Goal: Task Accomplishment & Management: Manage account settings

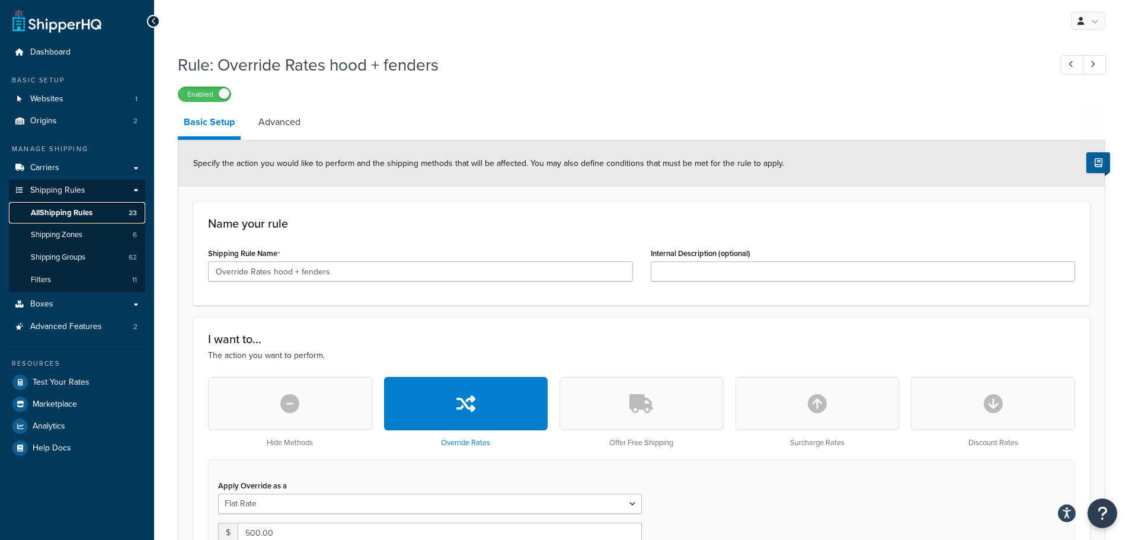
click at [92, 214] on span "All Shipping Rules" at bounding box center [62, 213] width 62 height 10
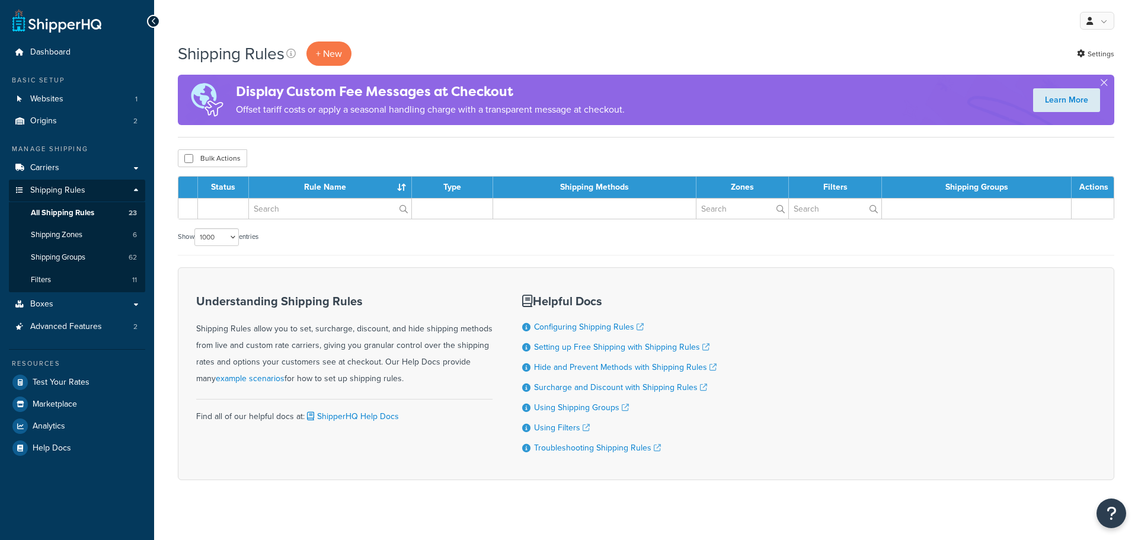
select select "1000"
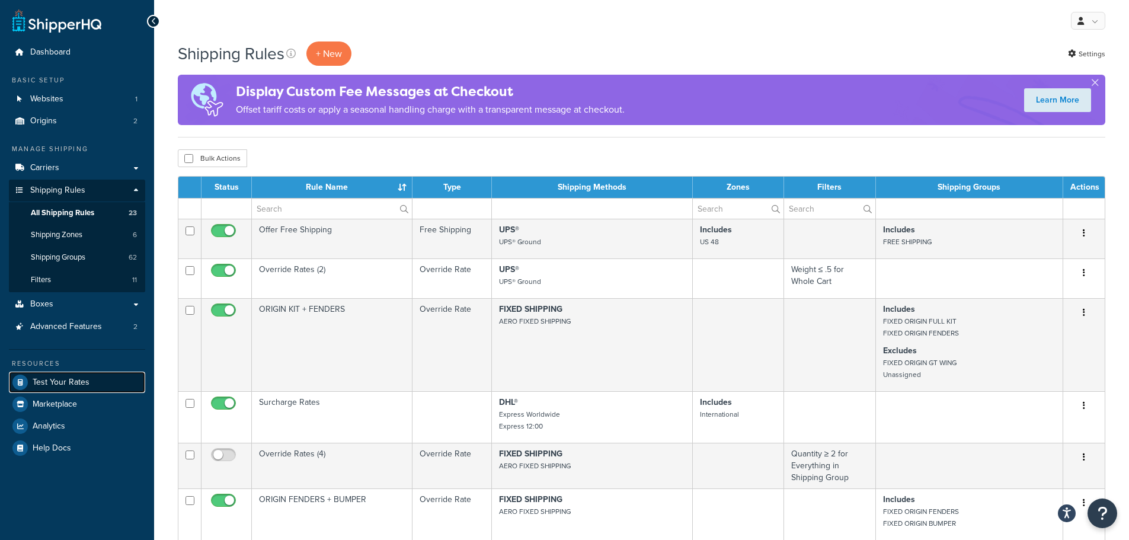
click at [63, 382] on span "Test Your Rates" at bounding box center [61, 383] width 57 height 10
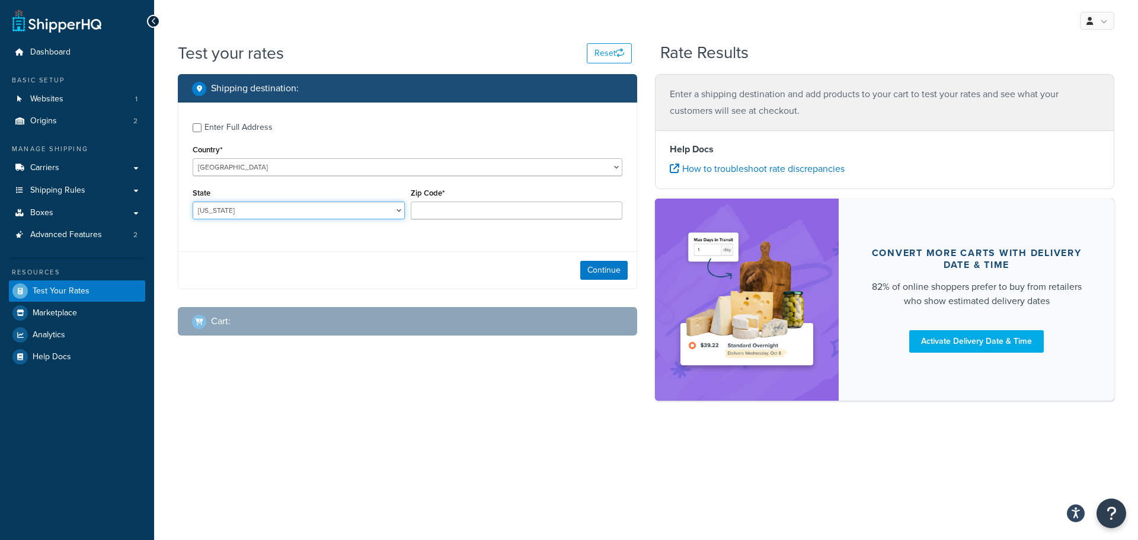
click at [231, 216] on select "Alabama Alaska American Samoa Arizona Arkansas Armed Forces Americas Armed Forc…" at bounding box center [299, 211] width 212 height 18
select select "NJ"
click at [193, 202] on select "Alabama Alaska American Samoa Arizona Arkansas Armed Forces Americas Armed Forc…" at bounding box center [299, 211] width 212 height 18
click at [434, 203] on input "Zip Code*" at bounding box center [517, 211] width 212 height 18
type input "07073"
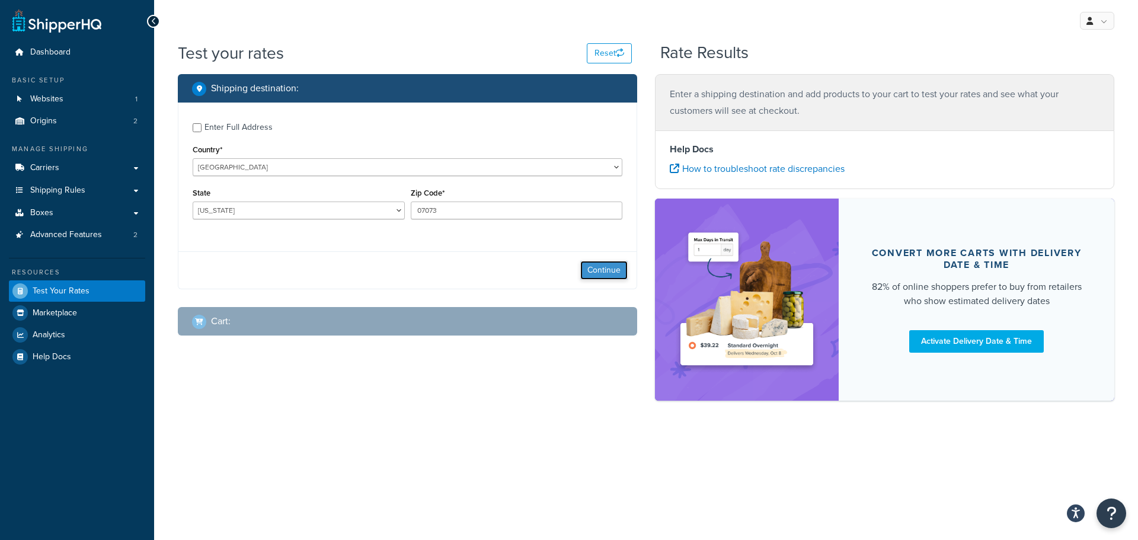
click at [592, 266] on button "Continue" at bounding box center [603, 270] width 47 height 19
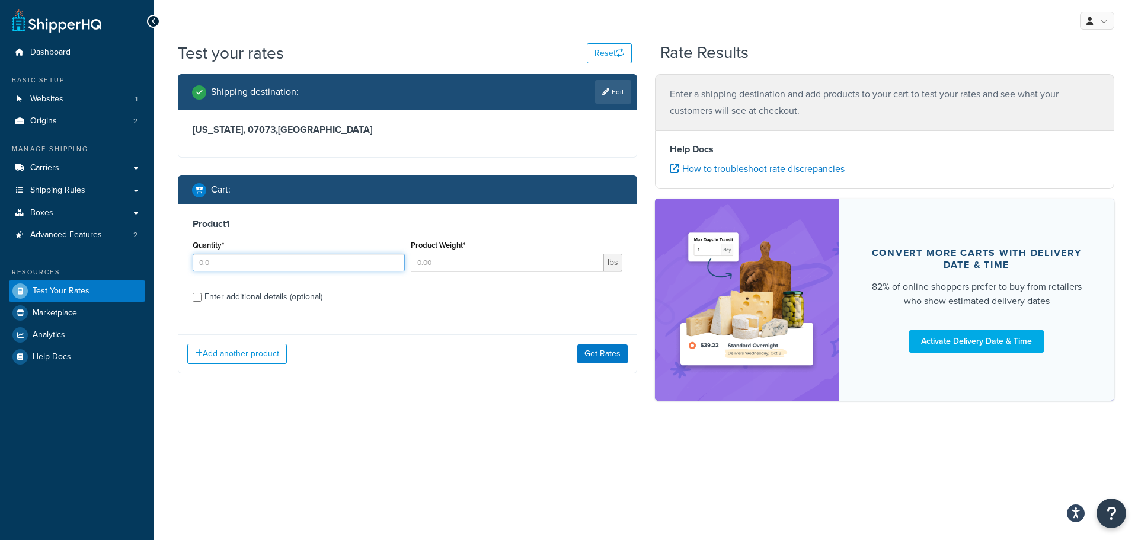
click at [341, 263] on input "Quantity*" at bounding box center [299, 263] width 212 height 18
type input "1"
click at [482, 267] on input "Product Weight*" at bounding box center [508, 263] width 194 height 18
type input "1"
click at [286, 299] on div "Enter additional details (optional)" at bounding box center [263, 297] width 118 height 17
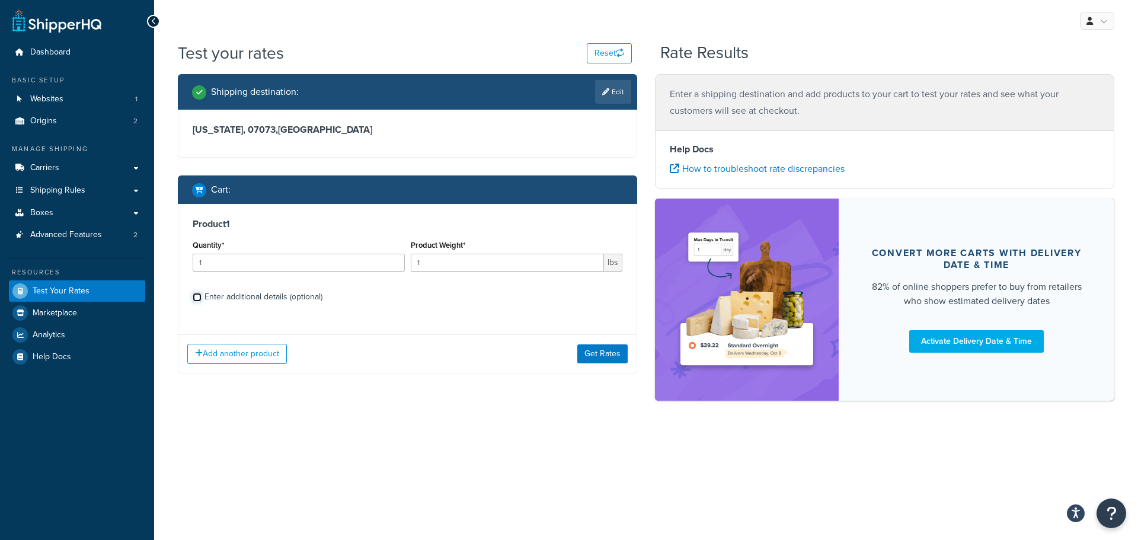
click at [202, 299] on input "Enter additional details (optional)" at bounding box center [197, 297] width 9 height 9
checkbox input "true"
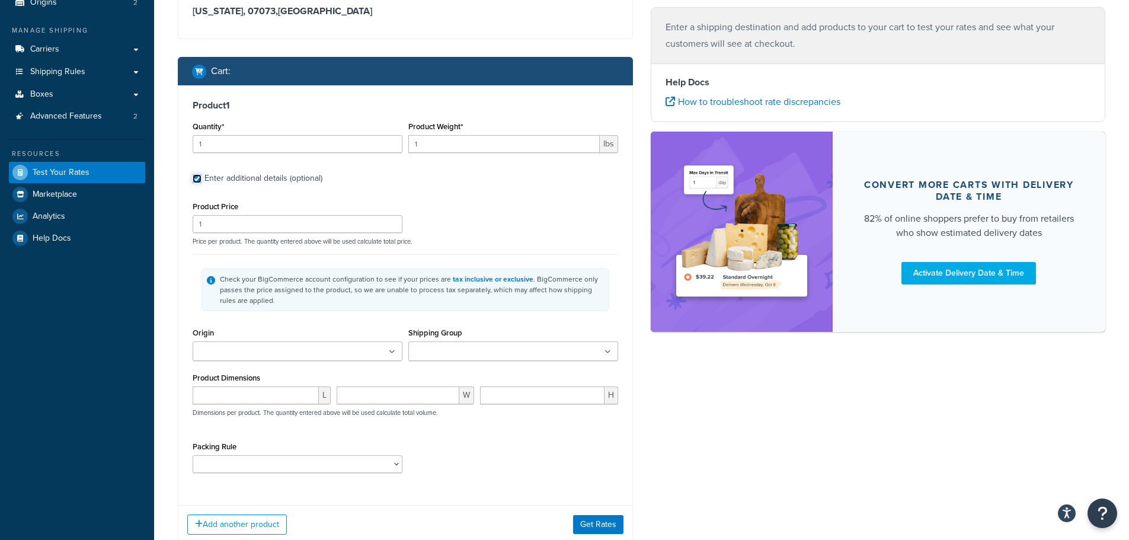
scroll to position [178, 0]
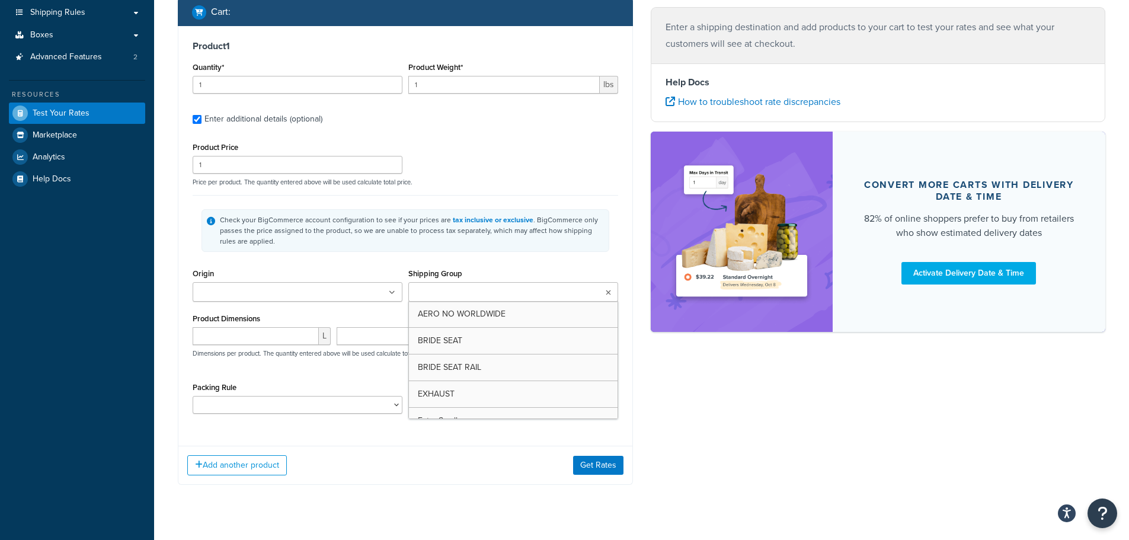
click at [522, 293] on ul at bounding box center [513, 292] width 210 height 20
type input "fender"
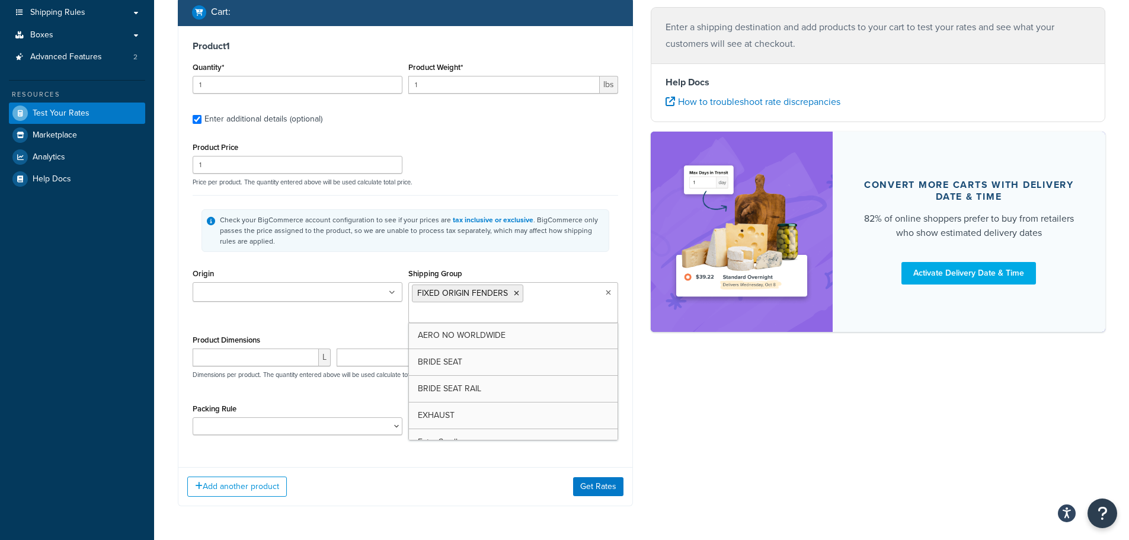
click at [321, 321] on div "Origin Faction Motorsports Freight Shipping Group FIXED ORIGIN FENDERS AERO NO …" at bounding box center [405, 299] width 431 height 66
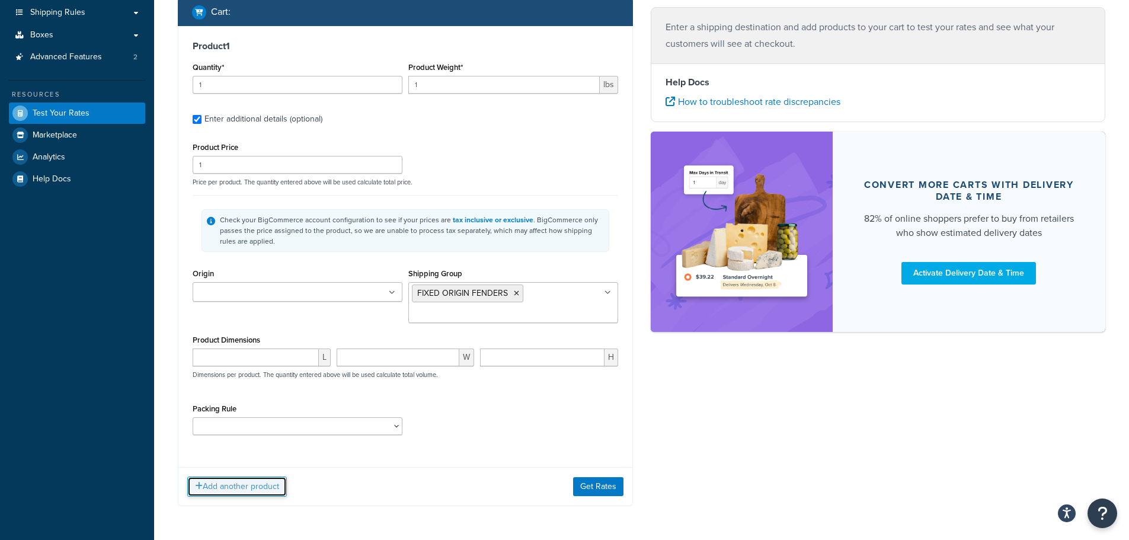
click at [253, 486] on button "Add another product" at bounding box center [237, 487] width 100 height 20
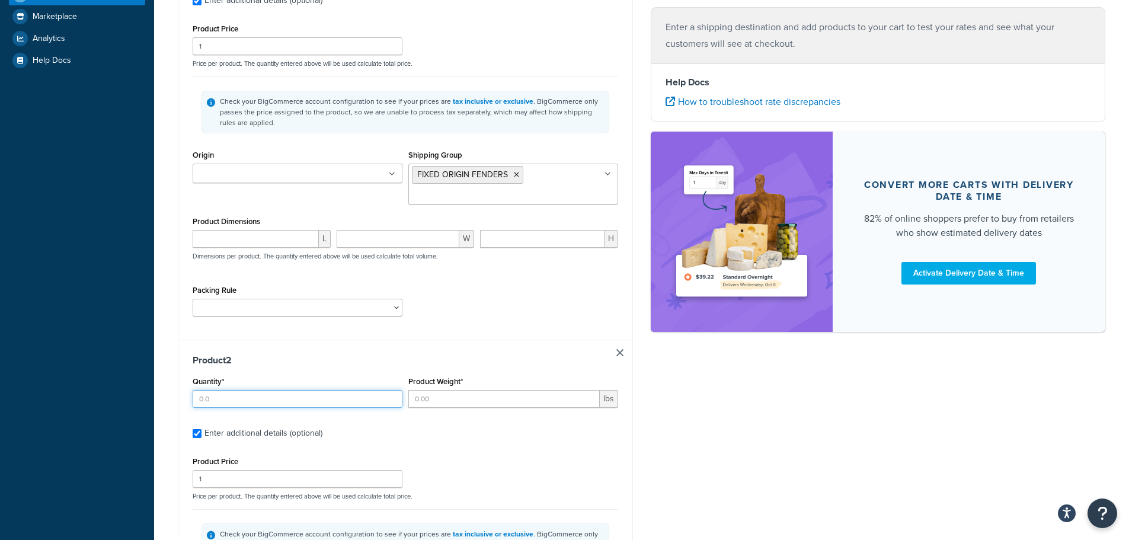
click at [283, 399] on input "Quantity*" at bounding box center [298, 399] width 210 height 18
type input "1"
click at [505, 391] on input "Product Weight*" at bounding box center [503, 399] width 191 height 18
type input "1"
click at [772, 451] on div "Shipping destination : Edit New Jersey, 07073 , United States Cart : Product 1 …" at bounding box center [641, 297] width 945 height 1039
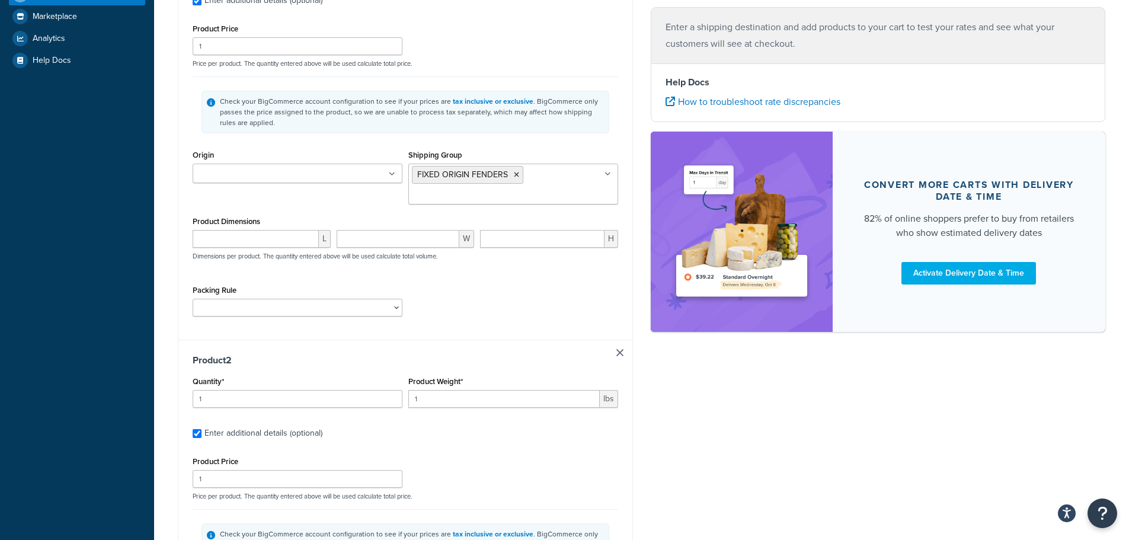
scroll to position [415, 0]
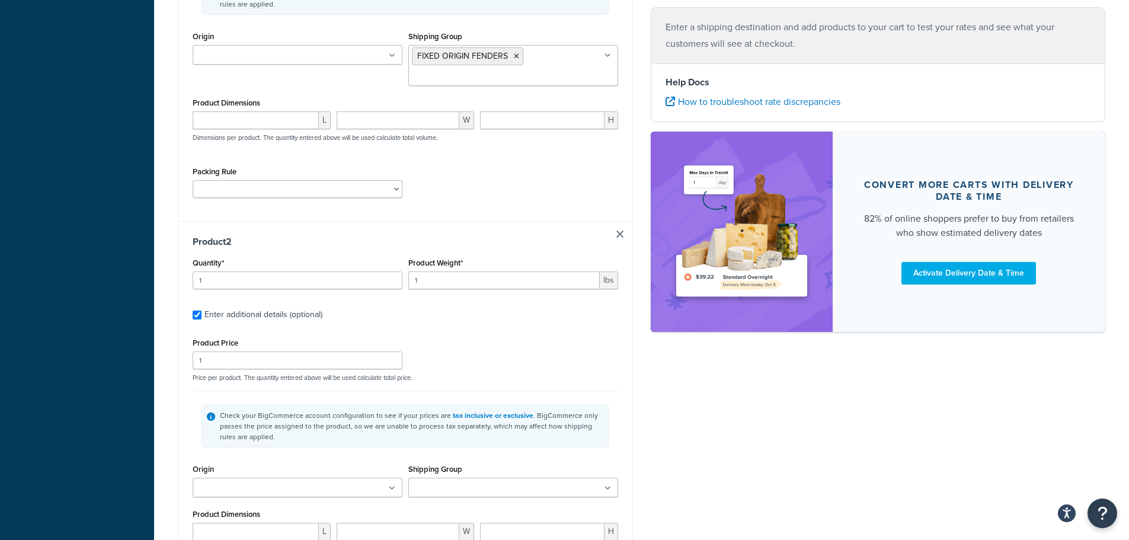
click at [437, 487] on input "Shipping Group" at bounding box center [464, 488] width 105 height 13
type input "full"
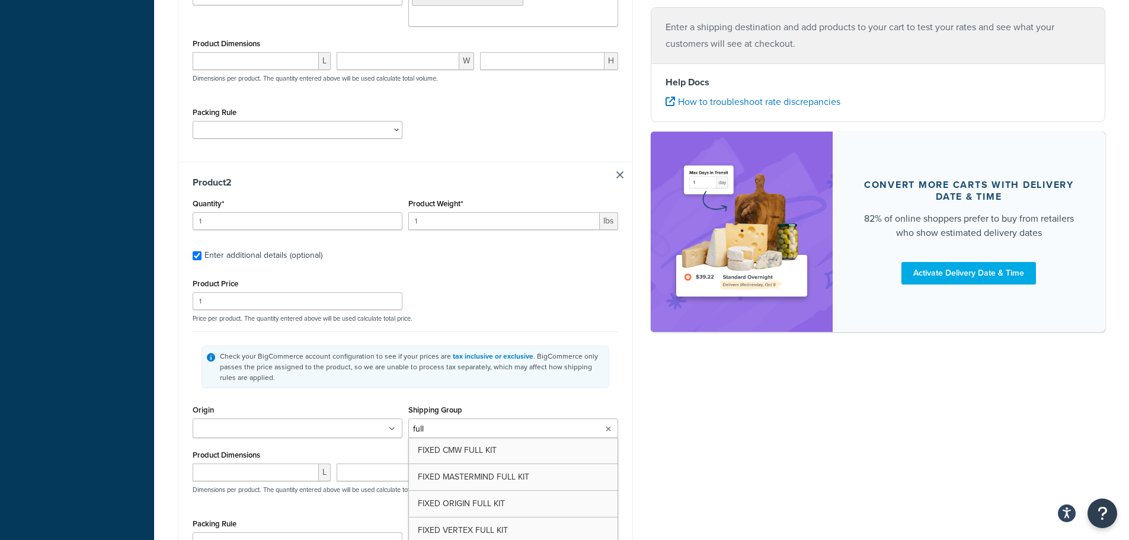
scroll to position [533, 0]
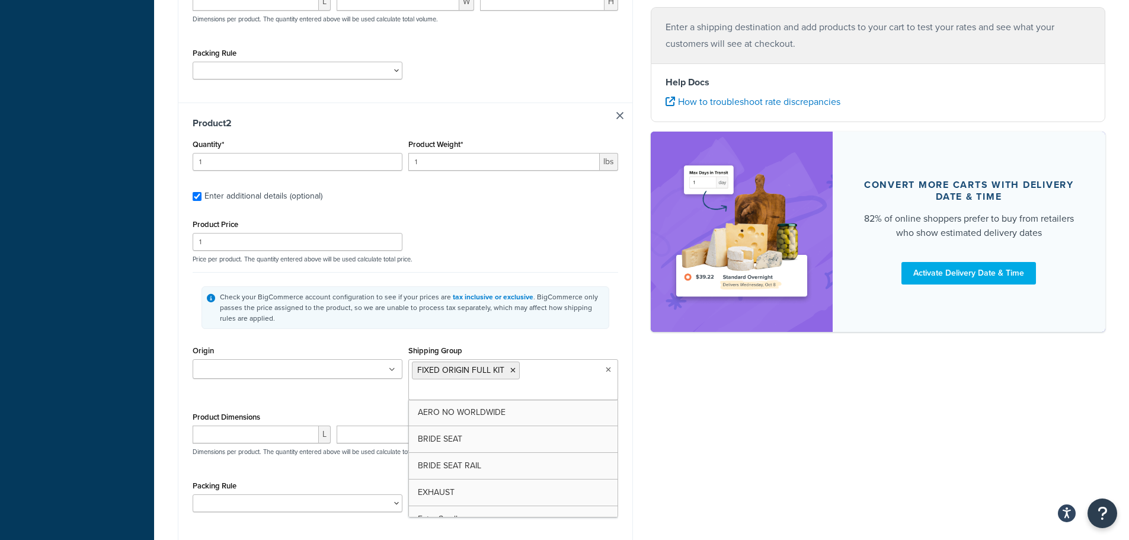
click at [720, 414] on div "Shipping destination : Edit New Jersey, 07073 , United States Cart : Product 1 …" at bounding box center [641, 71] width 945 height 1060
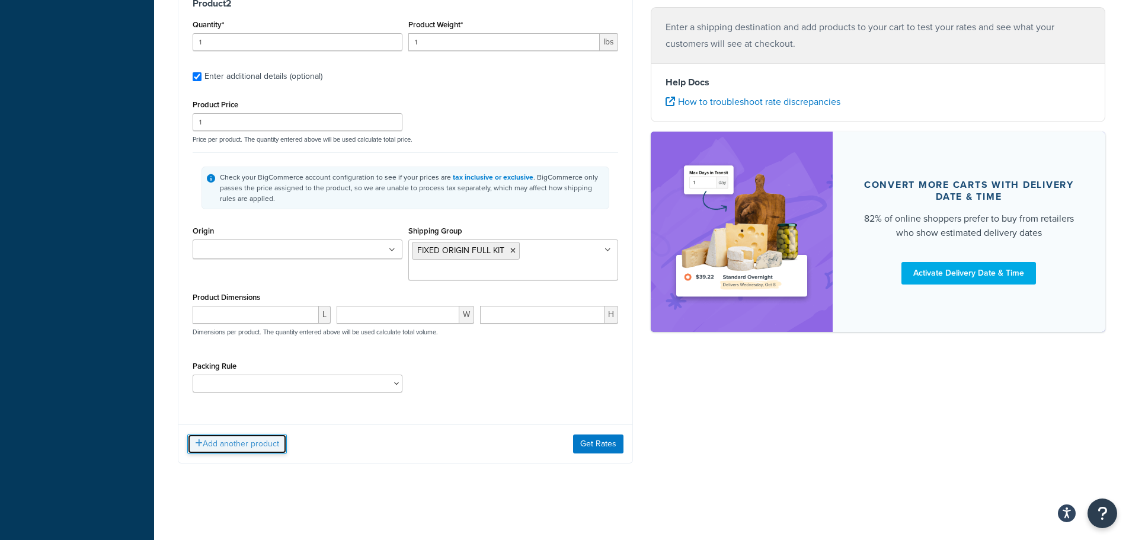
click at [235, 443] on button "Add another product" at bounding box center [237, 444] width 100 height 20
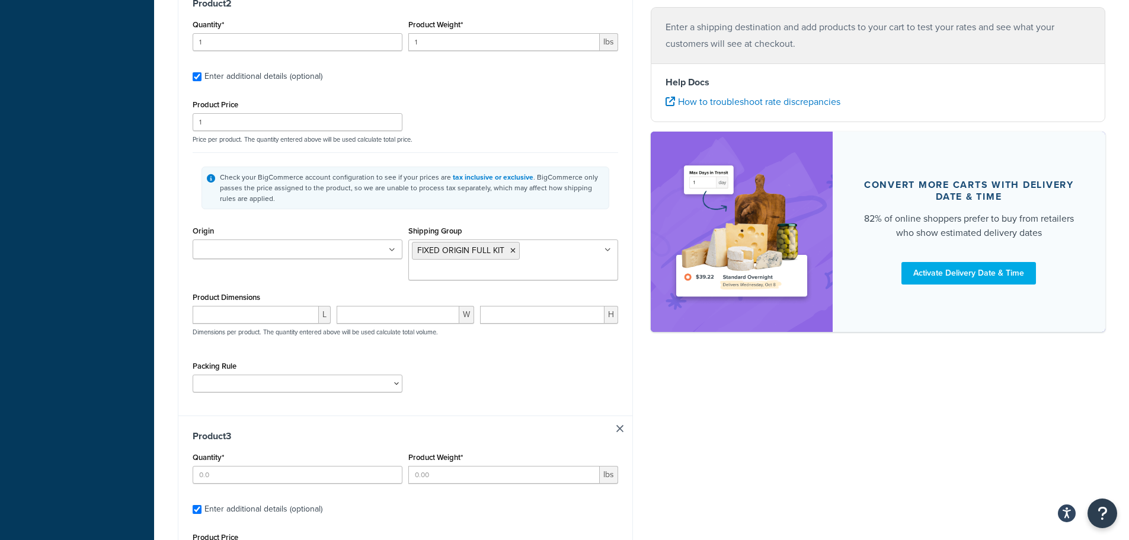
scroll to position [772, 0]
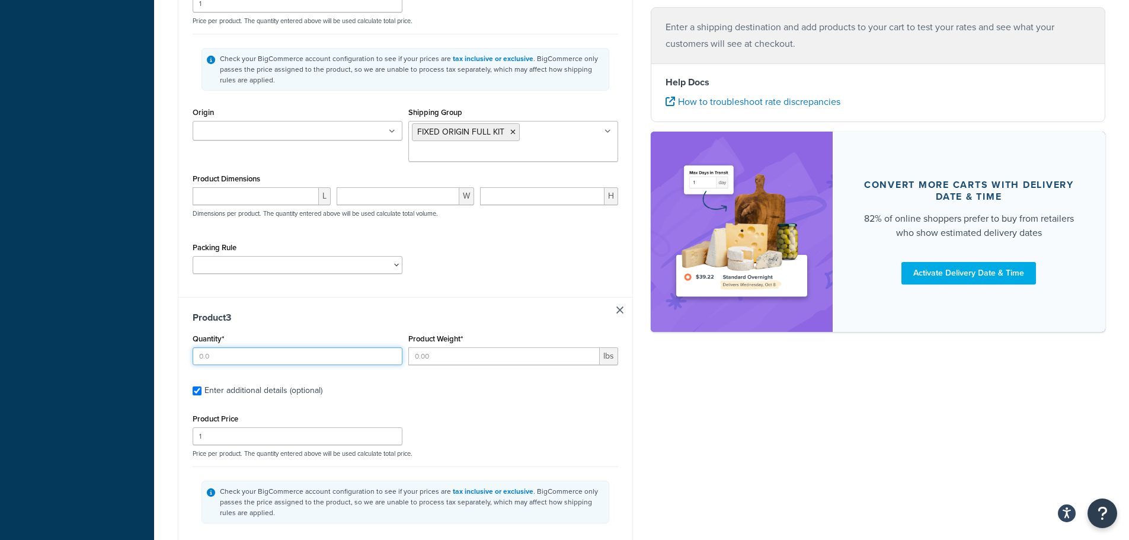
click at [311, 349] on input "Quantity*" at bounding box center [298, 356] width 210 height 18
type input "1"
click at [488, 353] on input "Product Weight*" at bounding box center [503, 356] width 191 height 18
type input "1"
click at [766, 400] on div "Shipping destination : Edit New Jersey, 07073 , United States Cart : Product 1 …" at bounding box center [641, 38] width 945 height 1472
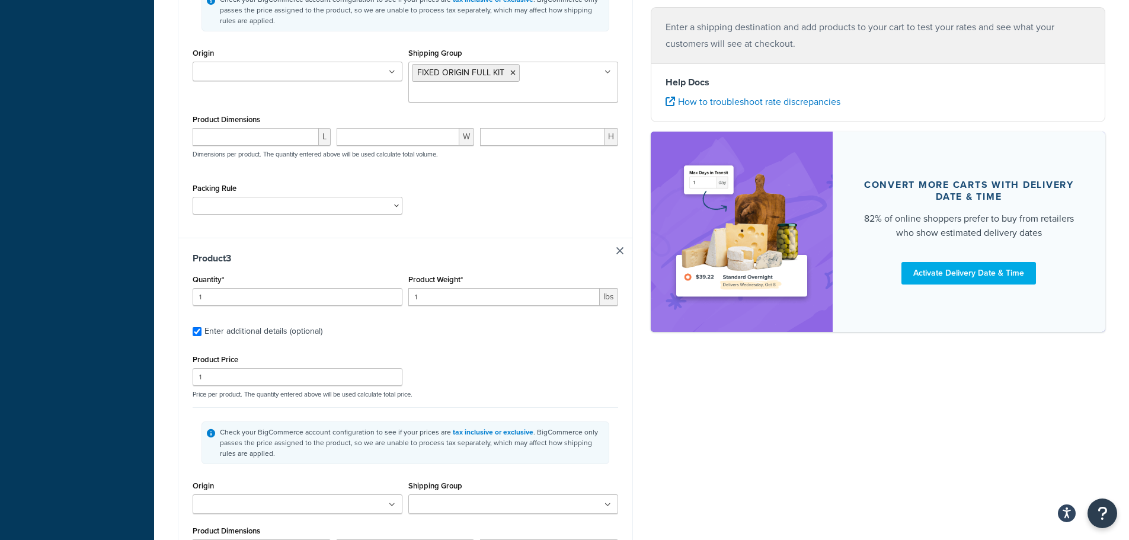
scroll to position [949, 0]
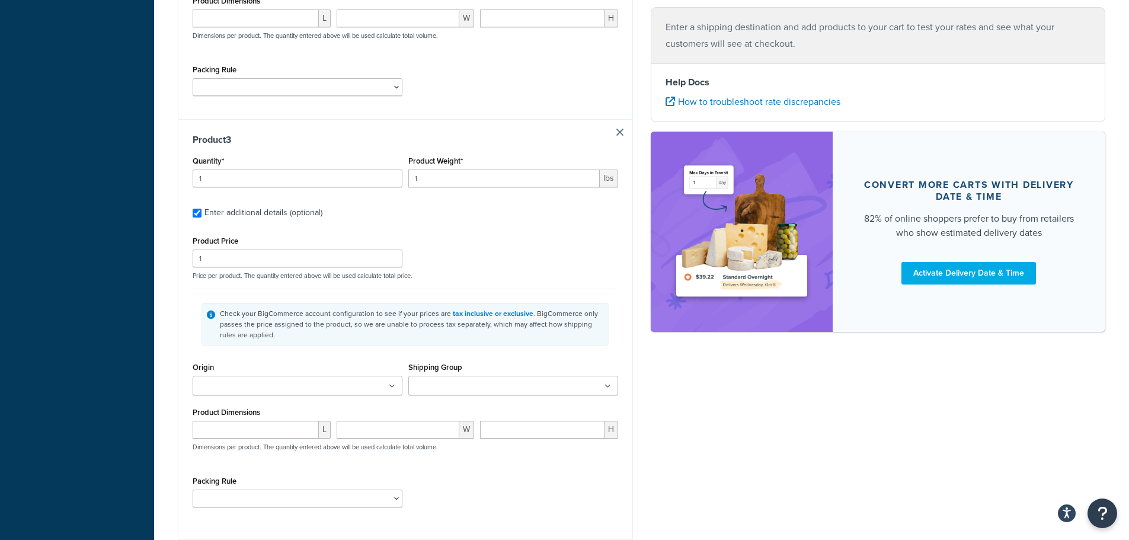
click at [533, 389] on ul at bounding box center [513, 386] width 210 height 20
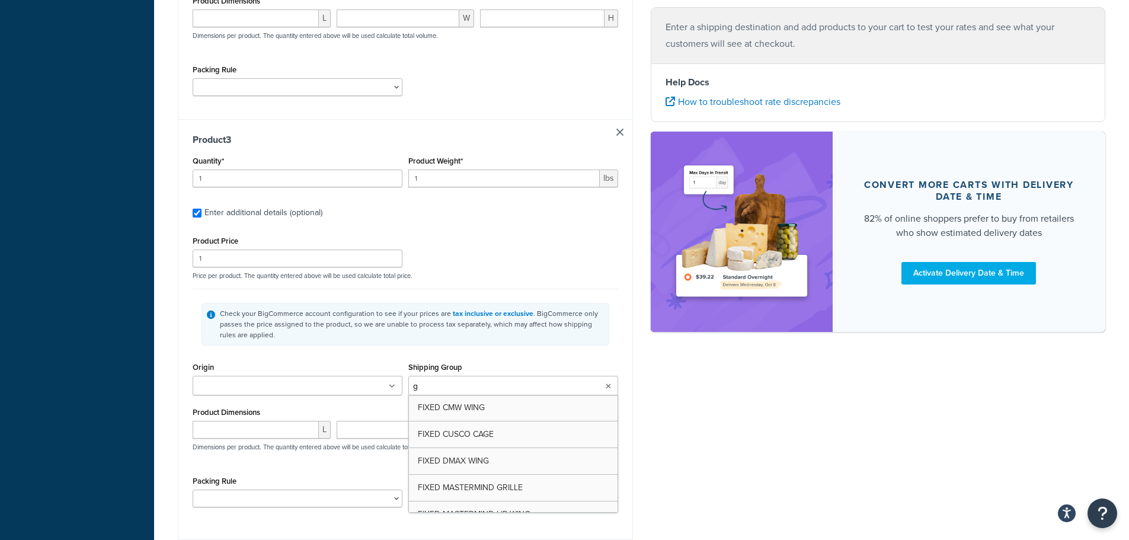
type input "gt"
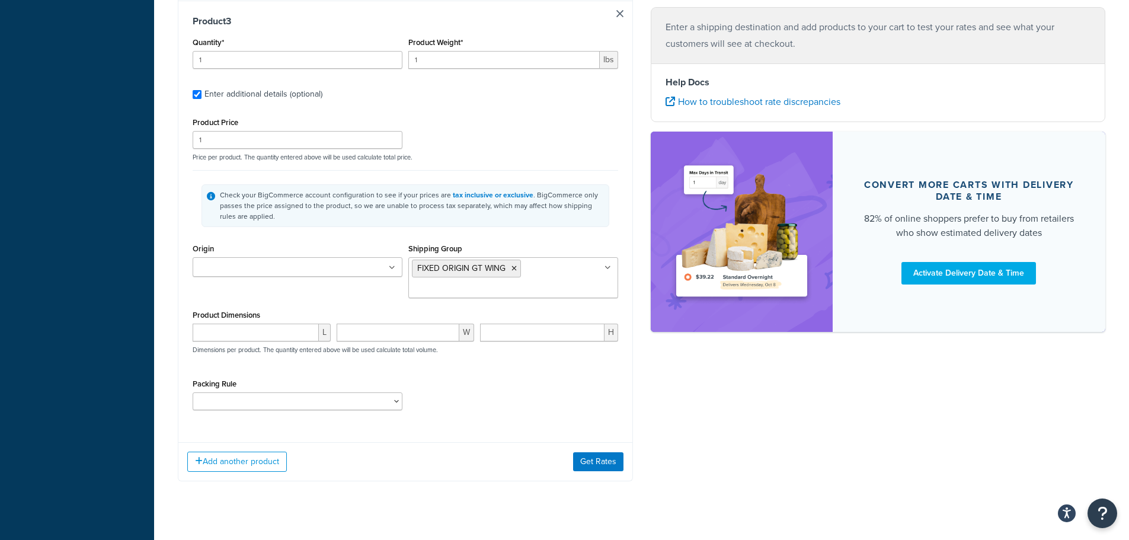
scroll to position [1086, 0]
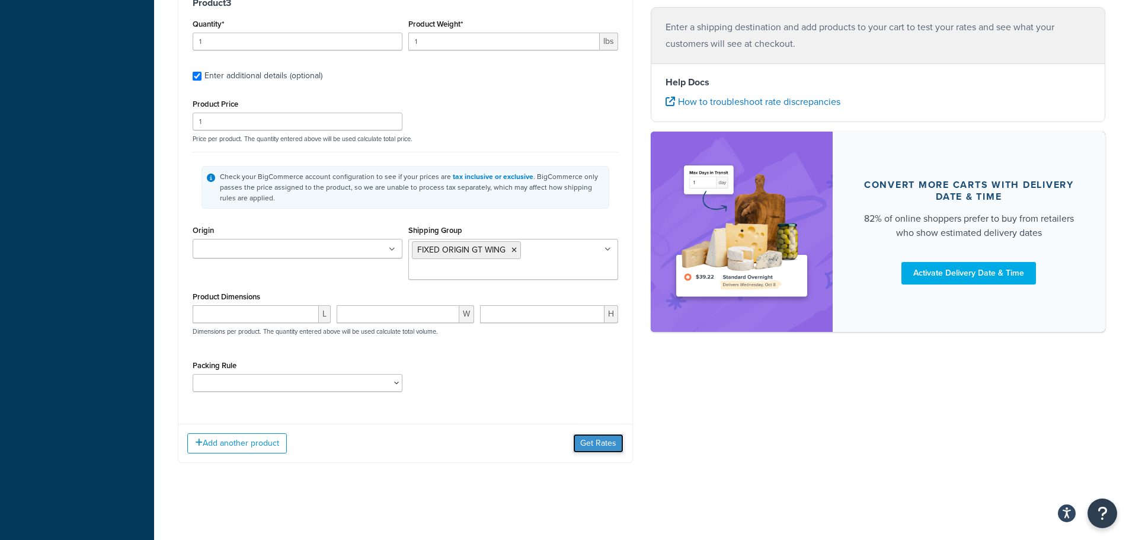
click at [599, 444] on button "Get Rates" at bounding box center [598, 443] width 50 height 19
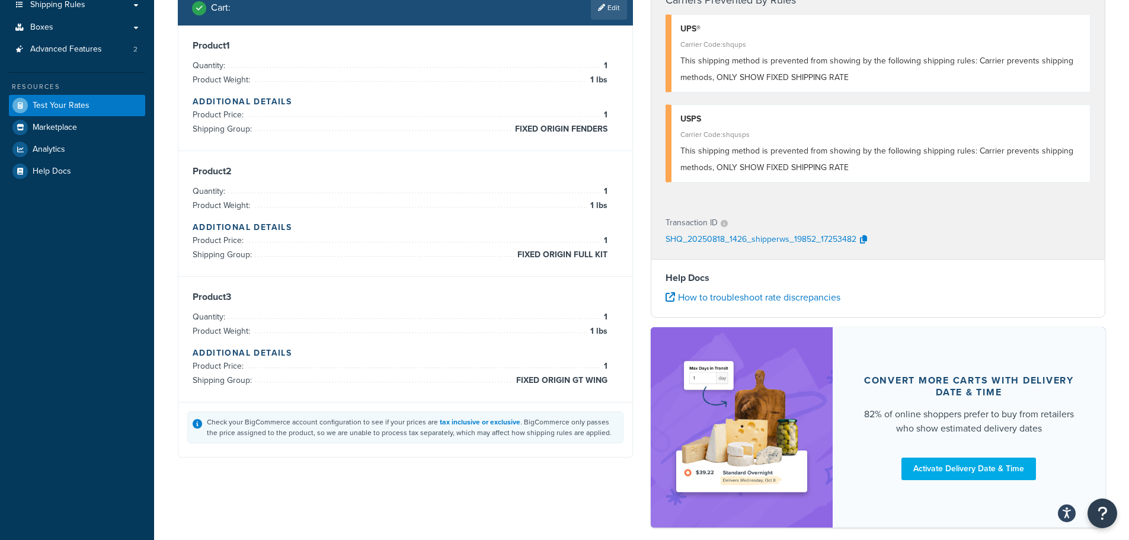
scroll to position [67, 0]
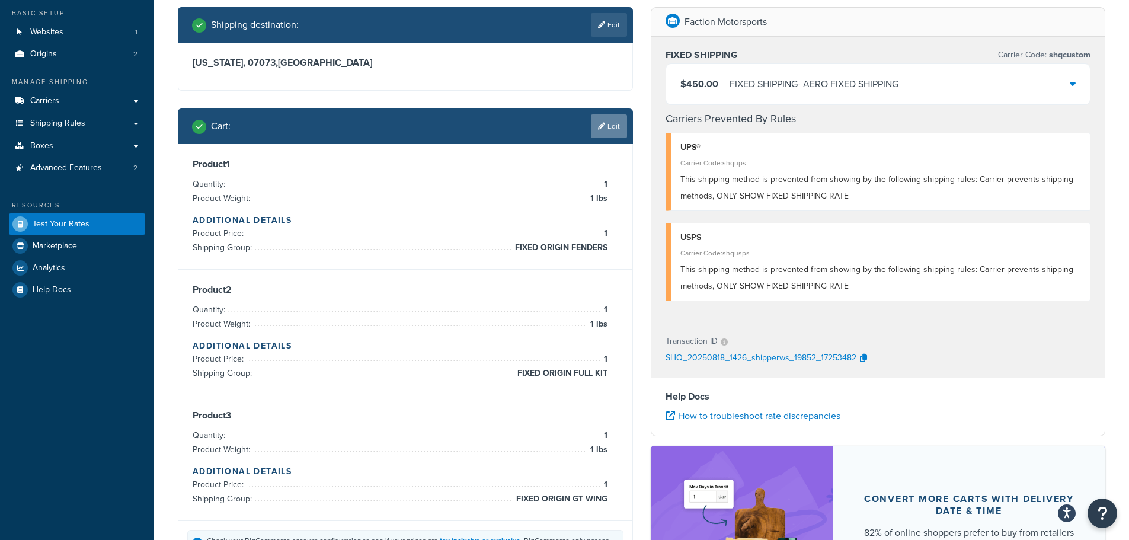
click at [612, 133] on link "Edit" at bounding box center [609, 126] width 36 height 24
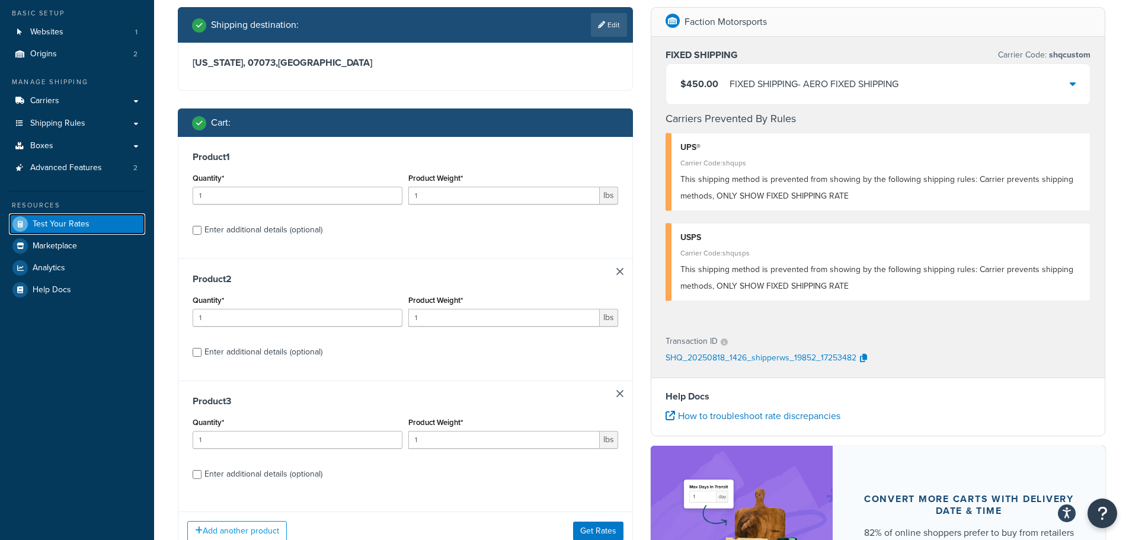
click at [80, 223] on span "Test Your Rates" at bounding box center [61, 224] width 57 height 10
click at [82, 173] on span "Advanced Features" at bounding box center [66, 168] width 72 height 10
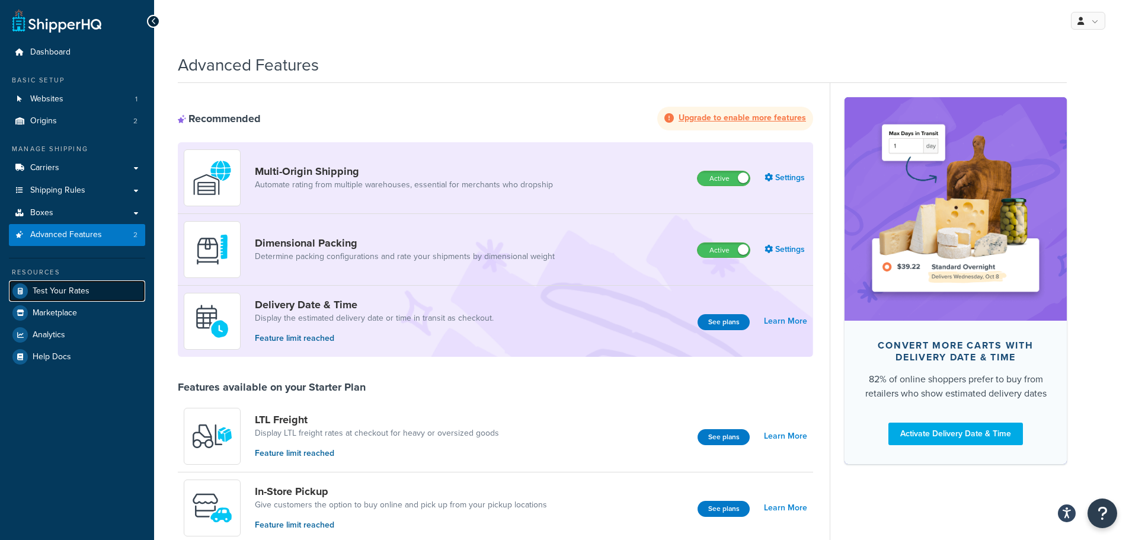
click at [65, 292] on span "Test Your Rates" at bounding box center [61, 291] width 57 height 10
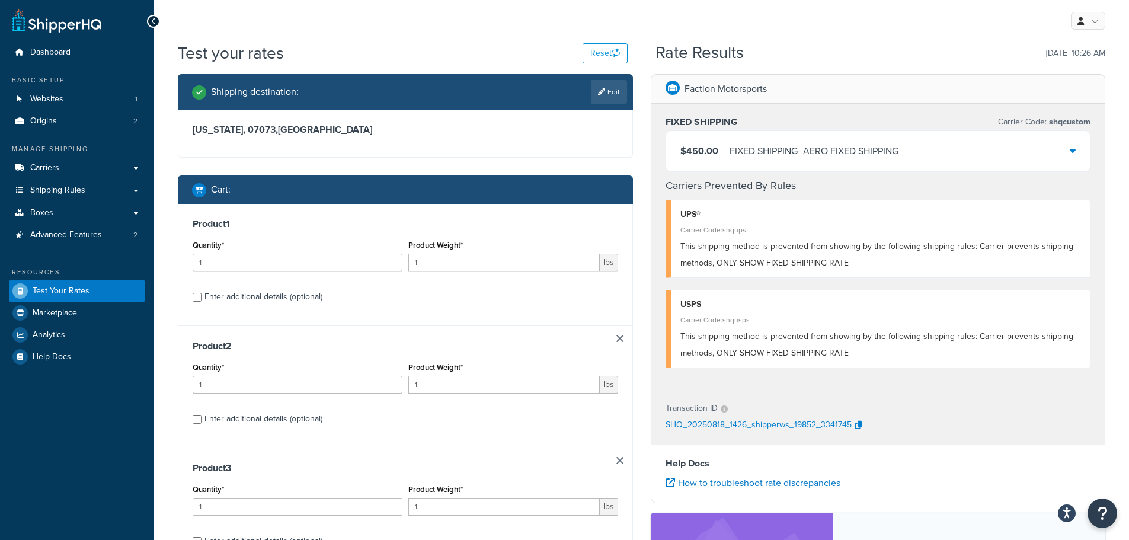
scroll to position [245, 0]
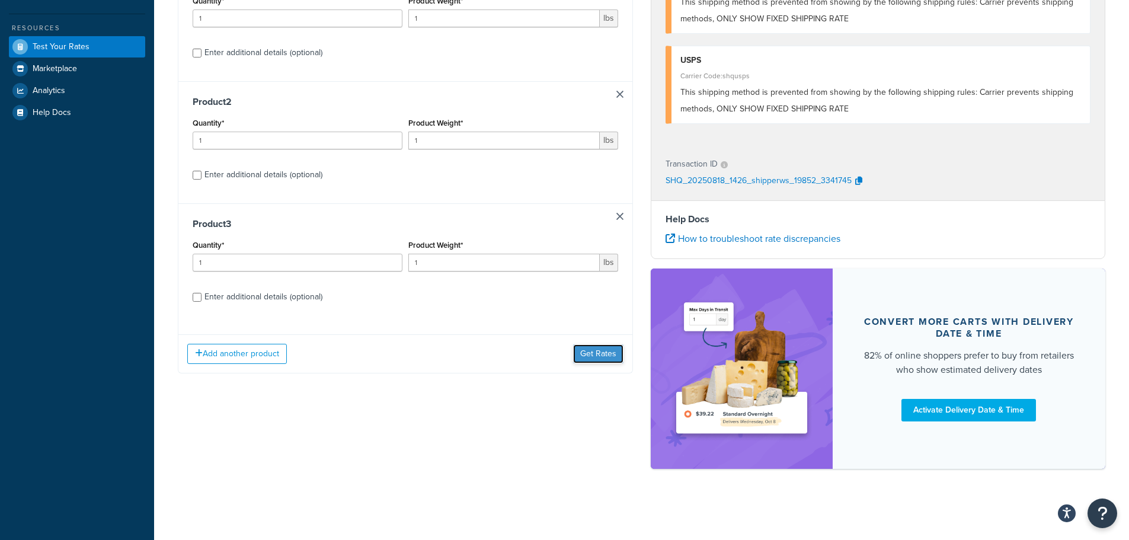
click at [577, 356] on button "Get Rates" at bounding box center [598, 353] width 50 height 19
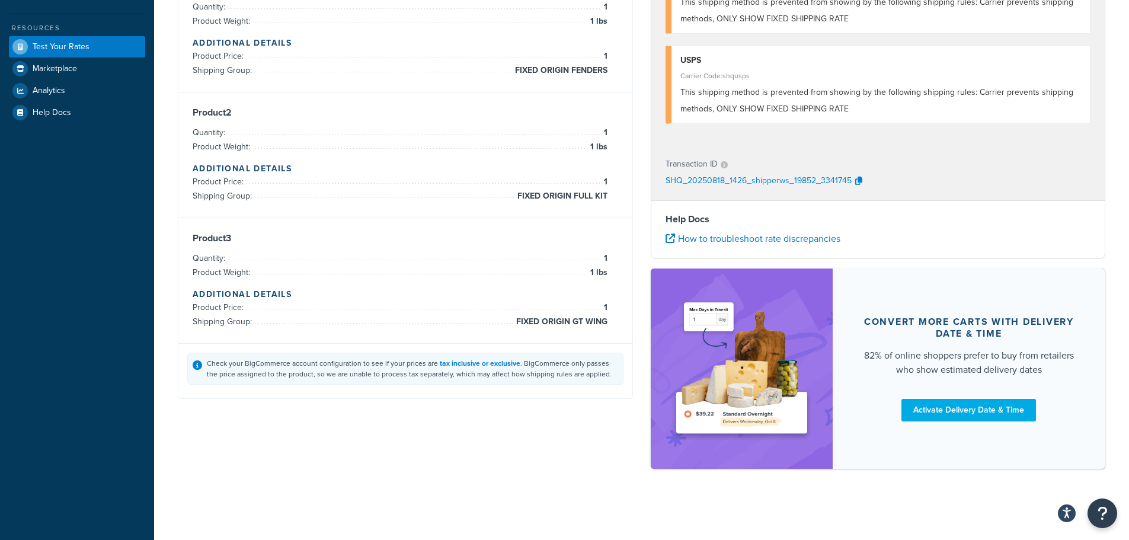
scroll to position [0, 0]
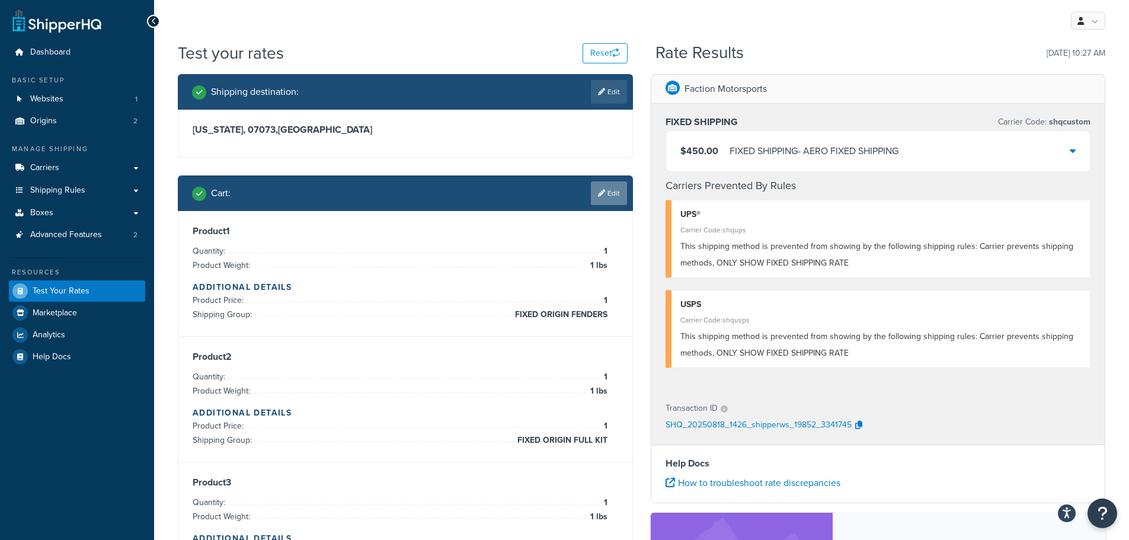
click at [622, 193] on link "Edit" at bounding box center [609, 193] width 36 height 24
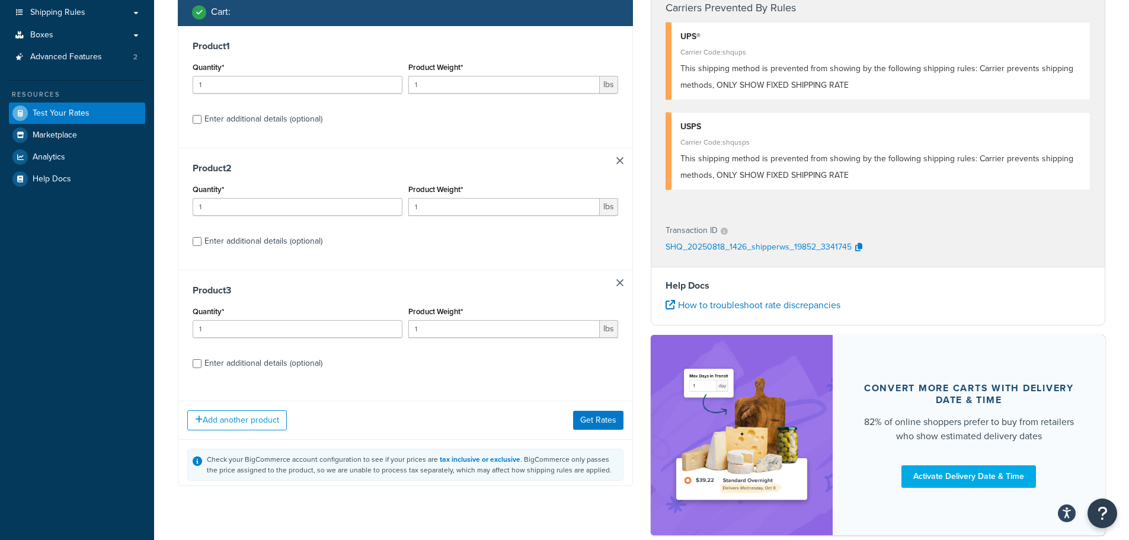
scroll to position [245, 0]
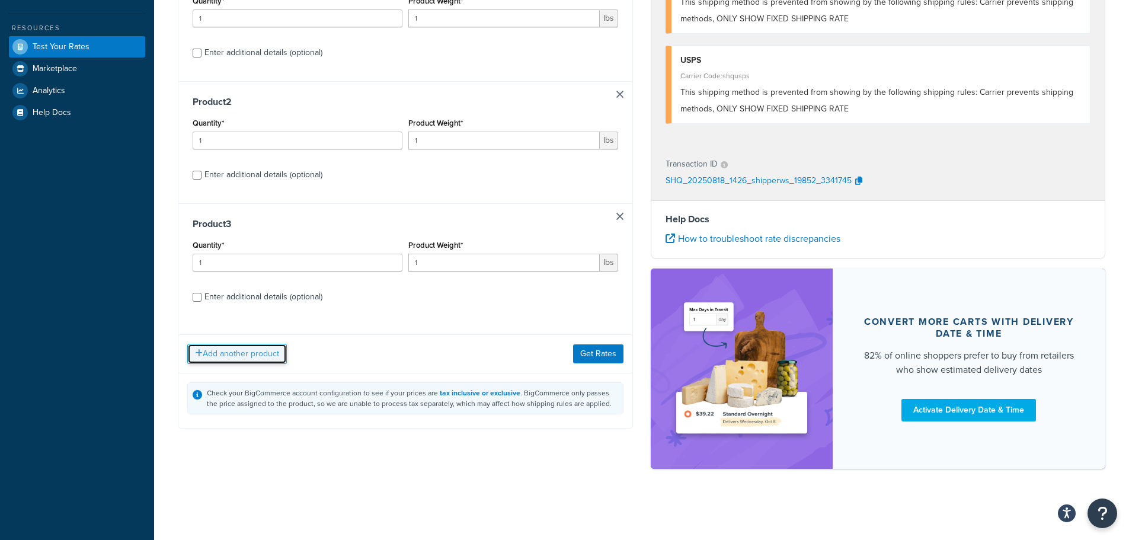
click at [262, 357] on button "Add another product" at bounding box center [237, 354] width 100 height 20
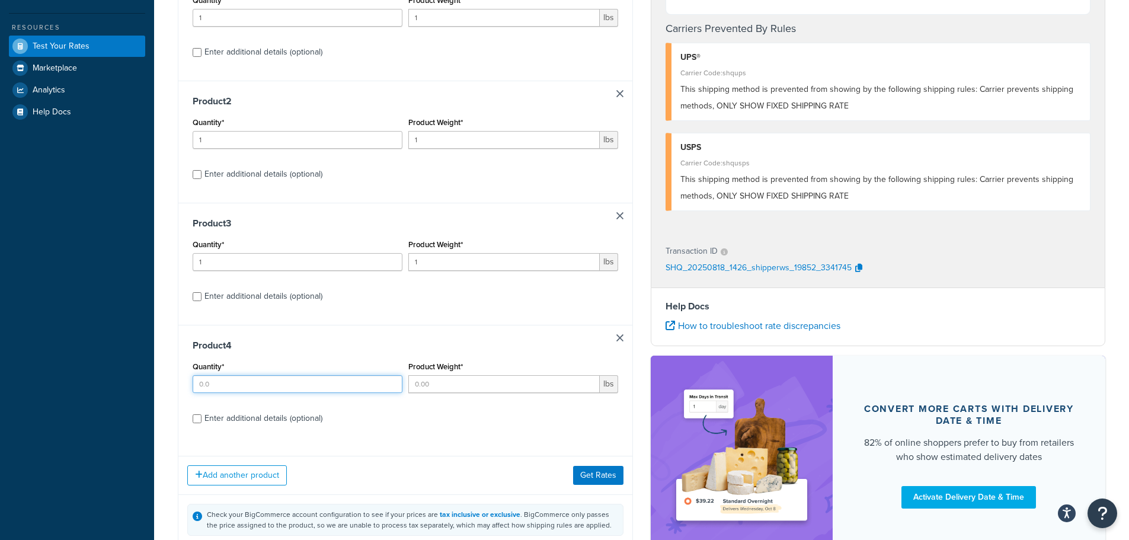
click at [336, 388] on input "Quantity*" at bounding box center [298, 384] width 210 height 18
type input "1"
click at [556, 385] on input "Product Weight*" at bounding box center [503, 384] width 191 height 18
type input "11"
click at [586, 470] on button "Get Rates" at bounding box center [598, 475] width 50 height 19
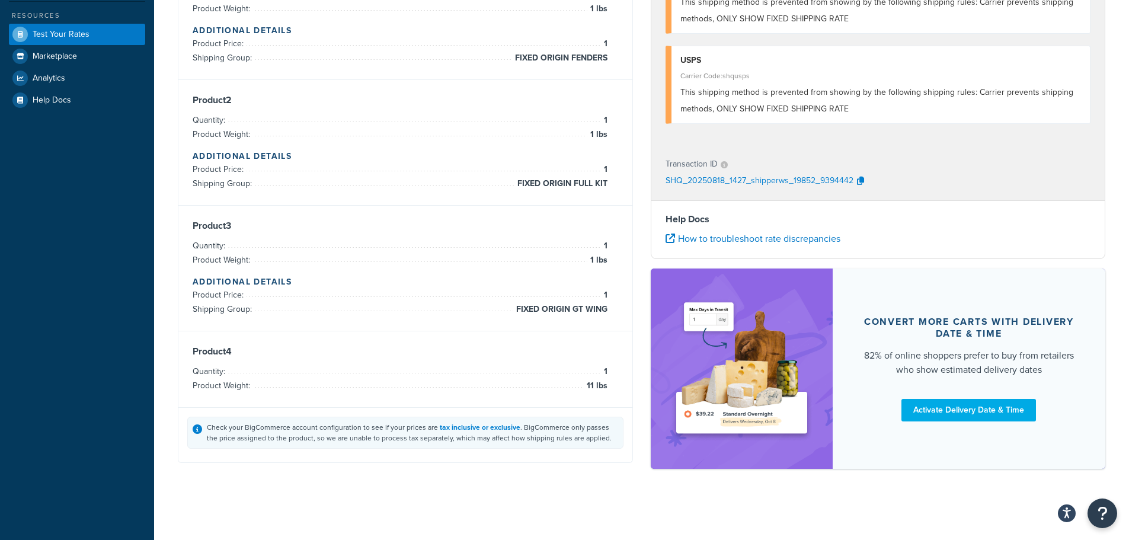
scroll to position [0, 0]
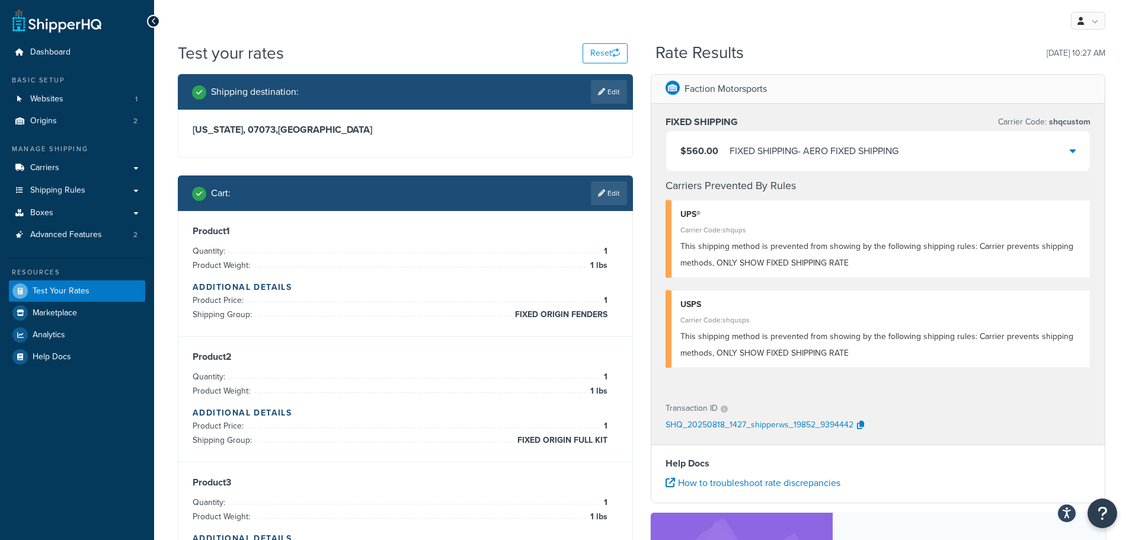
click at [1027, 143] on div "$560.00 FIXED SHIPPING - AERO FIXED SHIPPING" at bounding box center [878, 151] width 424 height 40
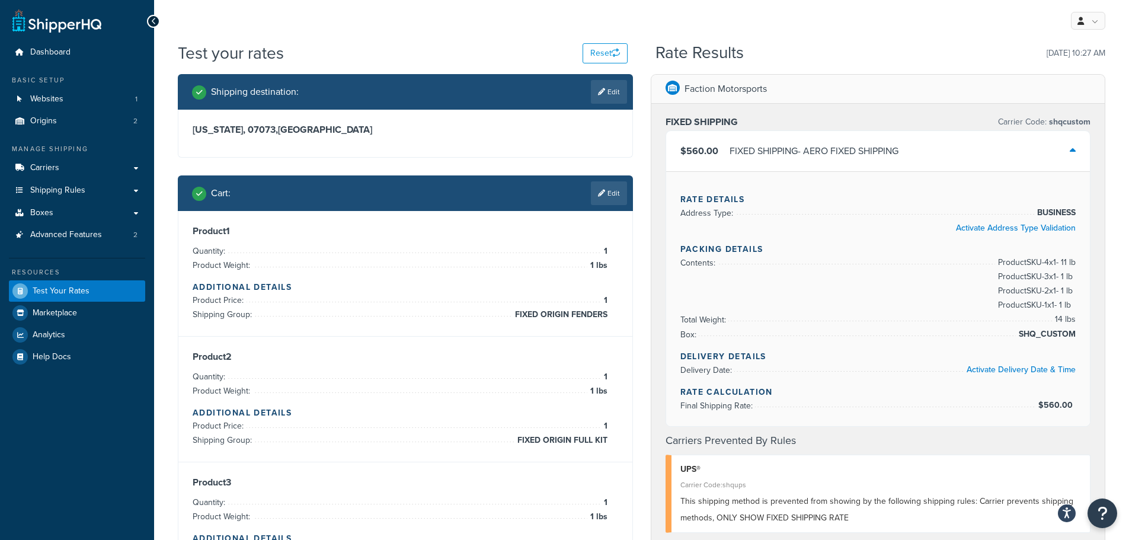
scroll to position [59, 0]
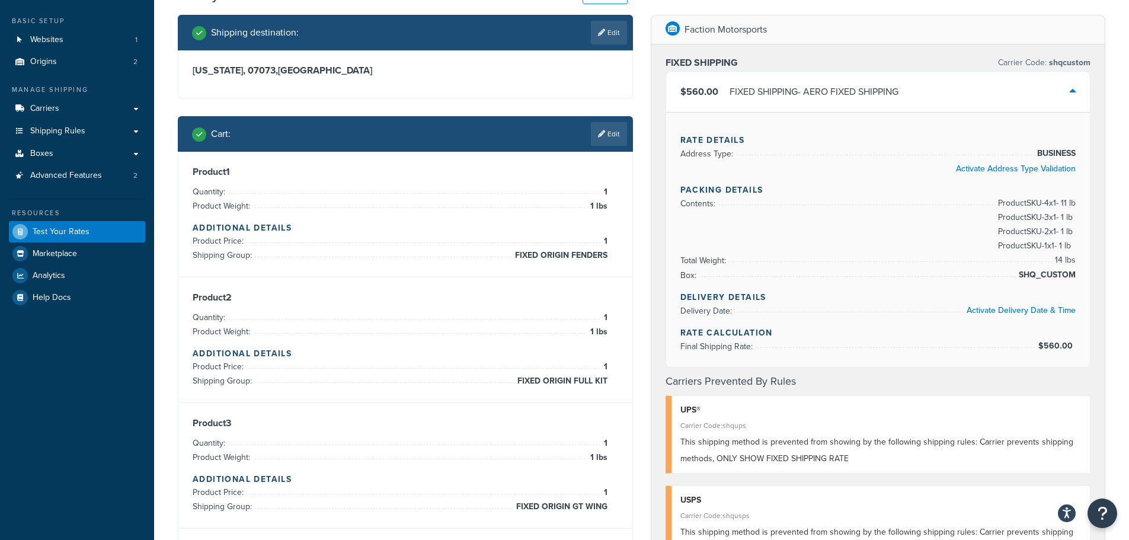
click at [722, 340] on span "Final Shipping Rate:" at bounding box center [717, 346] width 75 height 12
click at [712, 340] on span "Final Shipping Rate:" at bounding box center [717, 346] width 75 height 12
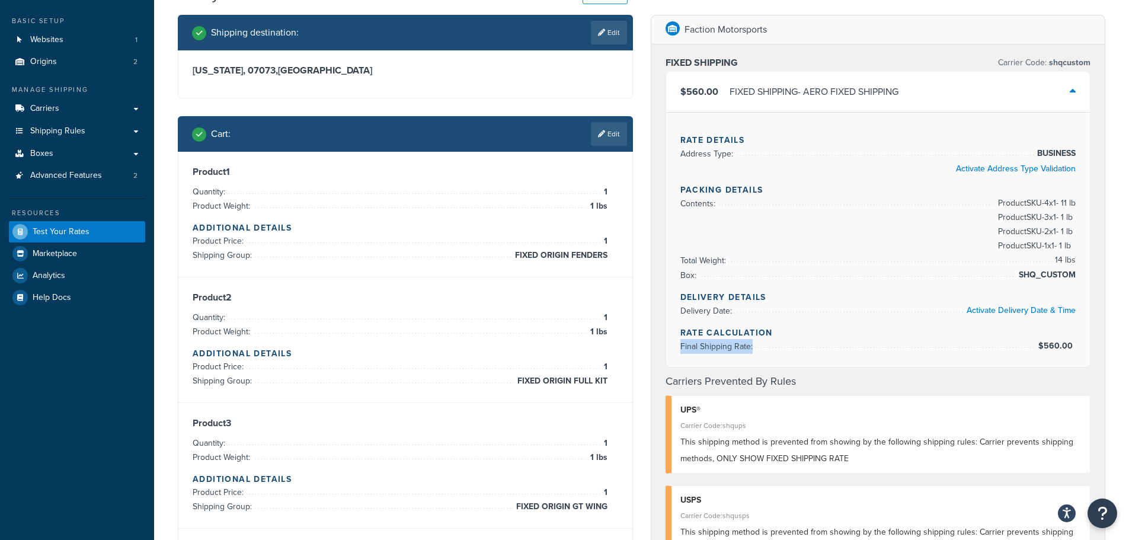
click at [712, 340] on span "Final Shipping Rate:" at bounding box center [717, 346] width 75 height 12
click at [730, 327] on h4 "Rate Calculation" at bounding box center [878, 333] width 396 height 12
click at [731, 327] on h4 "Rate Calculation" at bounding box center [878, 333] width 396 height 12
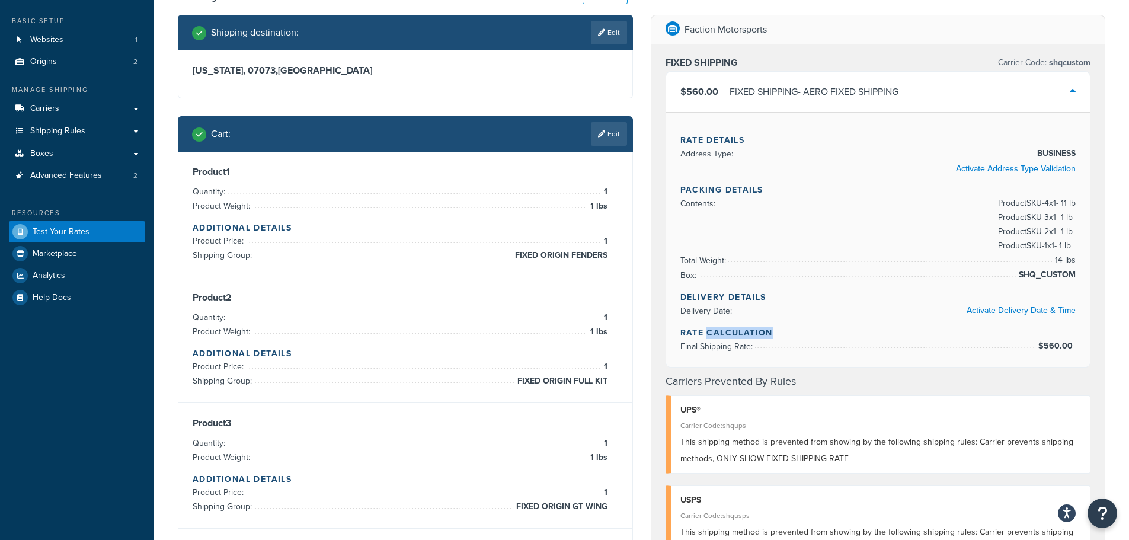
click at [731, 327] on h4 "Rate Calculation" at bounding box center [878, 333] width 396 height 12
click at [742, 327] on h4 "Rate Calculation" at bounding box center [878, 333] width 396 height 12
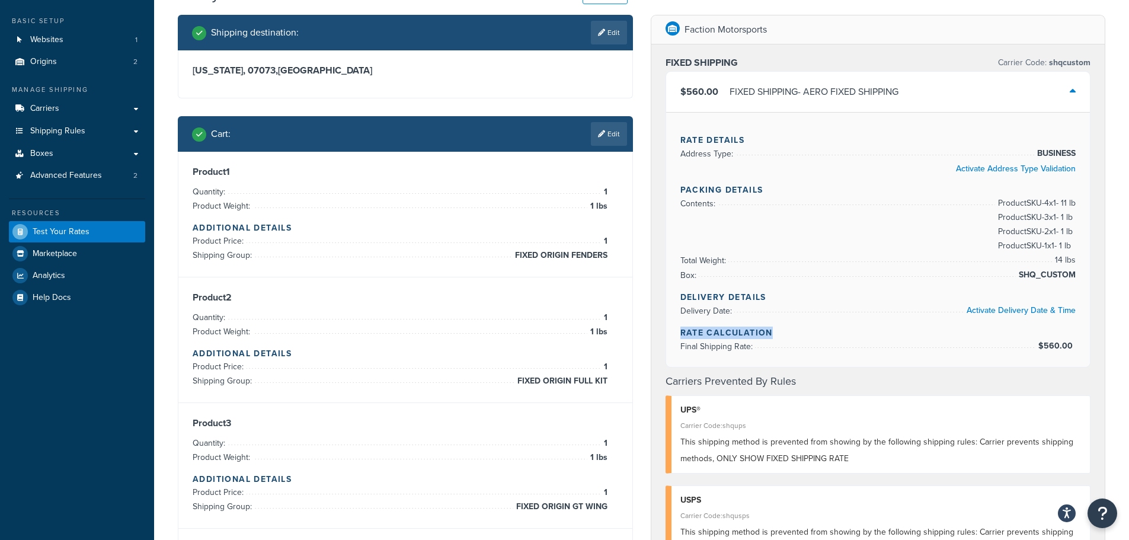
click at [747, 327] on h4 "Rate Calculation" at bounding box center [878, 333] width 396 height 12
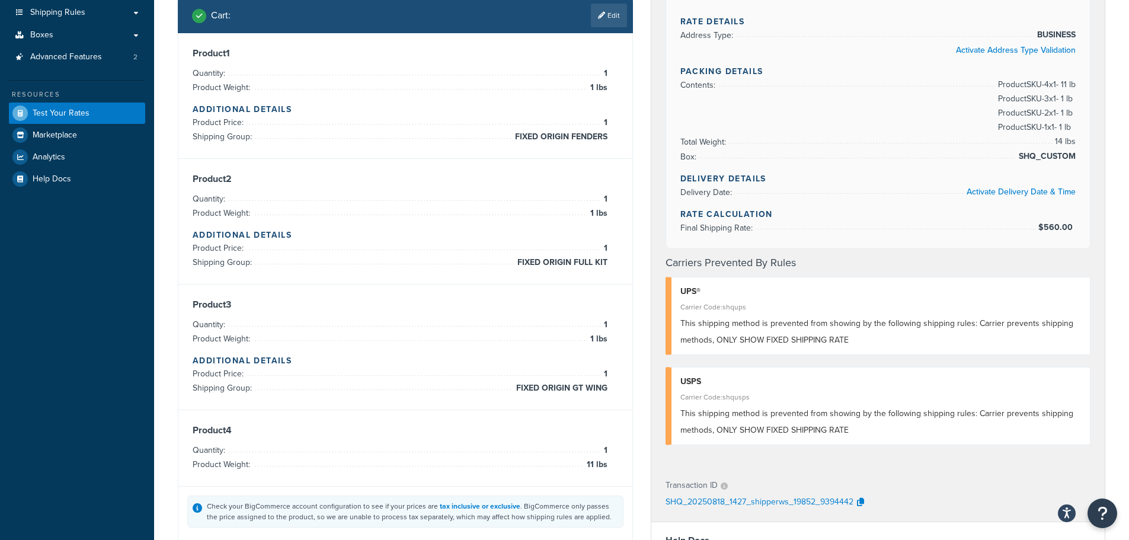
scroll to position [0, 0]
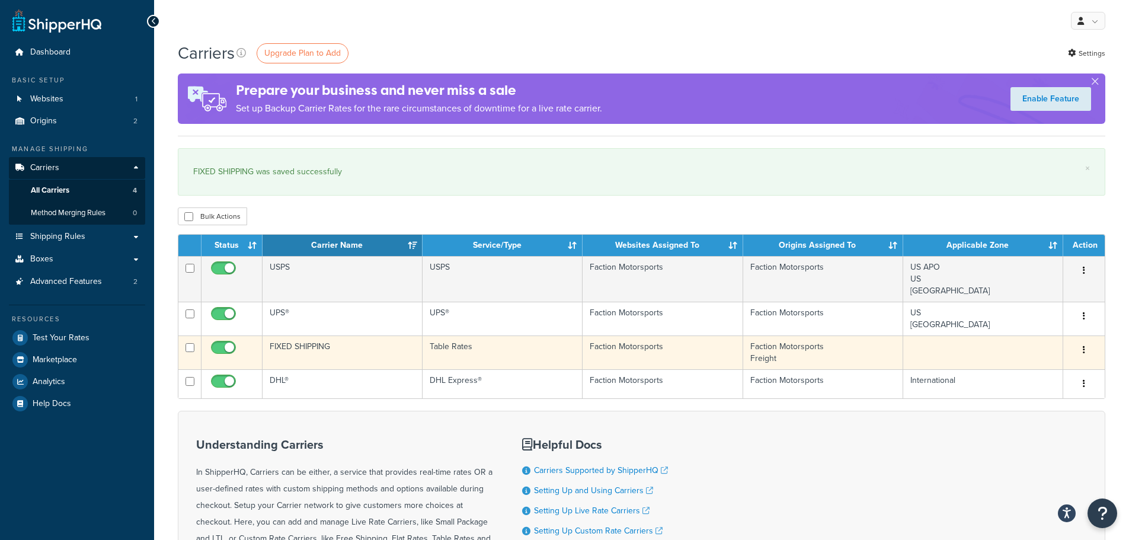
click at [356, 348] on td "FIXED SHIPPING" at bounding box center [343, 352] width 160 height 34
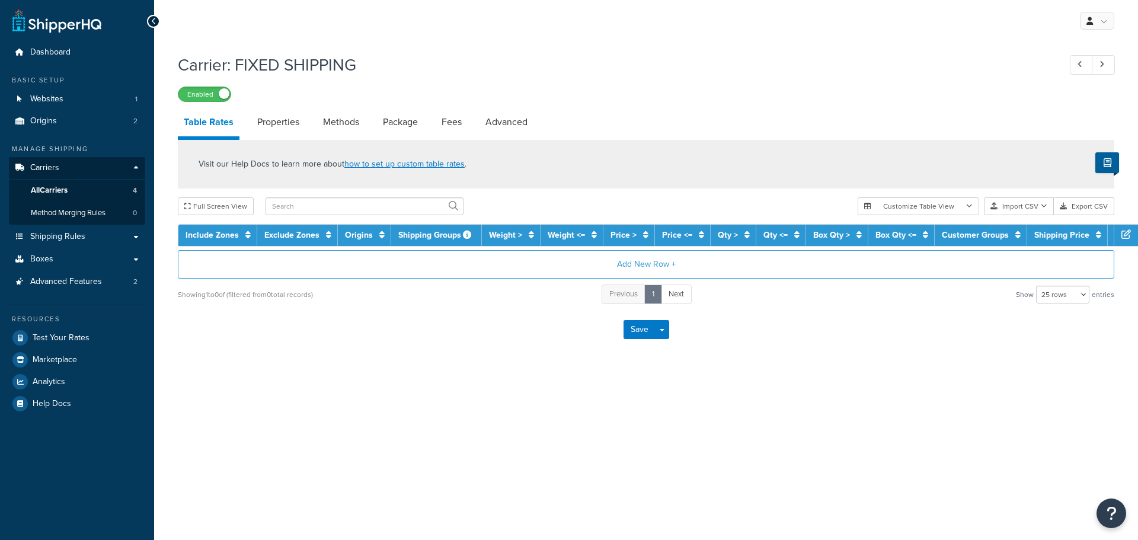
select select "25"
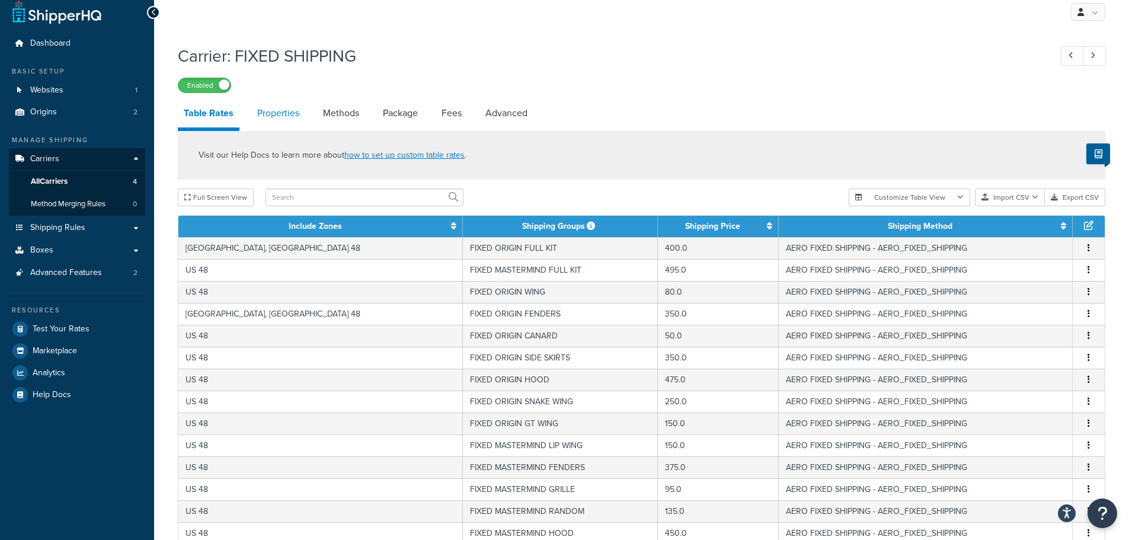
click at [296, 113] on link "Properties" at bounding box center [278, 113] width 54 height 28
select select "HIGHEST"
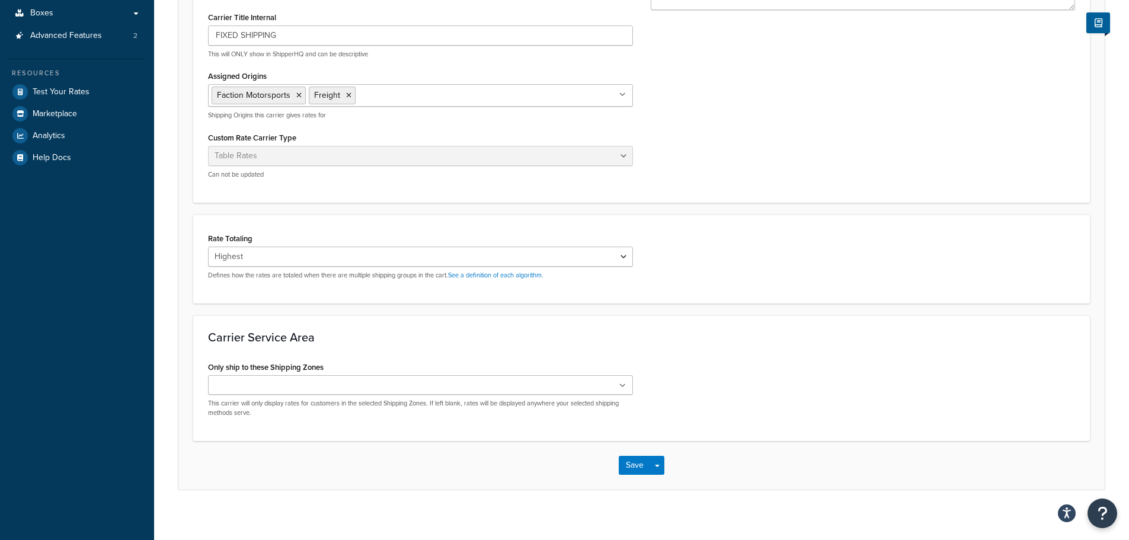
scroll to position [255, 0]
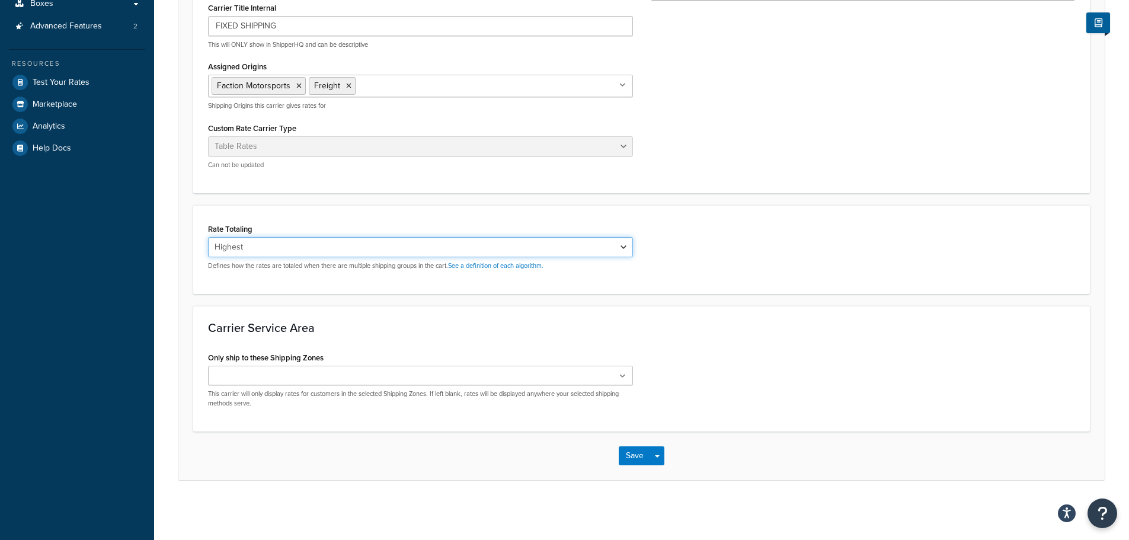
click at [234, 247] on select "Cumulative Highest Per Item Per SKU" at bounding box center [420, 247] width 425 height 20
click at [507, 267] on link "See a definition of each algorithm." at bounding box center [495, 265] width 95 height 9
click at [240, 248] on select "Cumulative Highest Per Item Per SKU" at bounding box center [420, 247] width 425 height 20
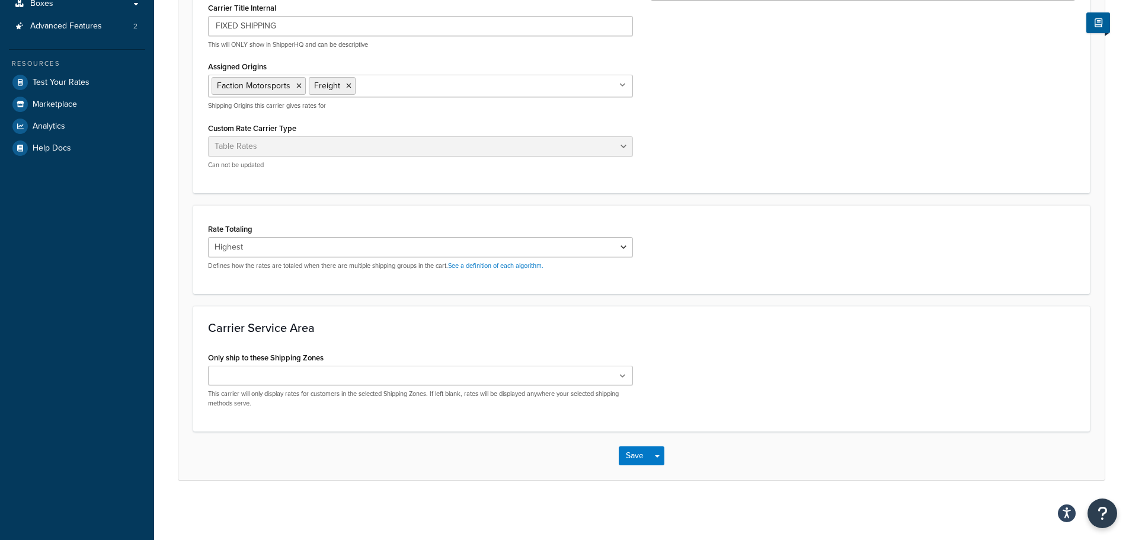
click at [184, 209] on form "Carrier Overview Carrier Title in Checkout FIXED SHIPPING This will be displaye…" at bounding box center [641, 188] width 926 height 583
drag, startPoint x: 229, startPoint y: 267, endPoint x: 253, endPoint y: 270, distance: 23.8
click at [253, 270] on p "Defines how the rates are totaled when there are multiple shipping groups in th…" at bounding box center [420, 265] width 425 height 9
drag, startPoint x: 267, startPoint y: 268, endPoint x: 323, endPoint y: 261, distance: 56.1
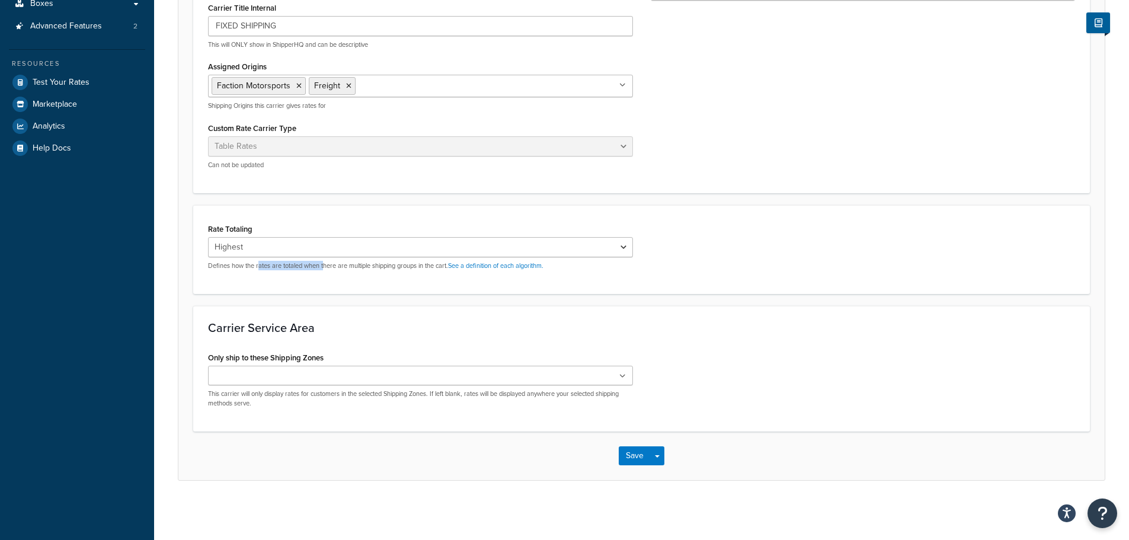
click at [323, 261] on p "Defines how the rates are totaled when there are multiple shipping groups in th…" at bounding box center [420, 265] width 425 height 9
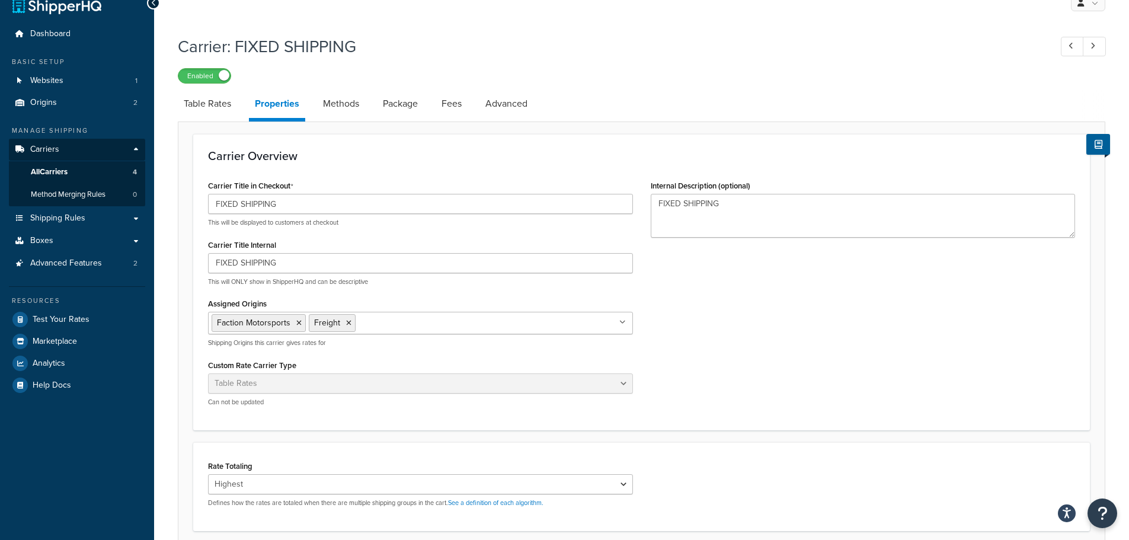
scroll to position [0, 0]
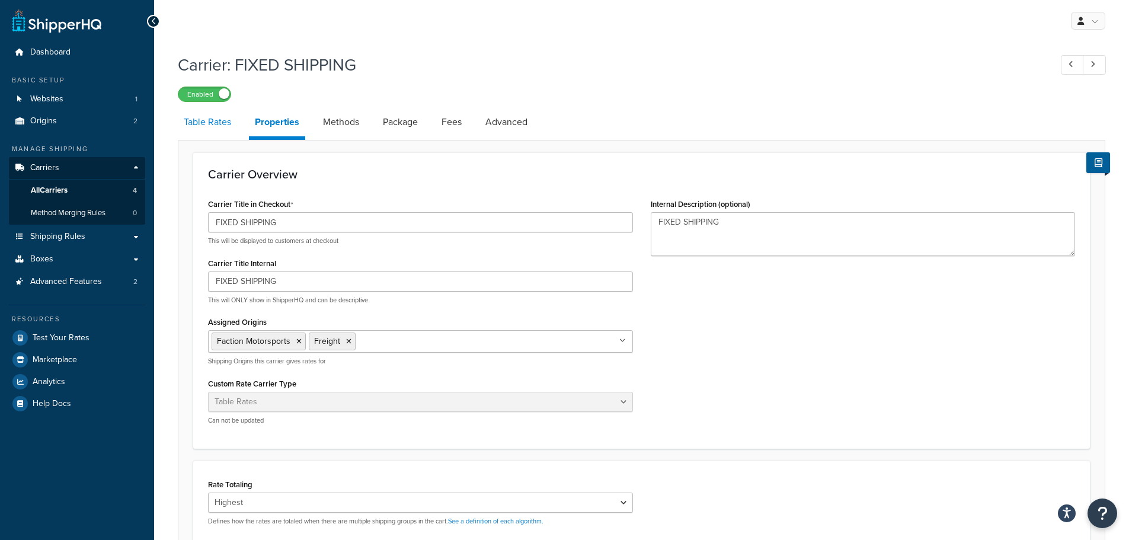
click at [220, 126] on link "Table Rates" at bounding box center [207, 122] width 59 height 28
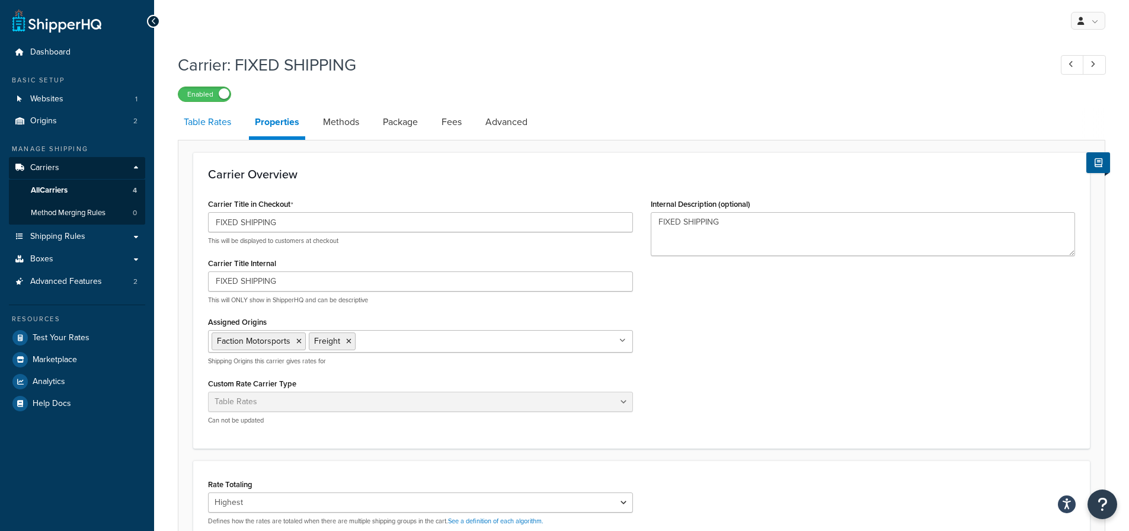
select select "25"
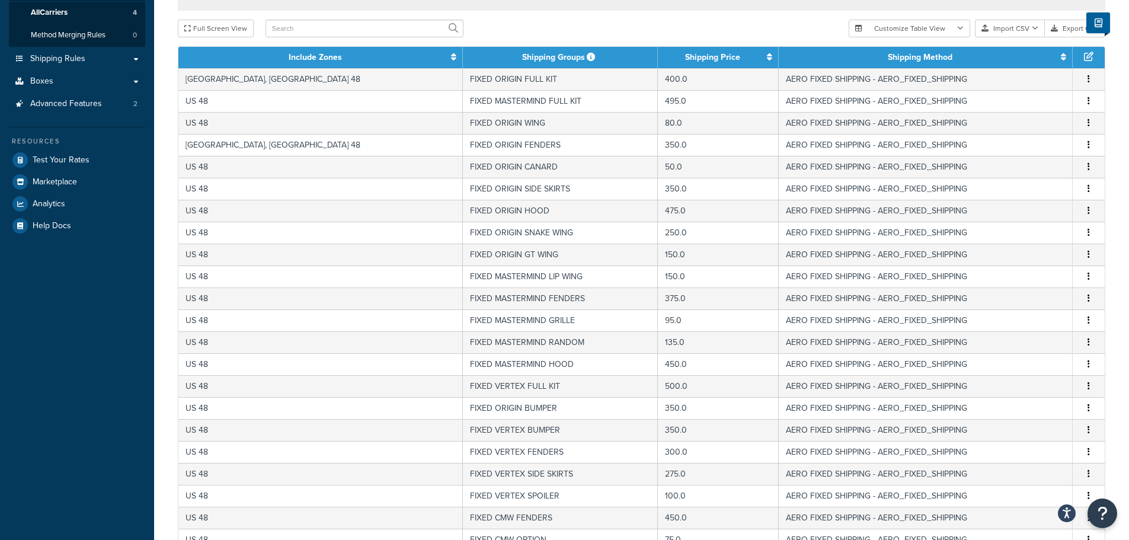
scroll to position [421, 0]
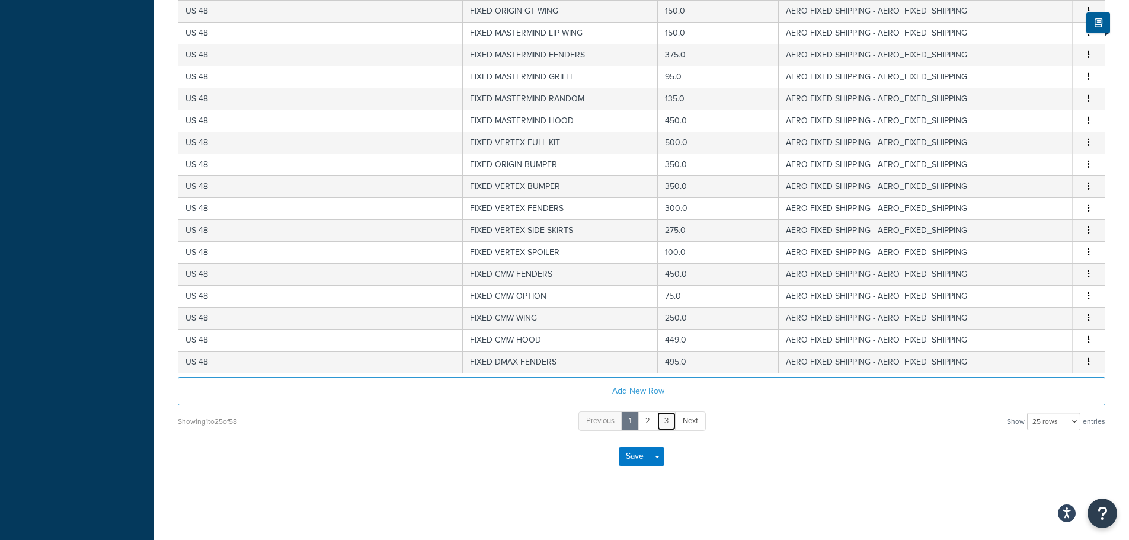
click at [673, 424] on link "3" at bounding box center [667, 421] width 20 height 20
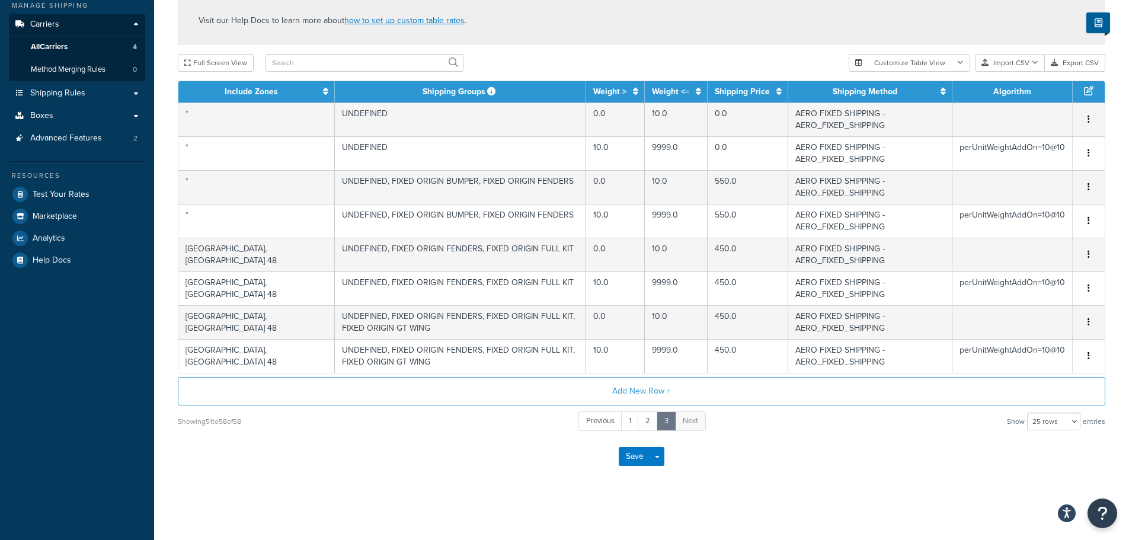
scroll to position [0, 0]
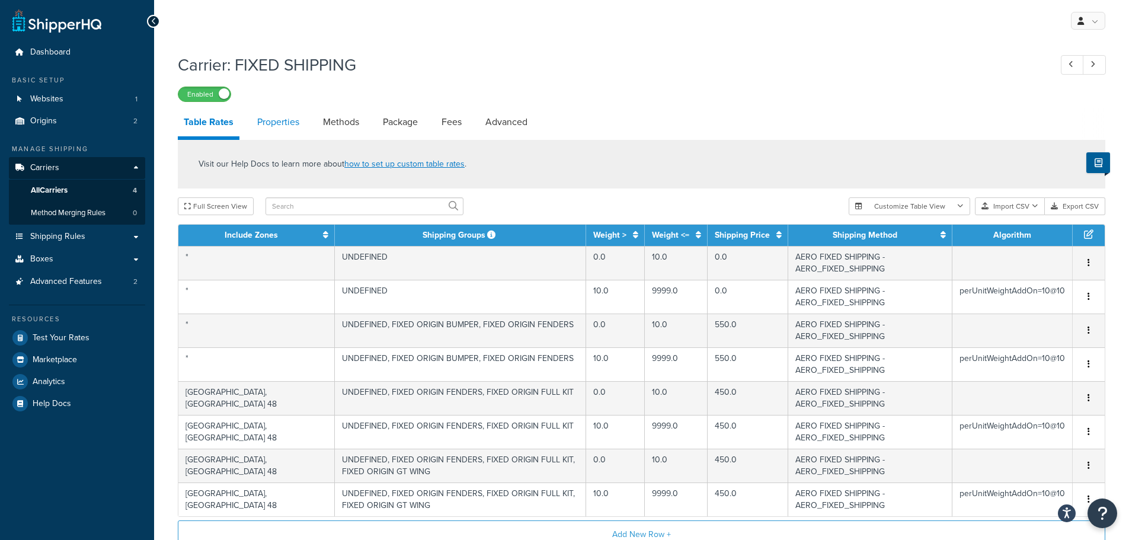
click at [285, 127] on link "Properties" at bounding box center [278, 122] width 54 height 28
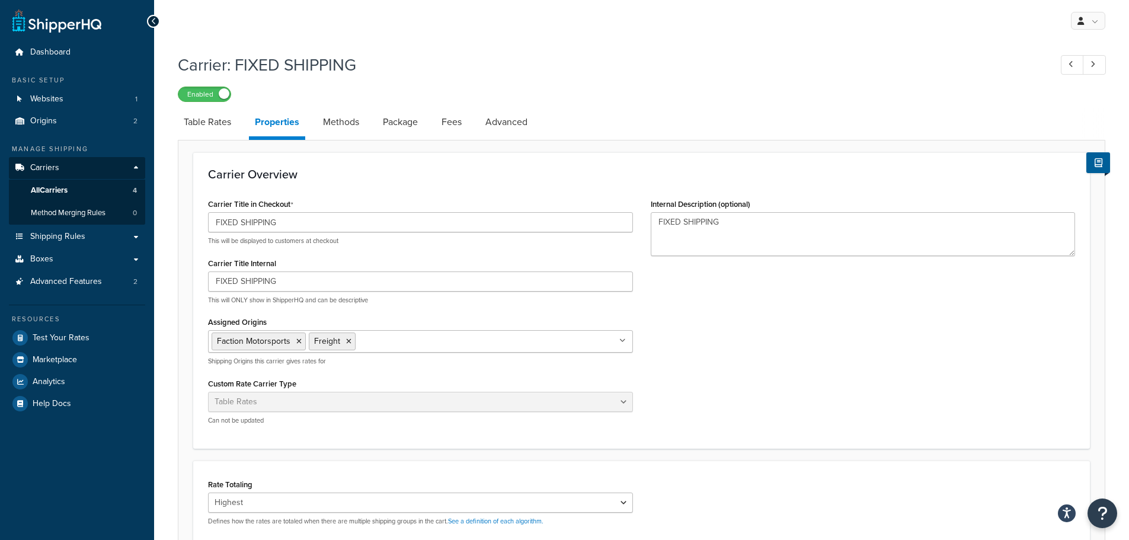
scroll to position [119, 0]
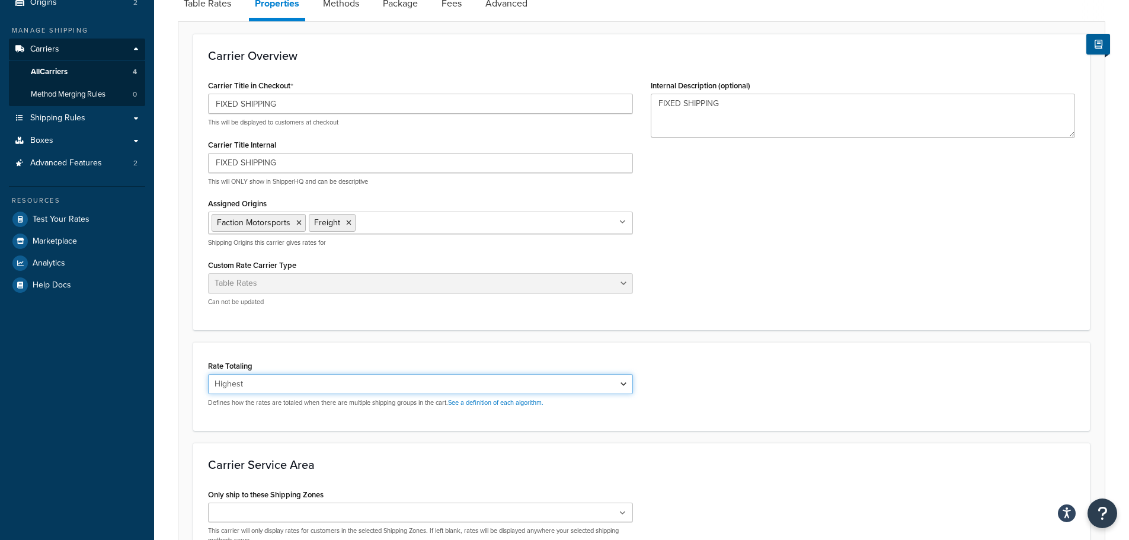
click at [277, 382] on select "Cumulative Highest Per Item Per SKU" at bounding box center [420, 384] width 425 height 20
click at [243, 386] on select "Cumulative Highest Per Item Per SKU" at bounding box center [420, 384] width 425 height 20
select select "CUMULATIVE"
click at [208, 374] on select "Cumulative Highest Per Item Per SKU" at bounding box center [420, 384] width 425 height 20
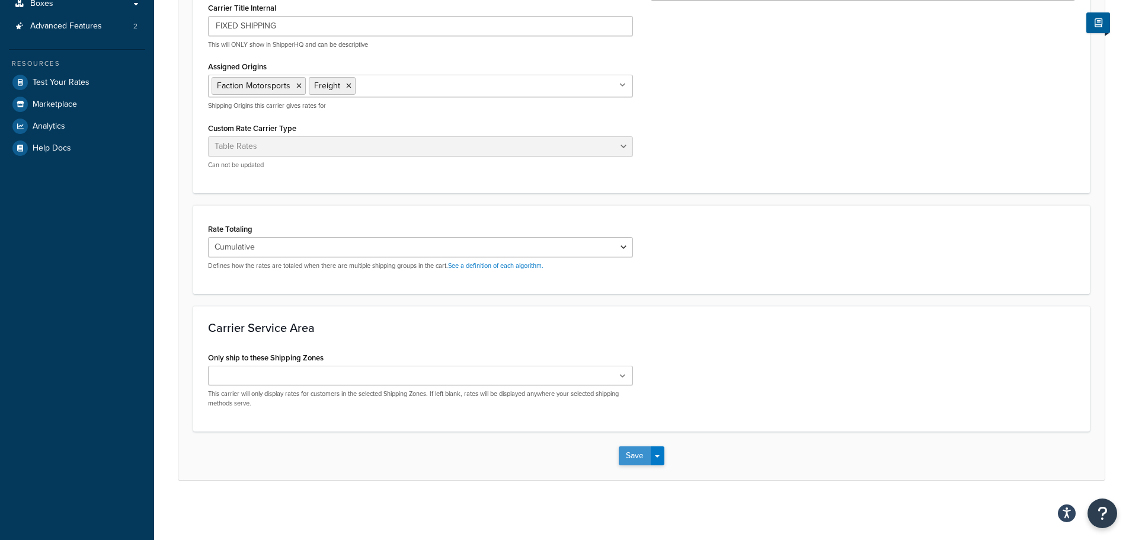
click at [626, 461] on button "Save" at bounding box center [635, 455] width 32 height 19
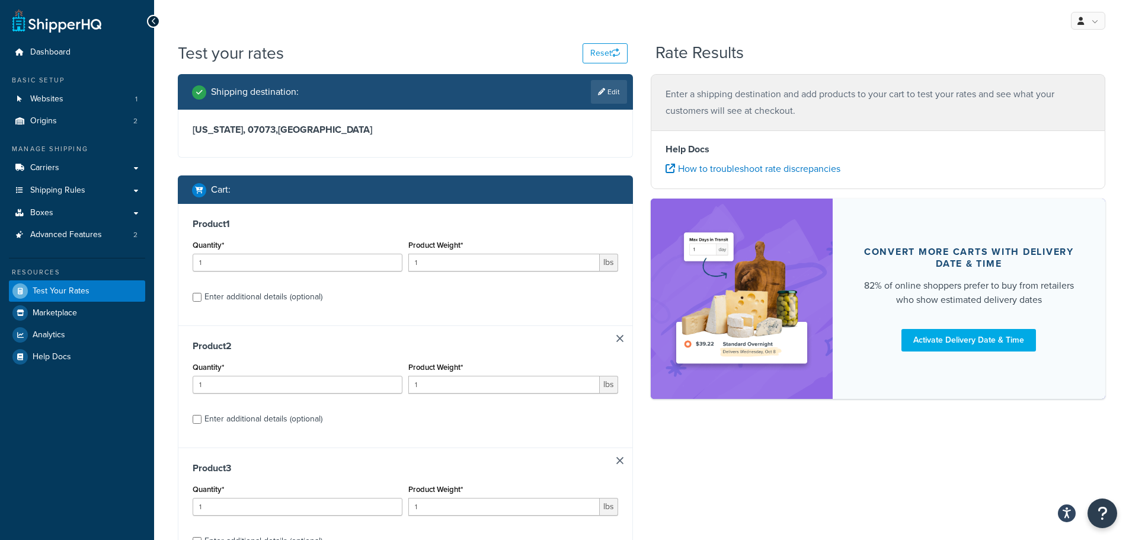
scroll to position [59, 0]
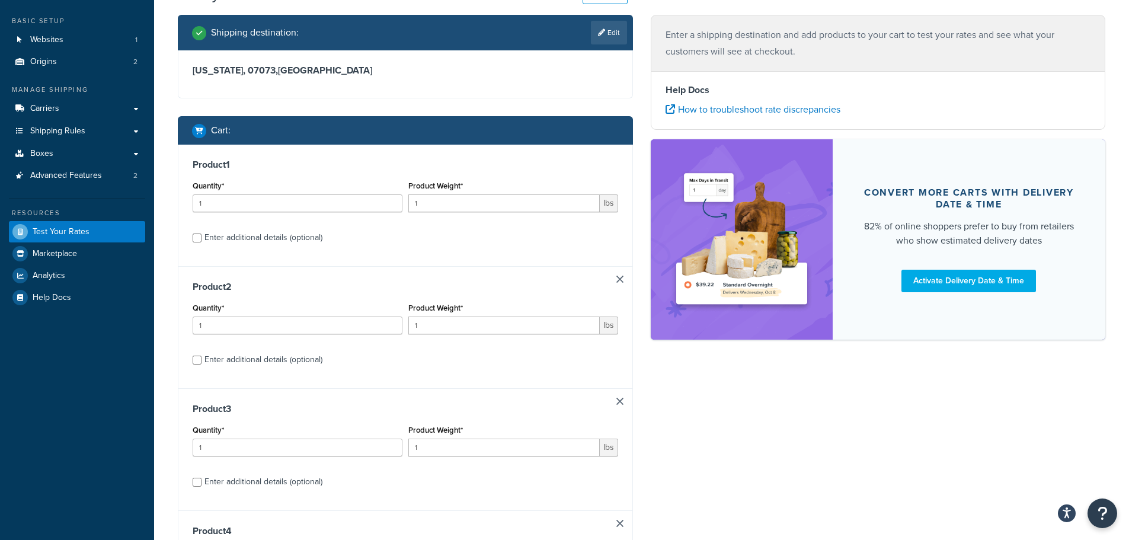
click at [278, 246] on div "Enter additional details (optional)" at bounding box center [263, 237] width 118 height 17
click at [202, 242] on input "Enter additional details (optional)" at bounding box center [197, 238] width 9 height 9
checkbox input "true"
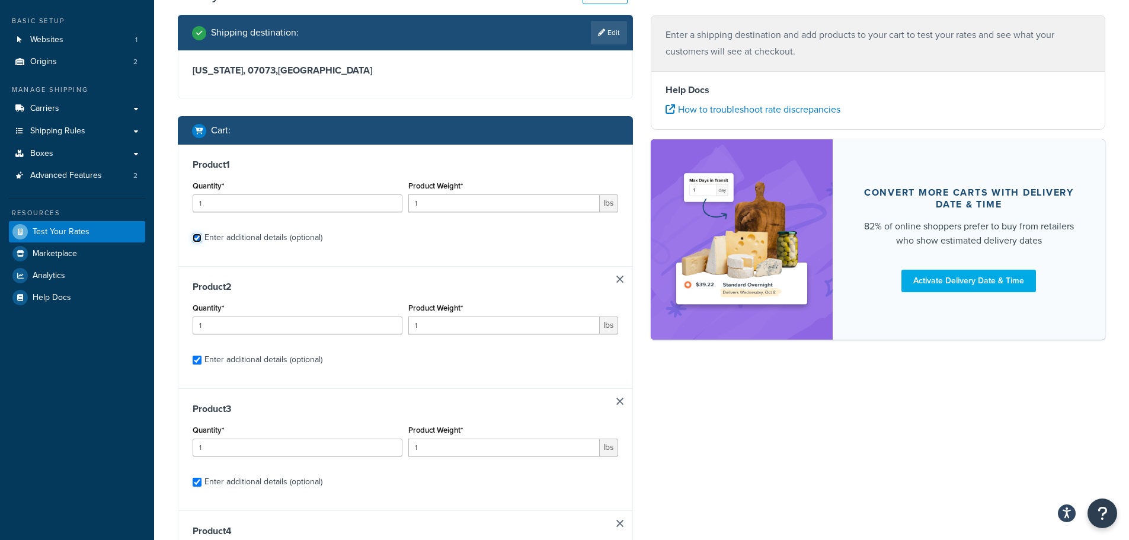
checkbox input "true"
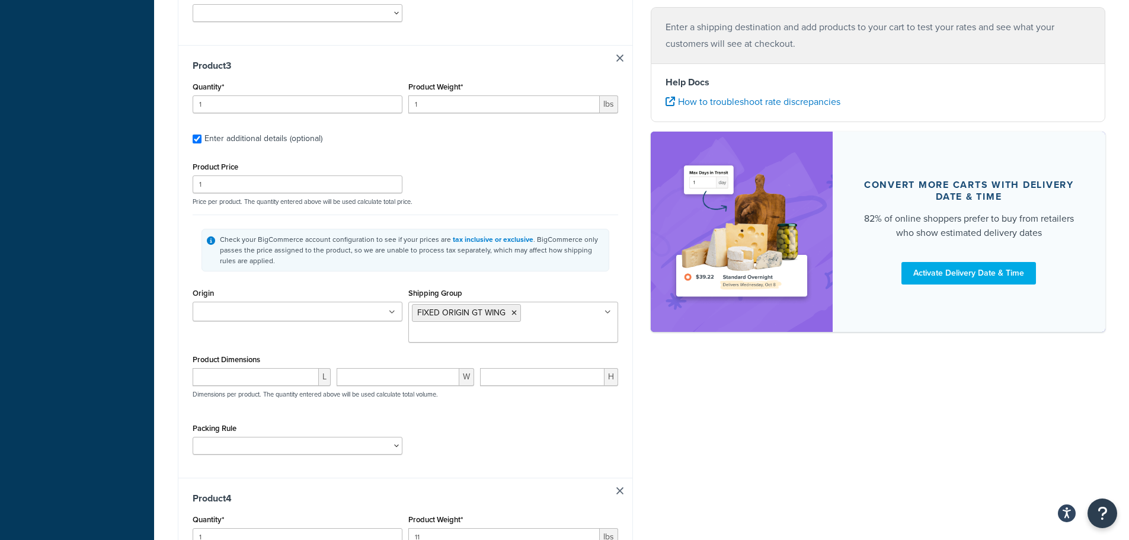
scroll to position [1498, 0]
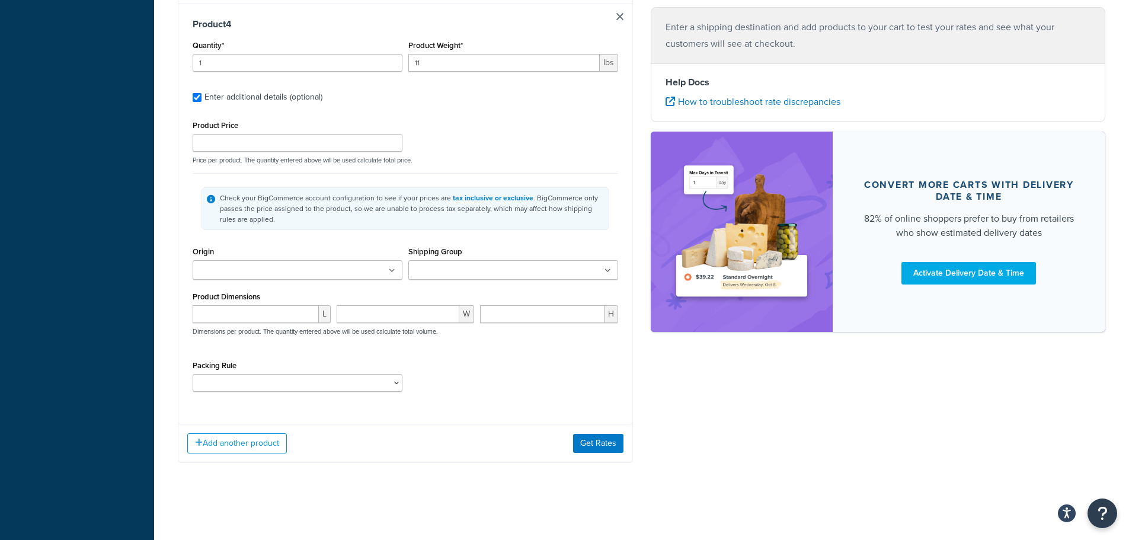
click at [595, 433] on div "Add another product Get Rates" at bounding box center [405, 443] width 454 height 39
click at [593, 440] on button "Get Rates" at bounding box center [598, 443] width 50 height 19
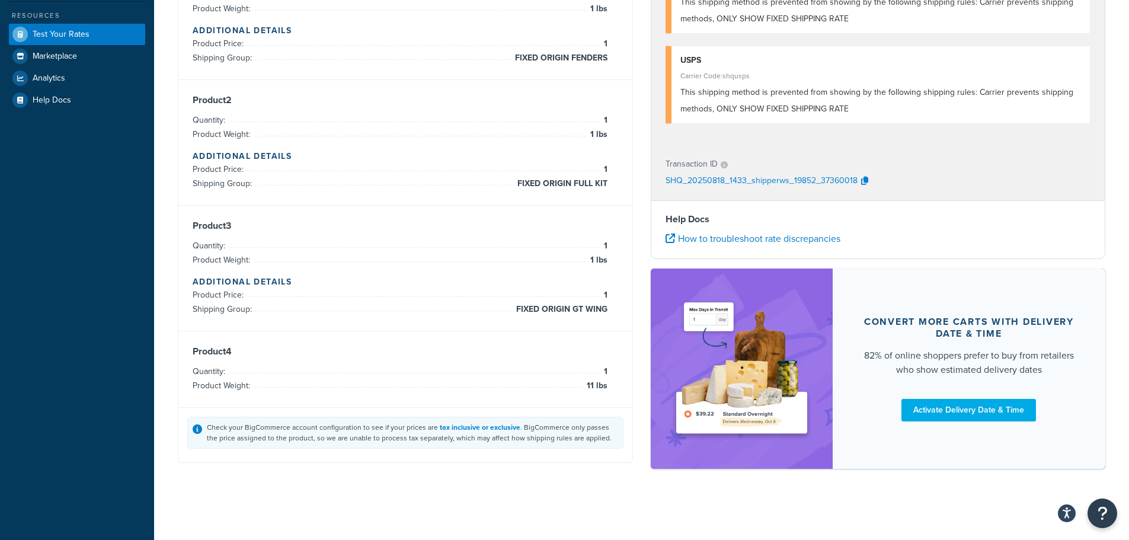
scroll to position [0, 0]
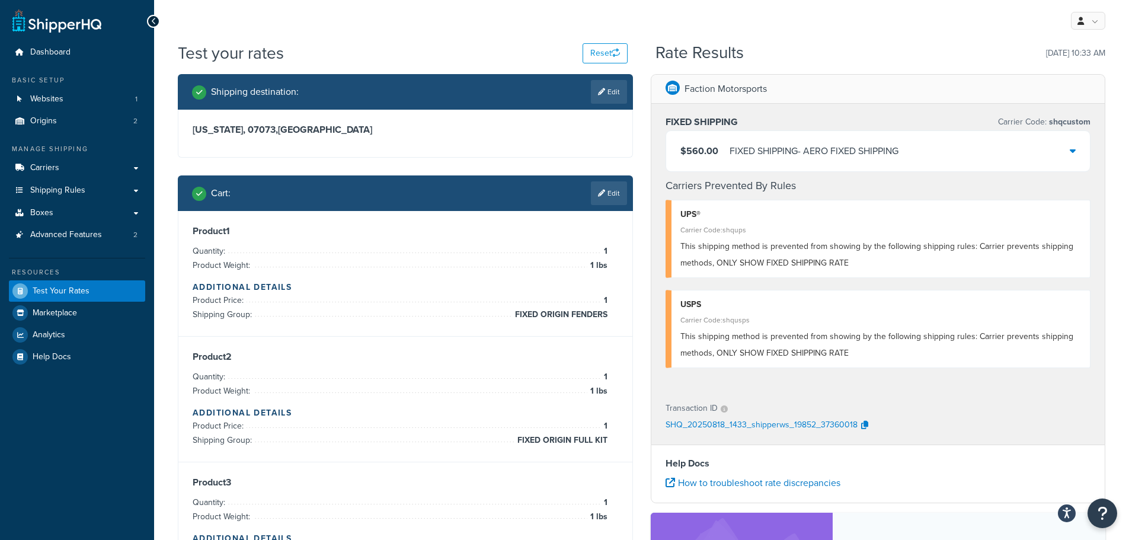
click at [973, 156] on div "$560.00 FIXED SHIPPING - AERO FIXED SHIPPING" at bounding box center [878, 151] width 424 height 40
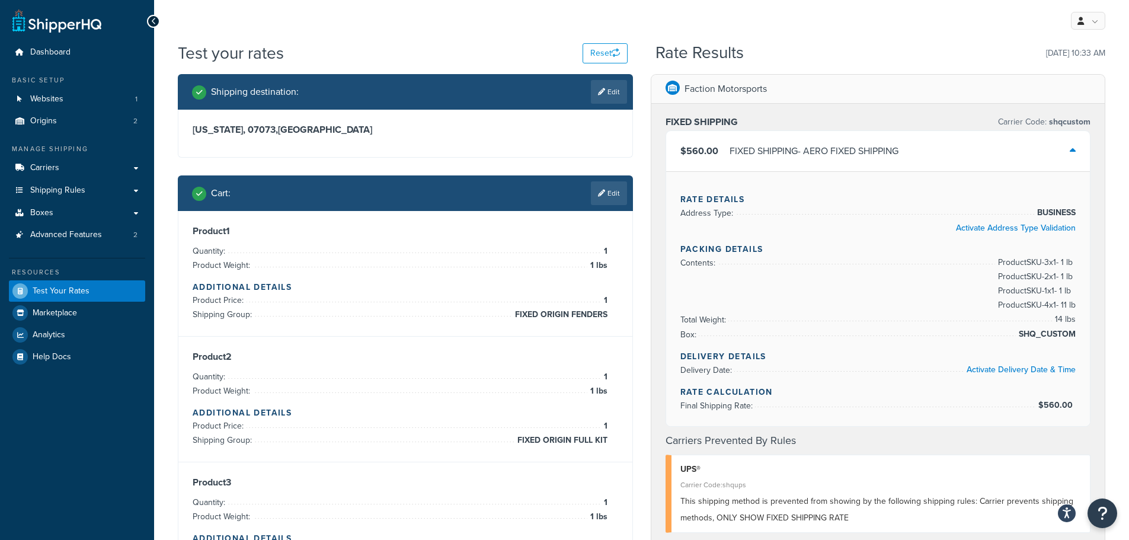
click at [973, 156] on div "$560.00 FIXED SHIPPING - AERO FIXED SHIPPING" at bounding box center [878, 151] width 424 height 40
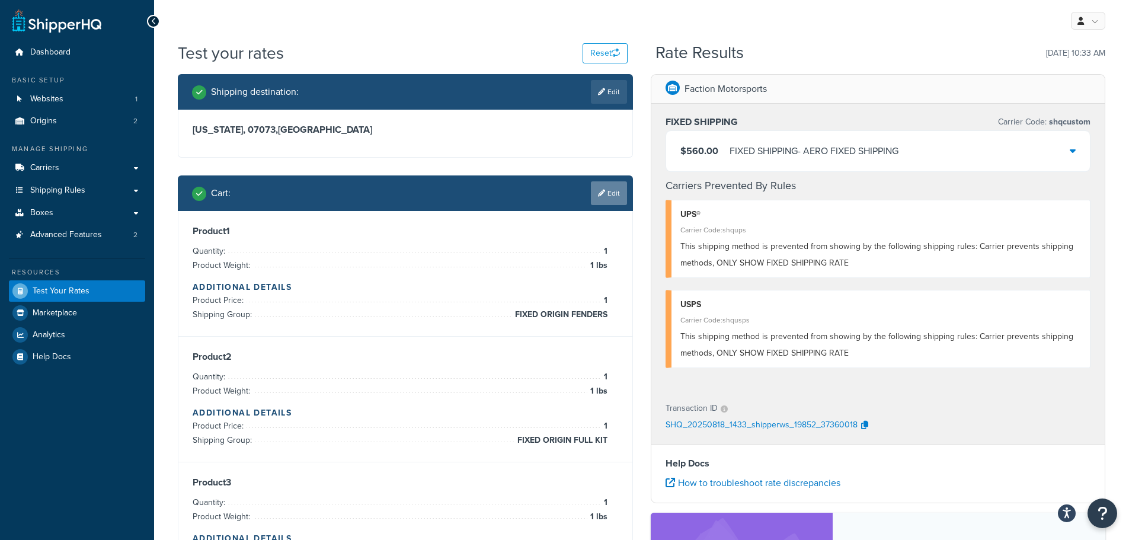
click at [619, 194] on link "Edit" at bounding box center [609, 193] width 36 height 24
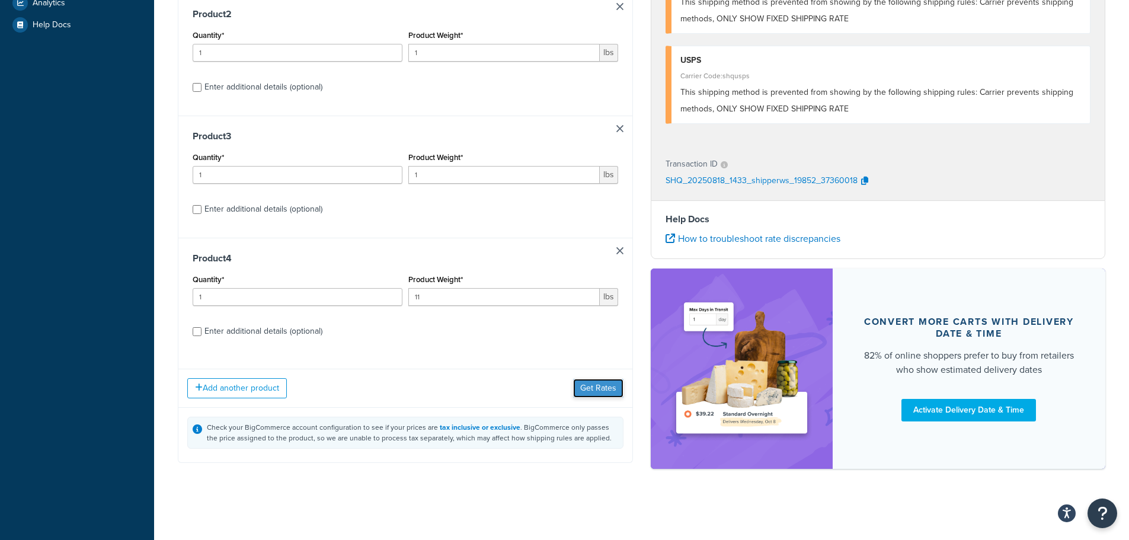
click at [613, 383] on button "Get Rates" at bounding box center [598, 388] width 50 height 19
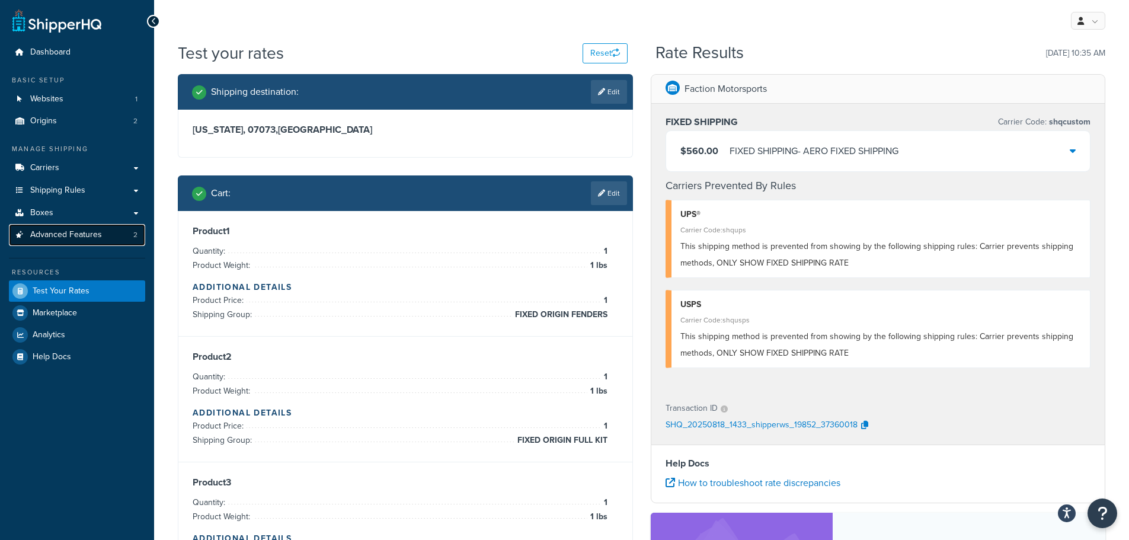
click at [73, 234] on span "Advanced Features" at bounding box center [66, 235] width 72 height 10
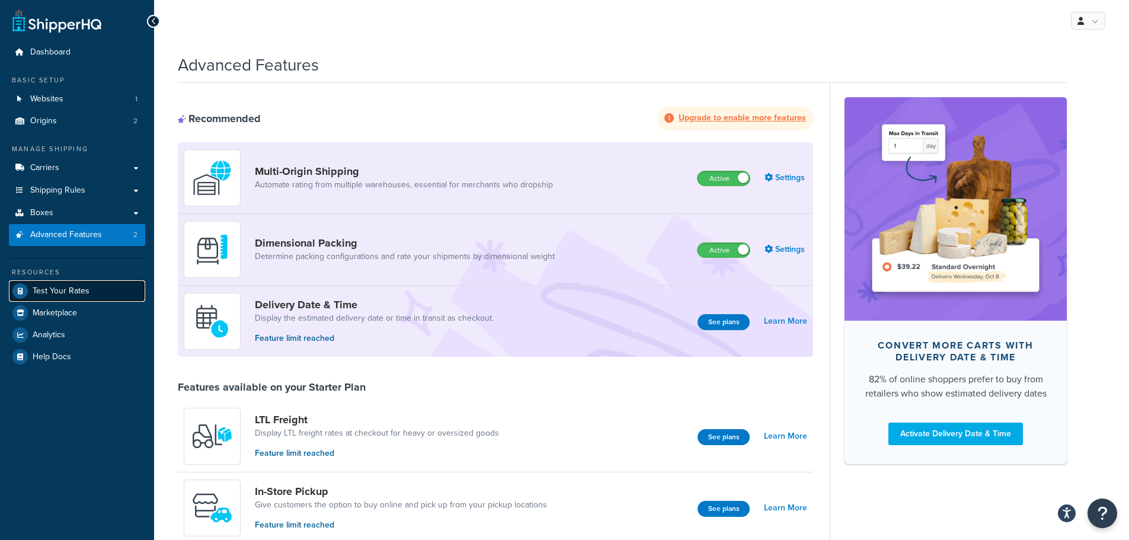
click at [82, 283] on link "Test Your Rates" at bounding box center [77, 290] width 136 height 21
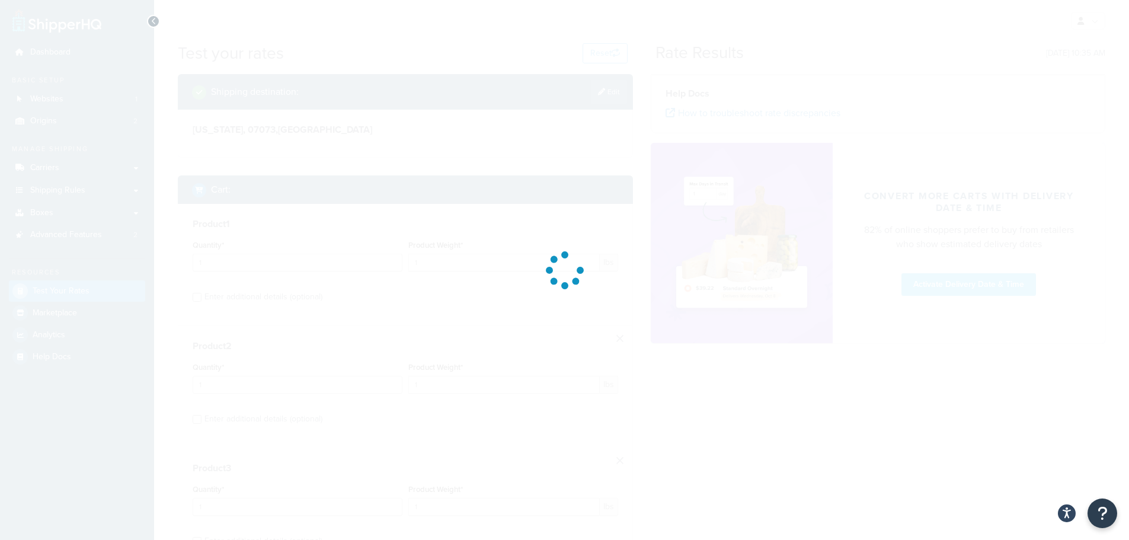
scroll to position [277, 0]
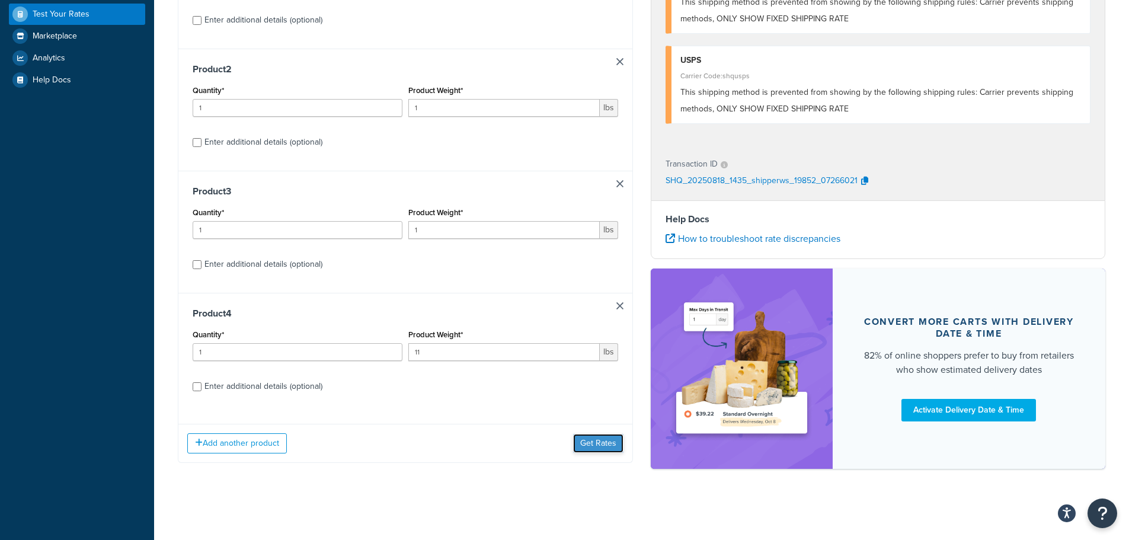
click at [602, 447] on button "Get Rates" at bounding box center [598, 443] width 50 height 19
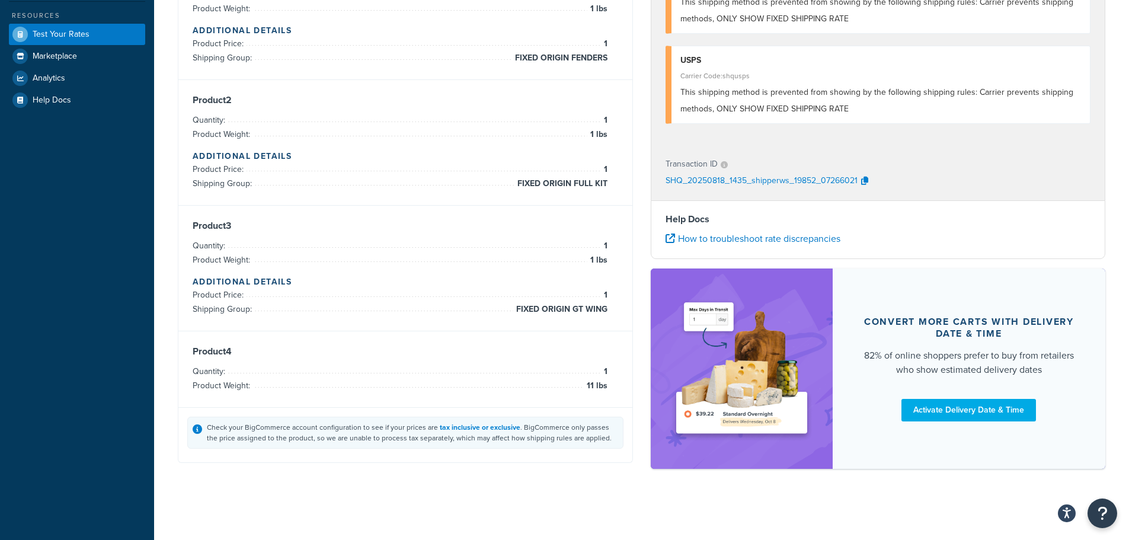
scroll to position [0, 0]
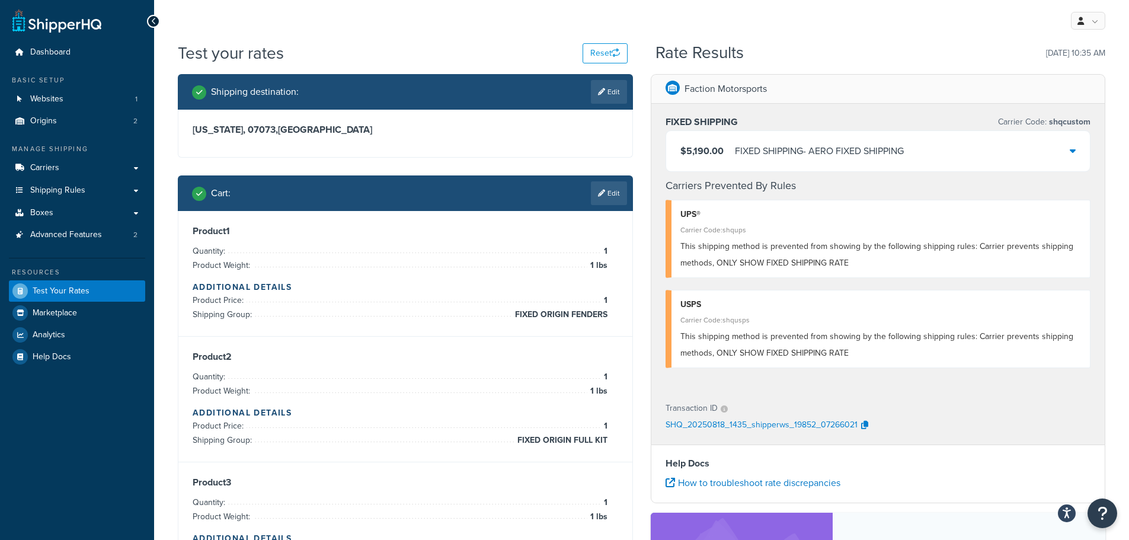
click at [881, 155] on div "FIXED SHIPPING - AERO FIXED SHIPPING" at bounding box center [819, 151] width 169 height 17
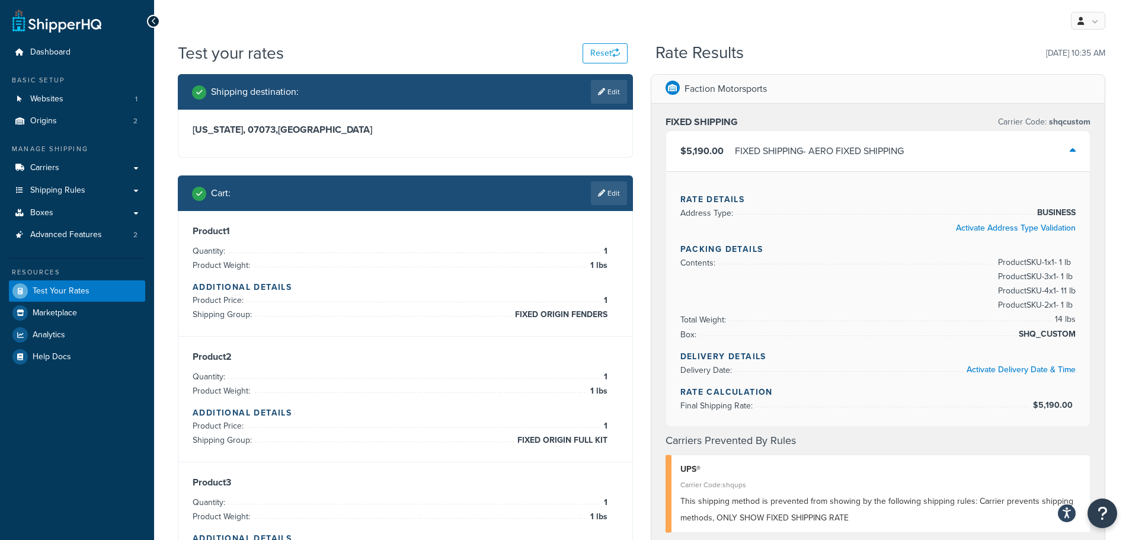
click at [881, 155] on div "FIXED SHIPPING - AERO FIXED SHIPPING" at bounding box center [819, 151] width 169 height 17
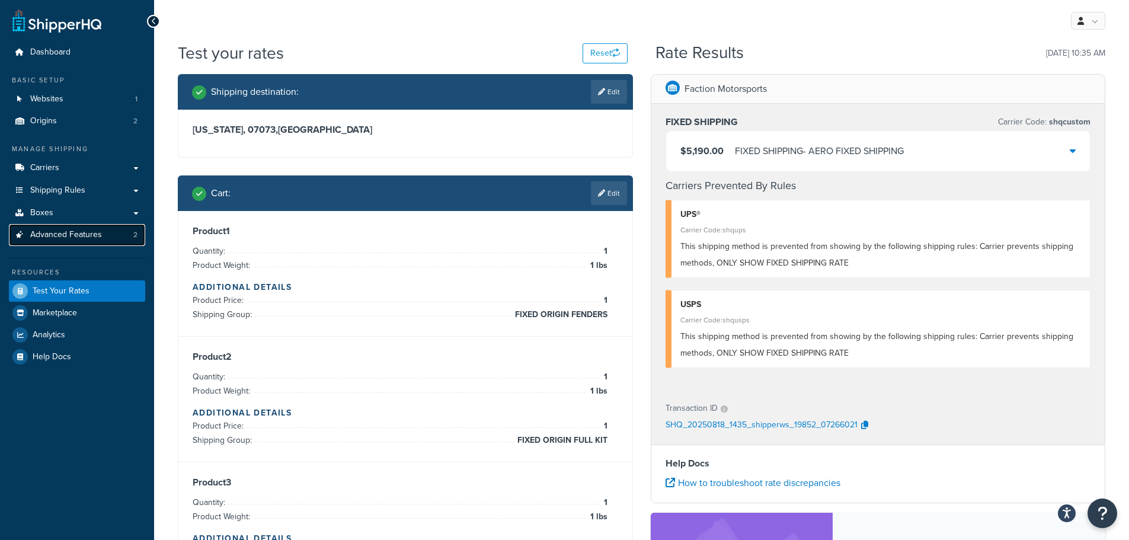
click at [32, 230] on span "Advanced Features" at bounding box center [66, 235] width 72 height 10
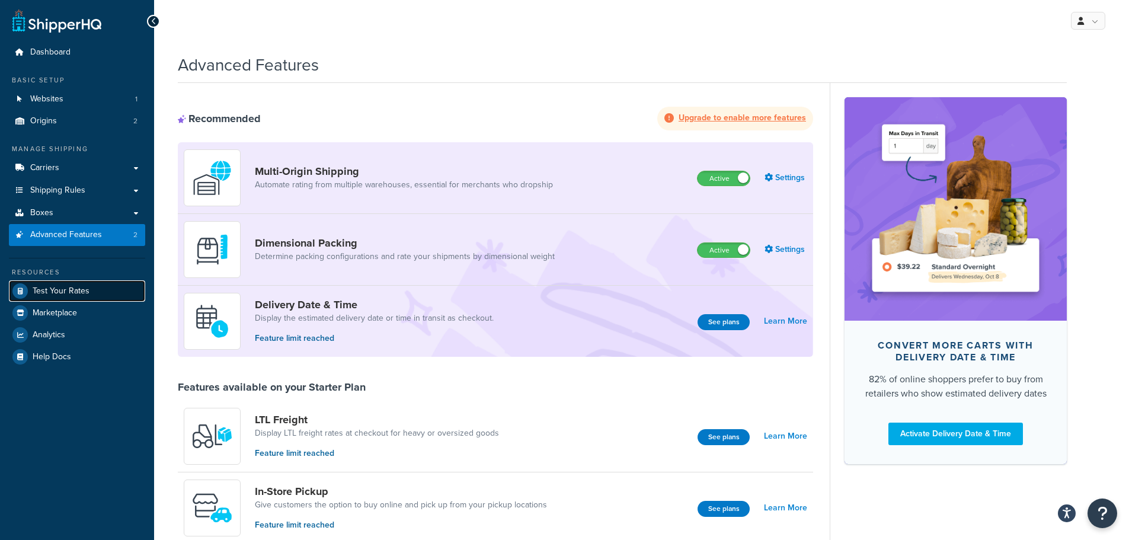
click at [70, 292] on span "Test Your Rates" at bounding box center [61, 291] width 57 height 10
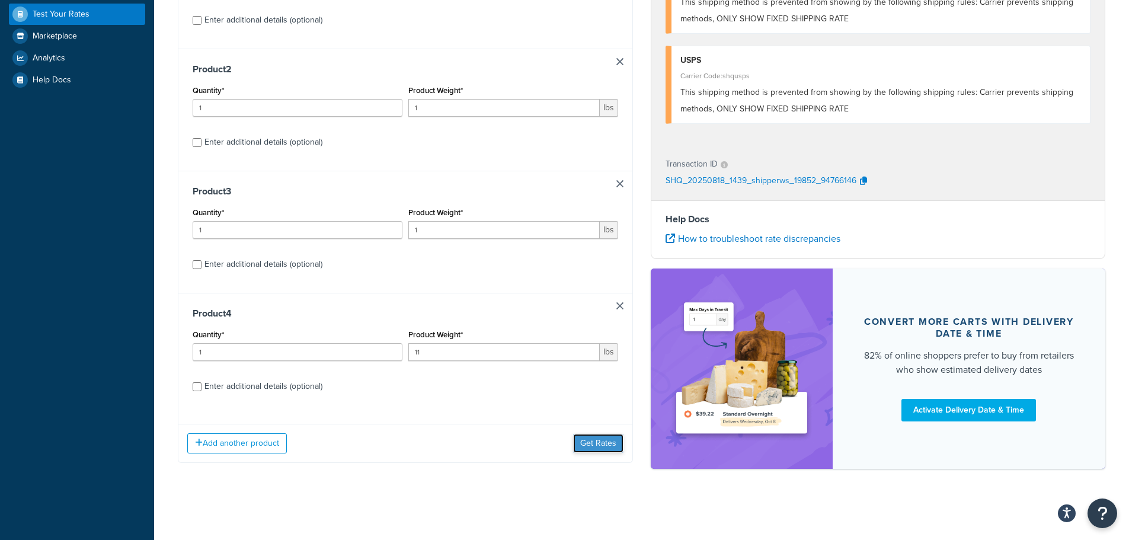
click at [591, 442] on button "Get Rates" at bounding box center [598, 443] width 50 height 19
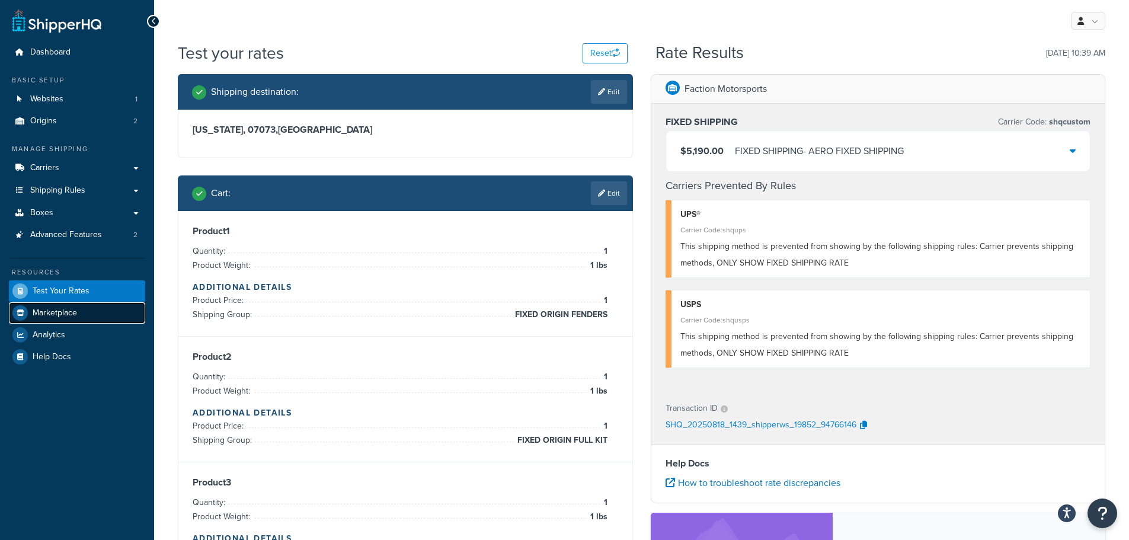
click at [79, 315] on link "Marketplace" at bounding box center [77, 312] width 136 height 21
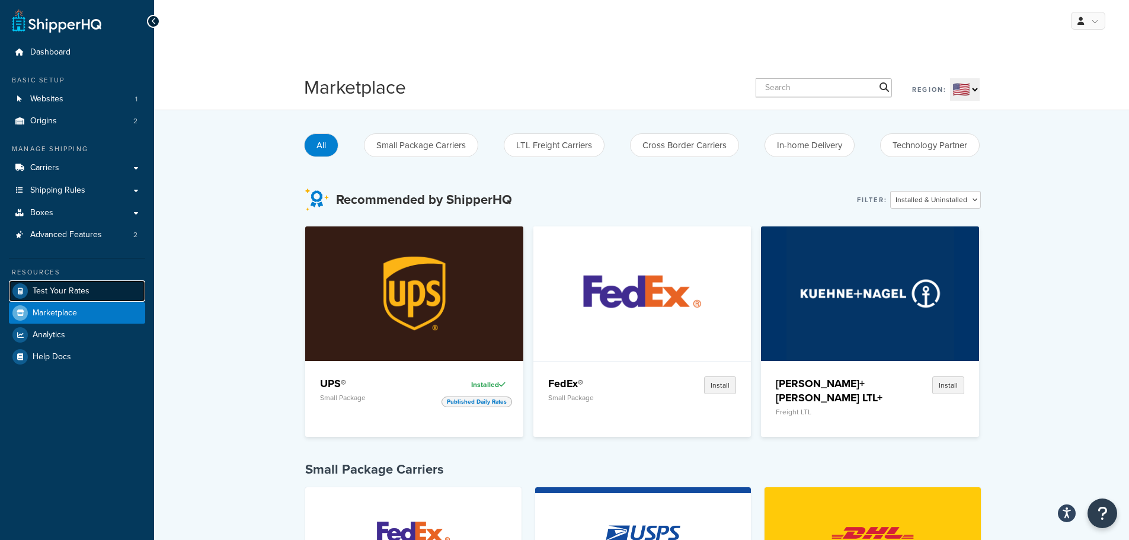
click at [73, 289] on span "Test Your Rates" at bounding box center [61, 291] width 57 height 10
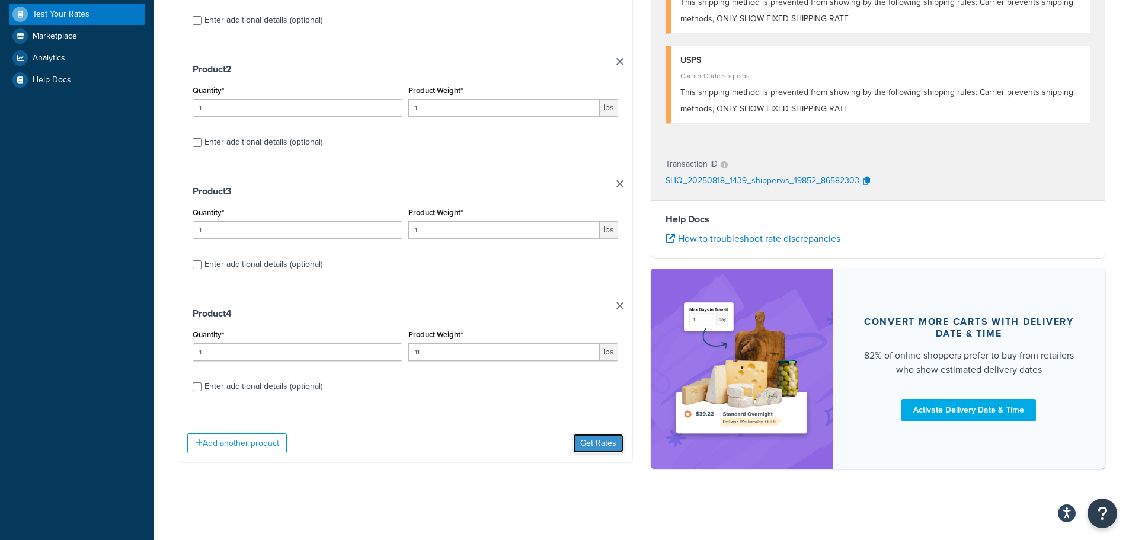
click at [590, 452] on button "Get Rates" at bounding box center [598, 443] width 50 height 19
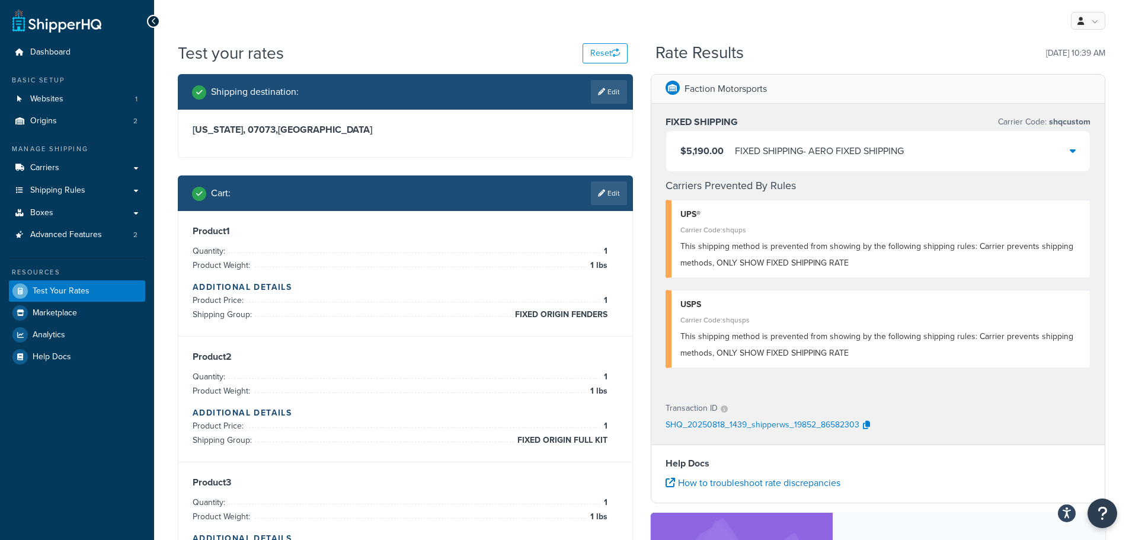
click at [993, 143] on div "$5,190.00 FIXED SHIPPING - AERO FIXED SHIPPING" at bounding box center [878, 151] width 424 height 40
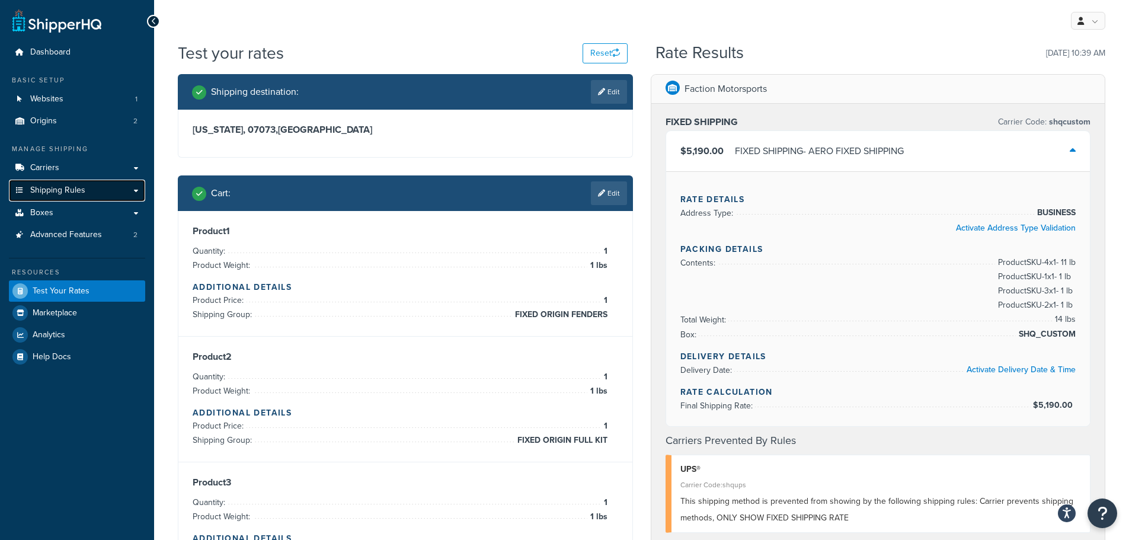
click at [84, 184] on link "Shipping Rules" at bounding box center [77, 191] width 136 height 22
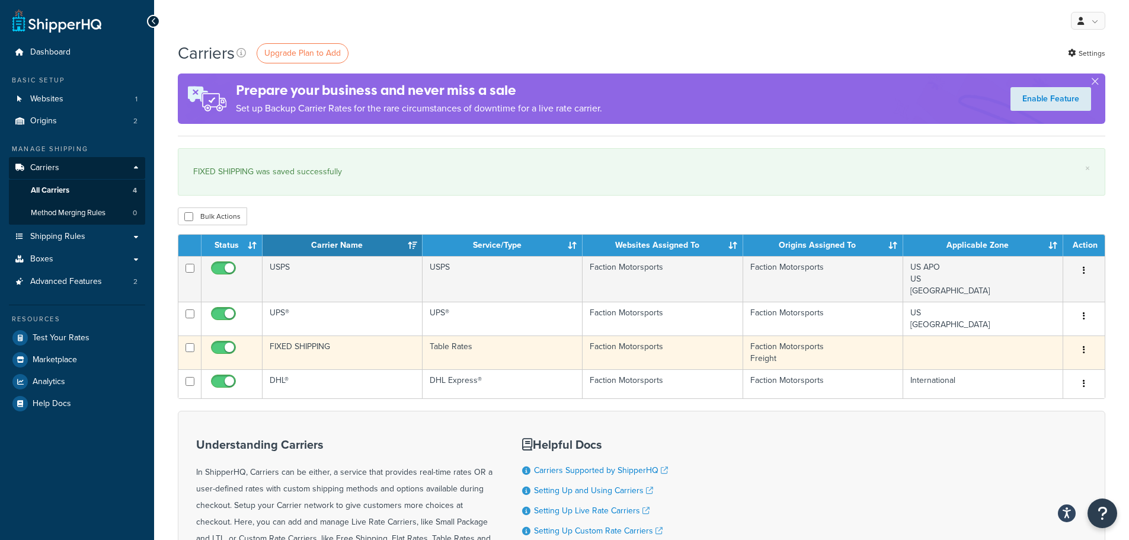
click at [330, 350] on td "FIXED SHIPPING" at bounding box center [343, 352] width 160 height 34
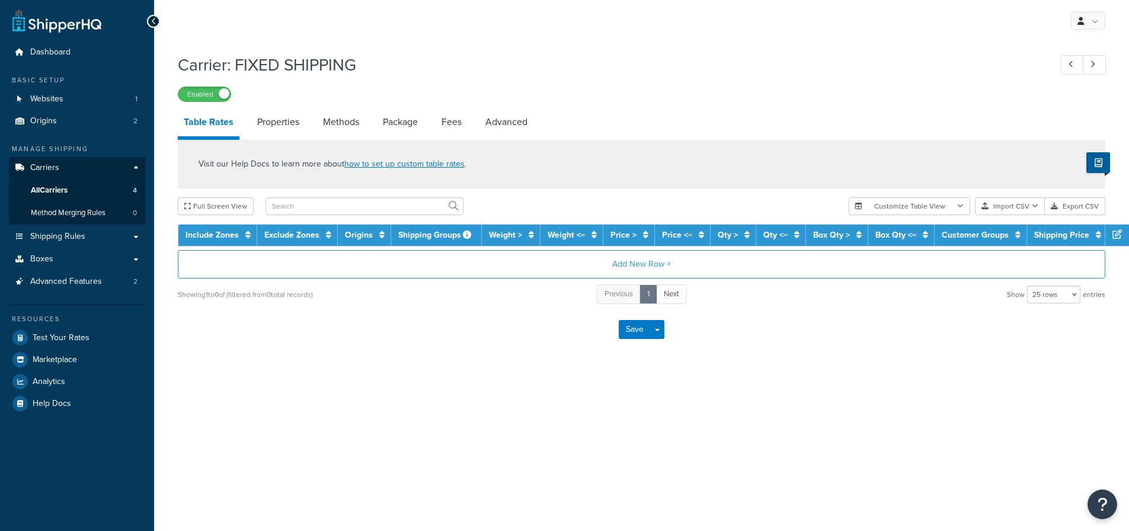
select select "25"
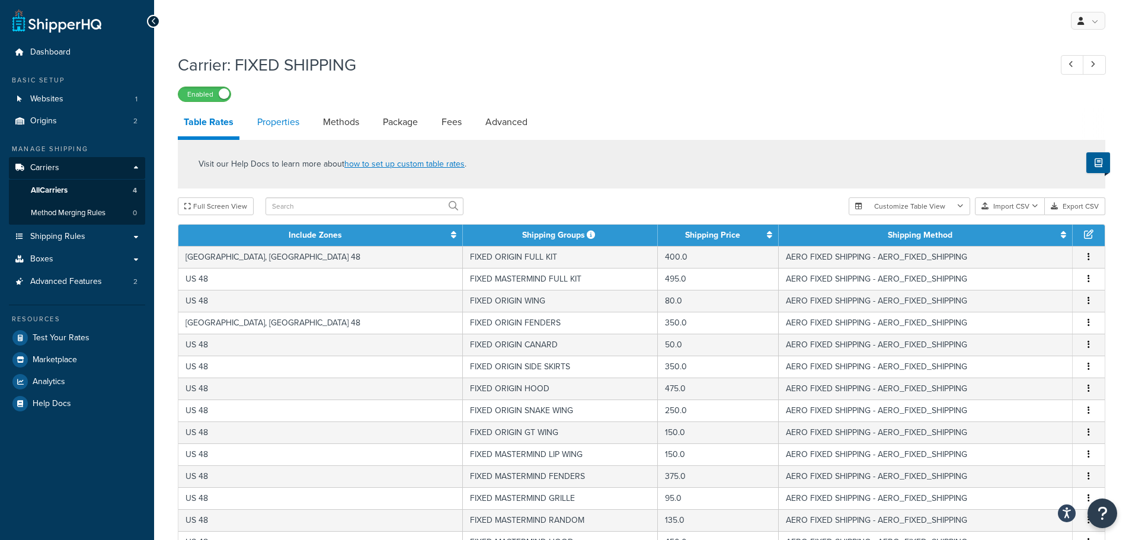
click at [295, 120] on link "Properties" at bounding box center [278, 122] width 54 height 28
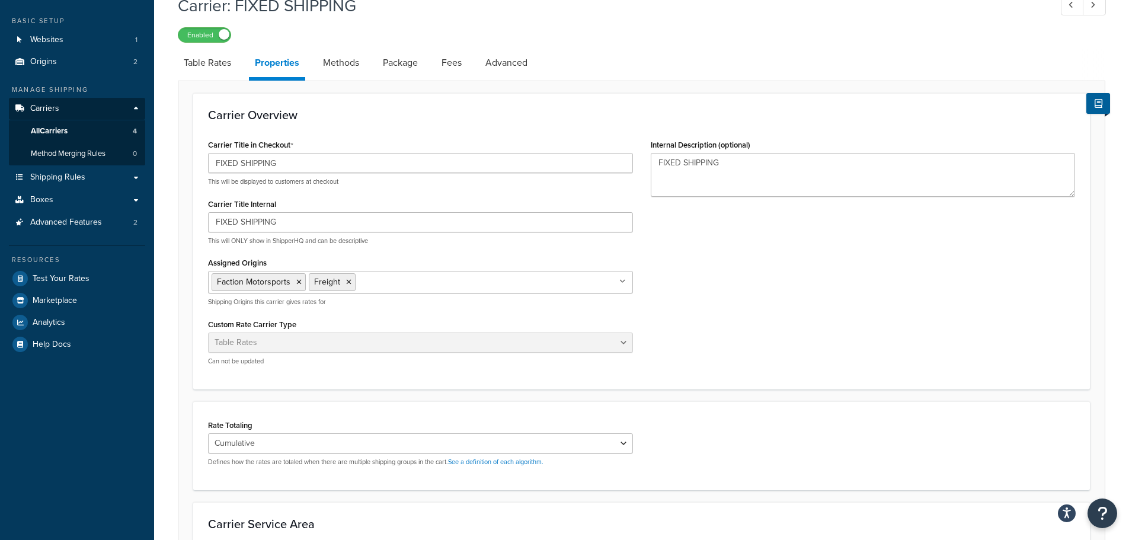
scroll to position [255, 0]
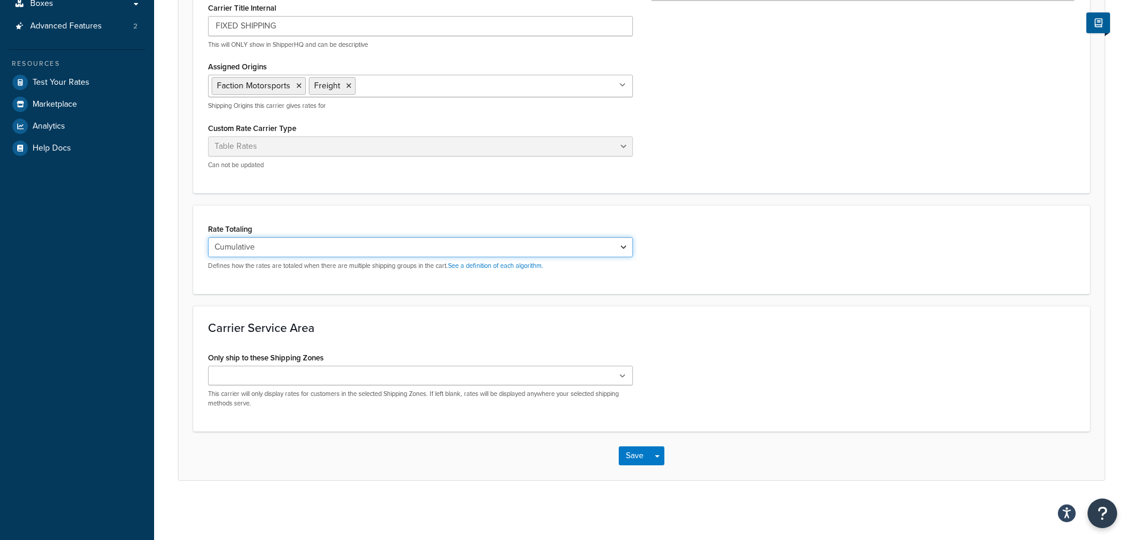
click at [264, 244] on select "Cumulative Highest Per Item Per SKU" at bounding box center [420, 247] width 425 height 20
select select "HIGHEST"
click at [208, 237] on select "Cumulative Highest Per Item Per SKU" at bounding box center [420, 247] width 425 height 20
click at [641, 459] on button "Save" at bounding box center [635, 455] width 32 height 19
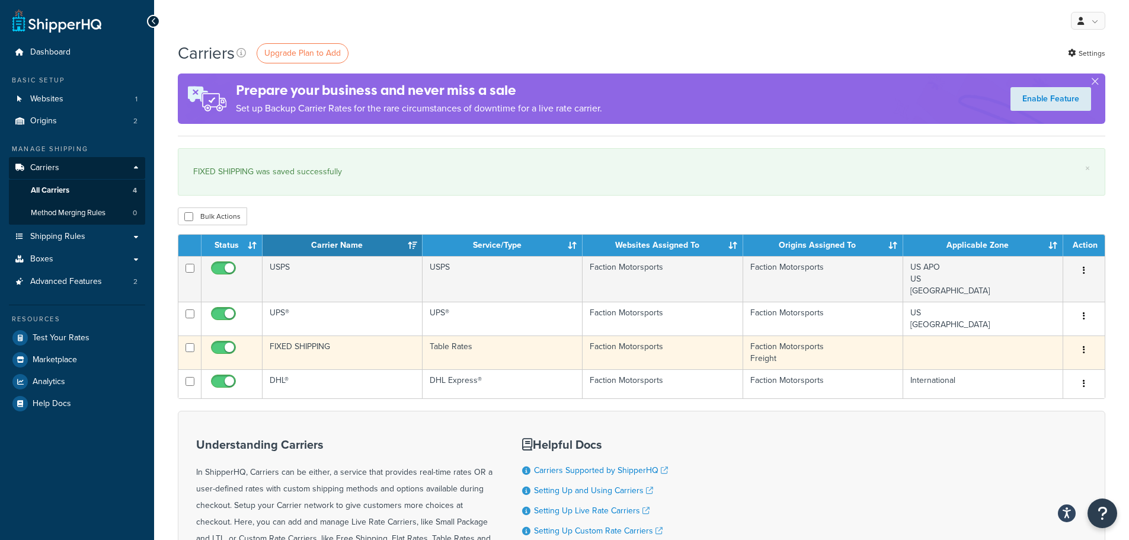
click at [373, 349] on td "FIXED SHIPPING" at bounding box center [343, 352] width 160 height 34
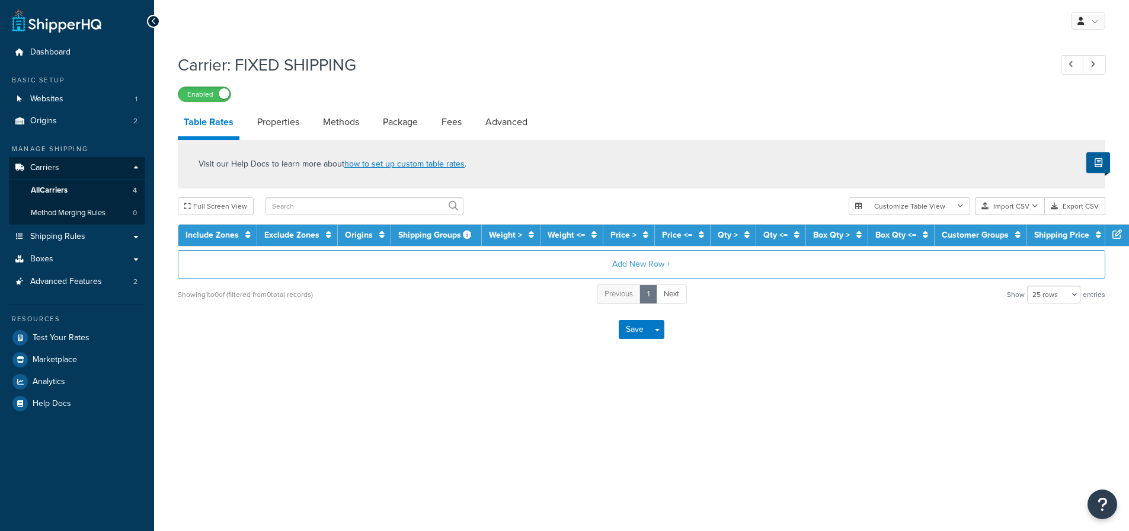
select select "25"
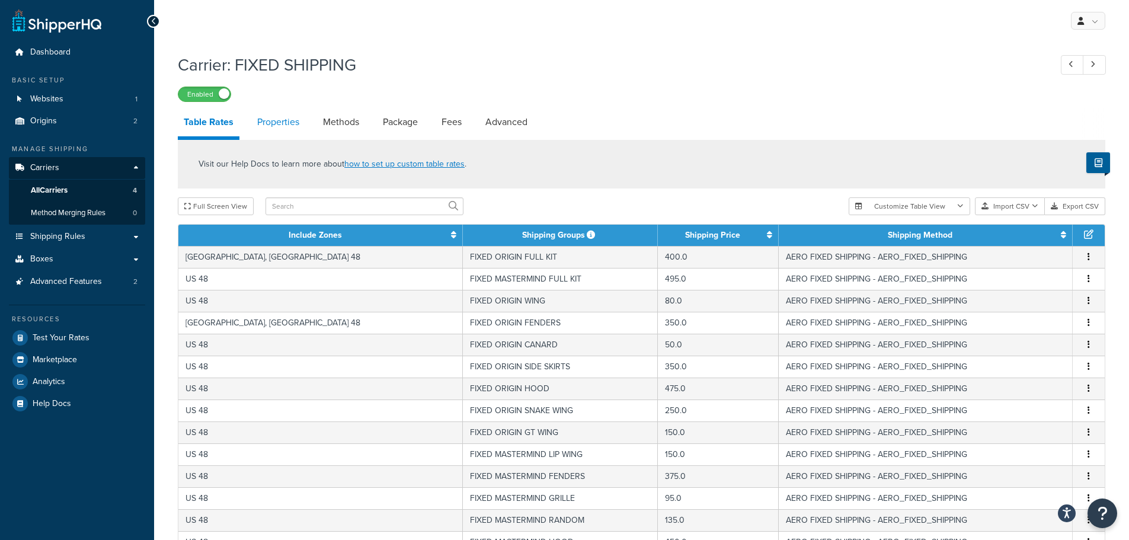
click at [280, 129] on link "Properties" at bounding box center [278, 122] width 54 height 28
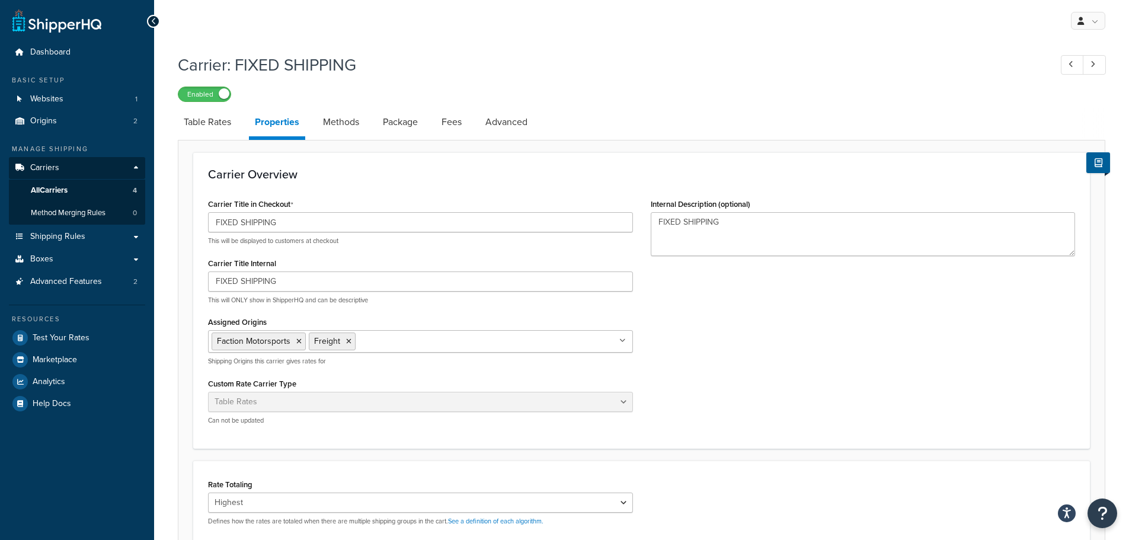
scroll to position [119, 0]
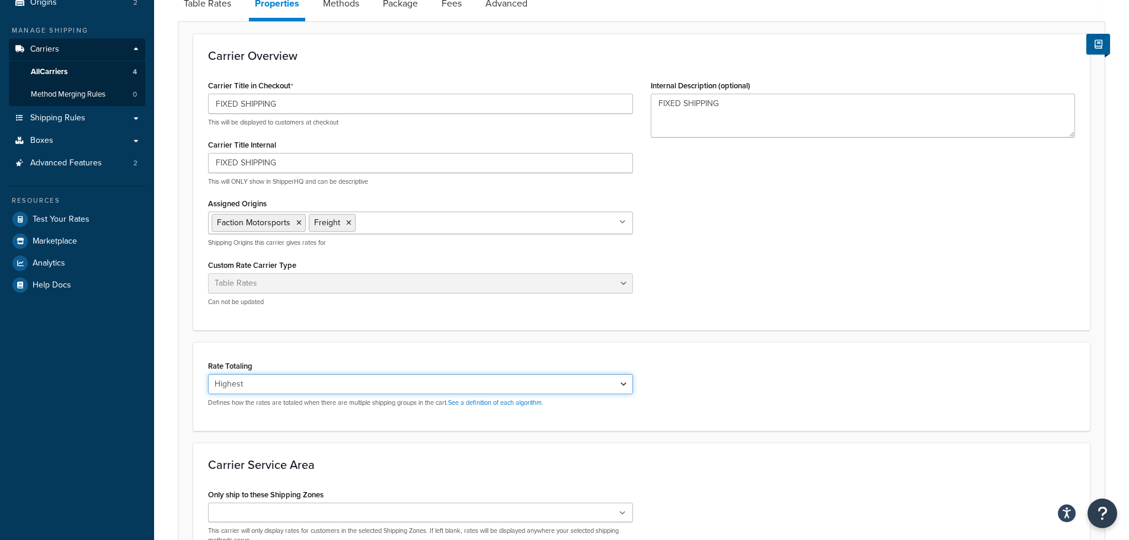
click at [302, 391] on select "Cumulative Highest Per Item Per SKU" at bounding box center [420, 384] width 425 height 20
click at [262, 334] on form "Carrier Overview Carrier Title in Checkout FIXED SHIPPING This will be displaye…" at bounding box center [641, 325] width 926 height 583
click at [275, 385] on select "Cumulative Highest Per Item Per SKU" at bounding box center [420, 384] width 425 height 20
click at [244, 380] on select "Cumulative Highest Per Item Per SKU" at bounding box center [420, 384] width 425 height 20
select select "PERITEM"
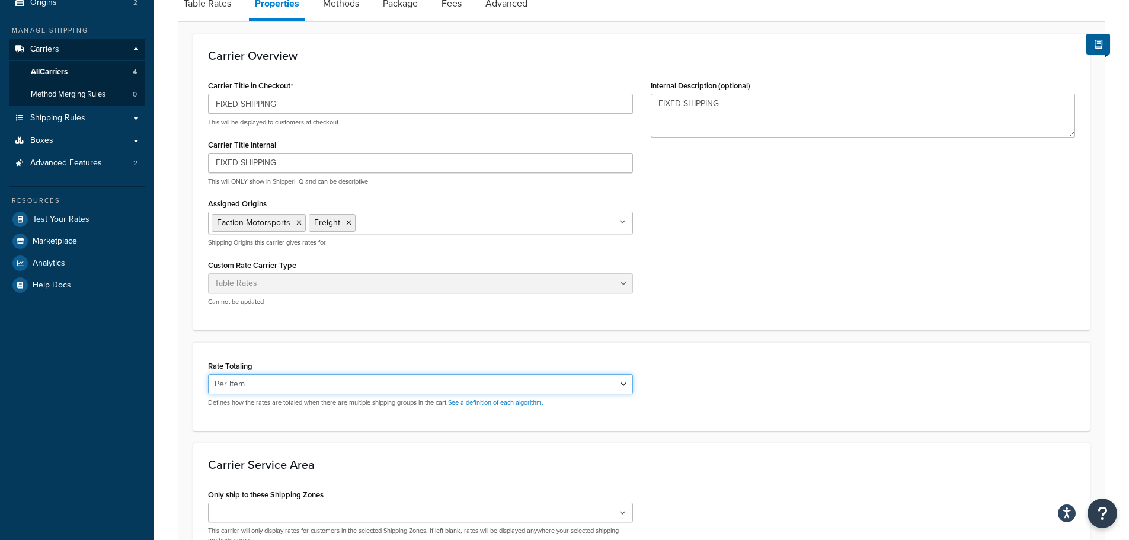
click at [208, 374] on select "Cumulative Highest Per Item Per SKU" at bounding box center [420, 384] width 425 height 20
click at [193, 372] on form "Carrier Overview Carrier Title in Checkout FIXED SHIPPING This will be displaye…" at bounding box center [641, 325] width 926 height 583
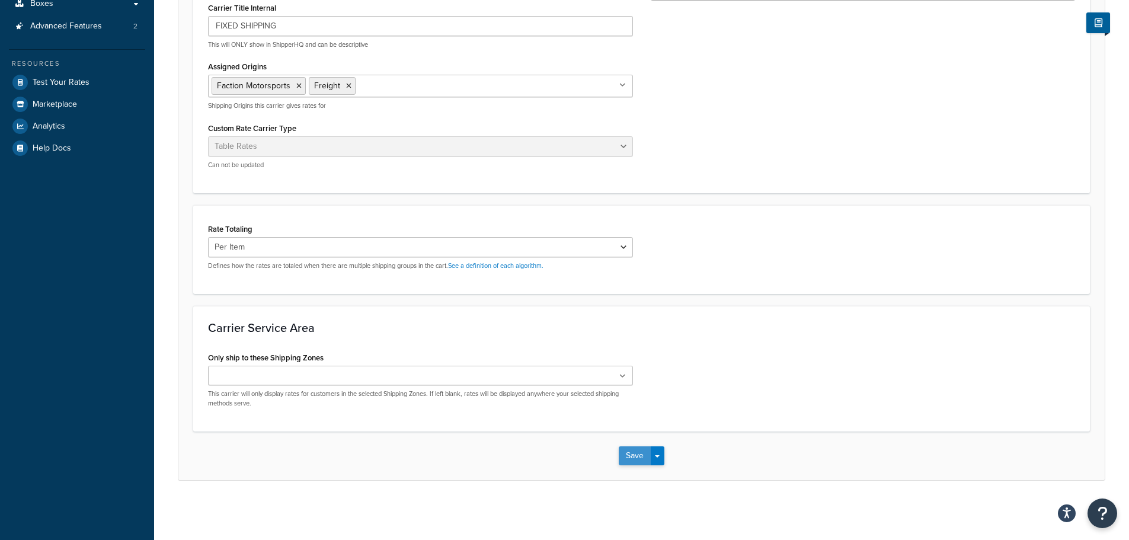
click at [646, 460] on button "Save" at bounding box center [635, 455] width 32 height 19
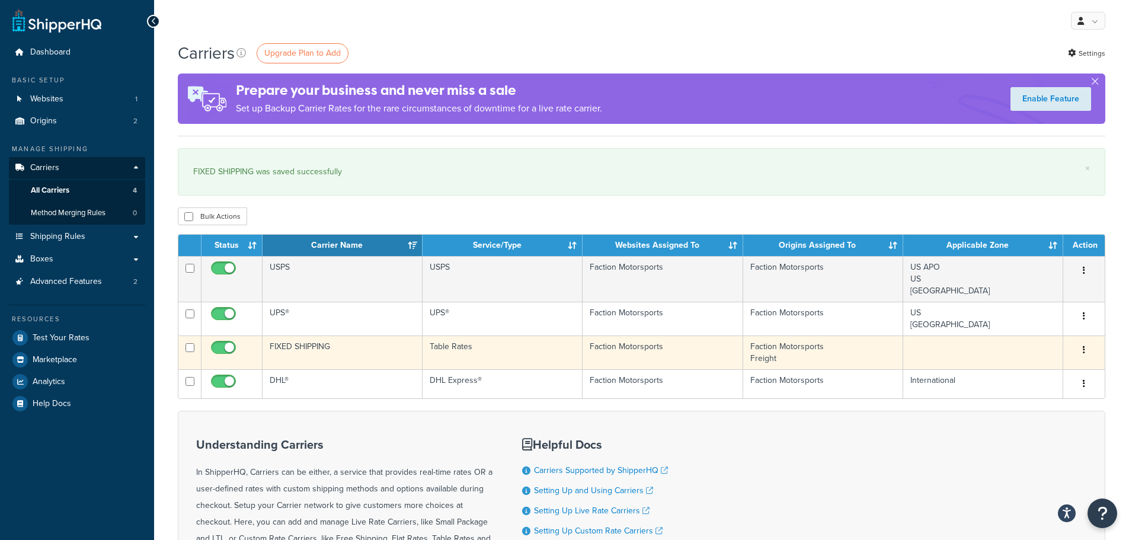
click at [381, 349] on td "FIXED SHIPPING" at bounding box center [343, 352] width 160 height 34
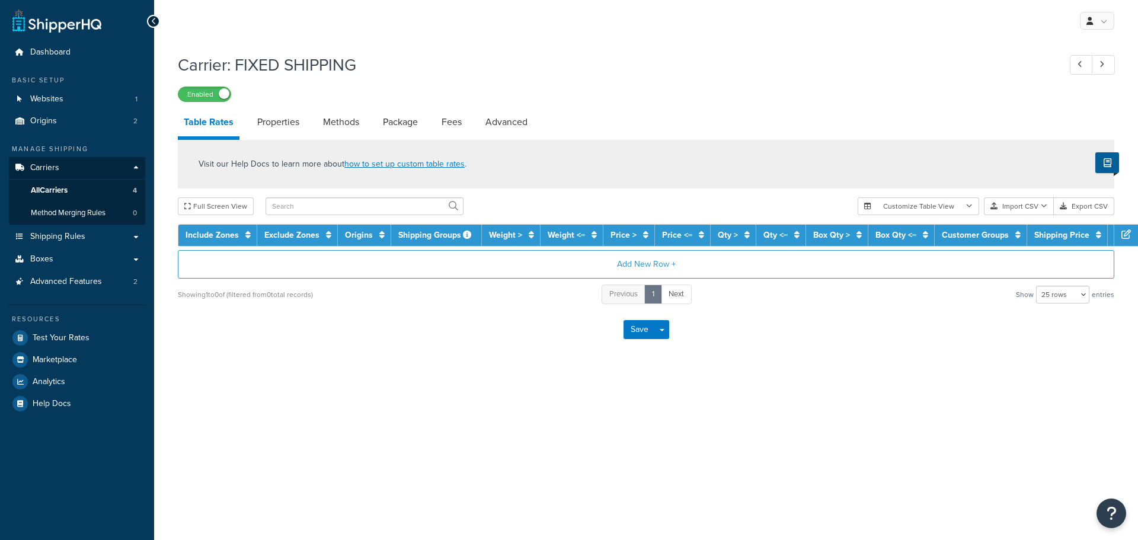
select select "25"
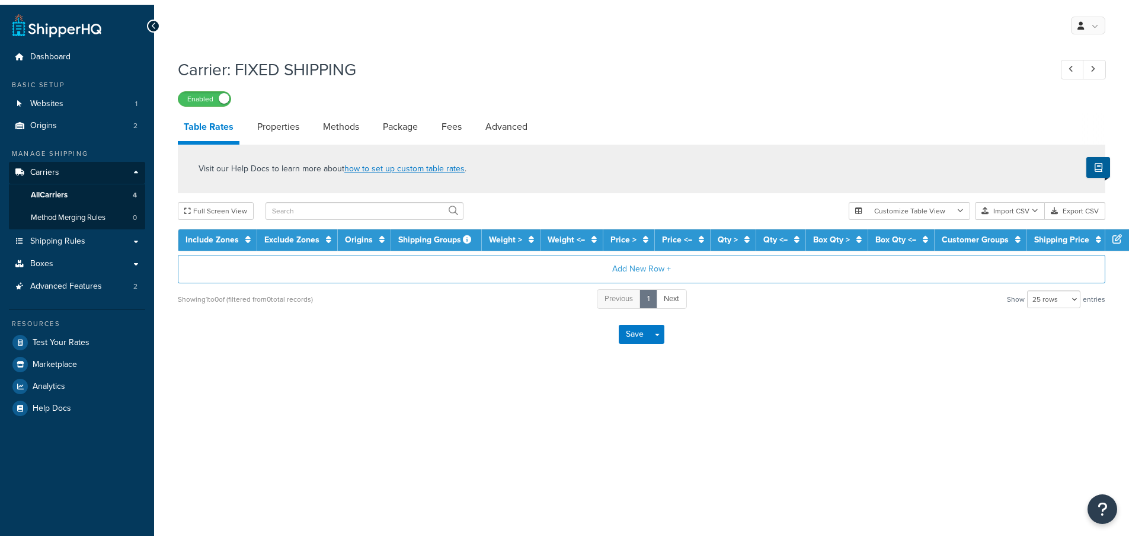
scroll to position [421, 0]
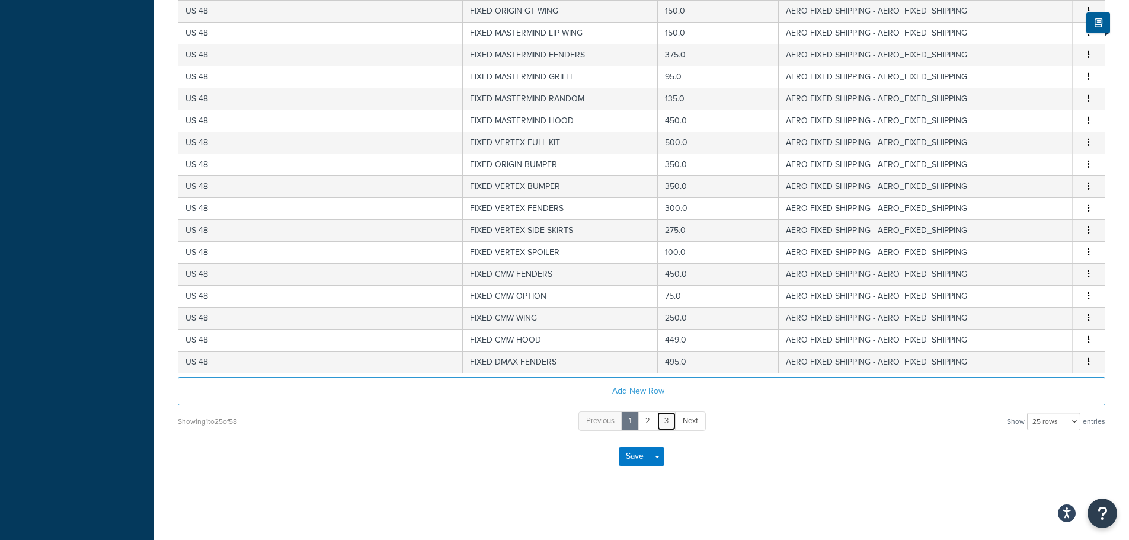
click at [661, 429] on link "3" at bounding box center [667, 421] width 20 height 20
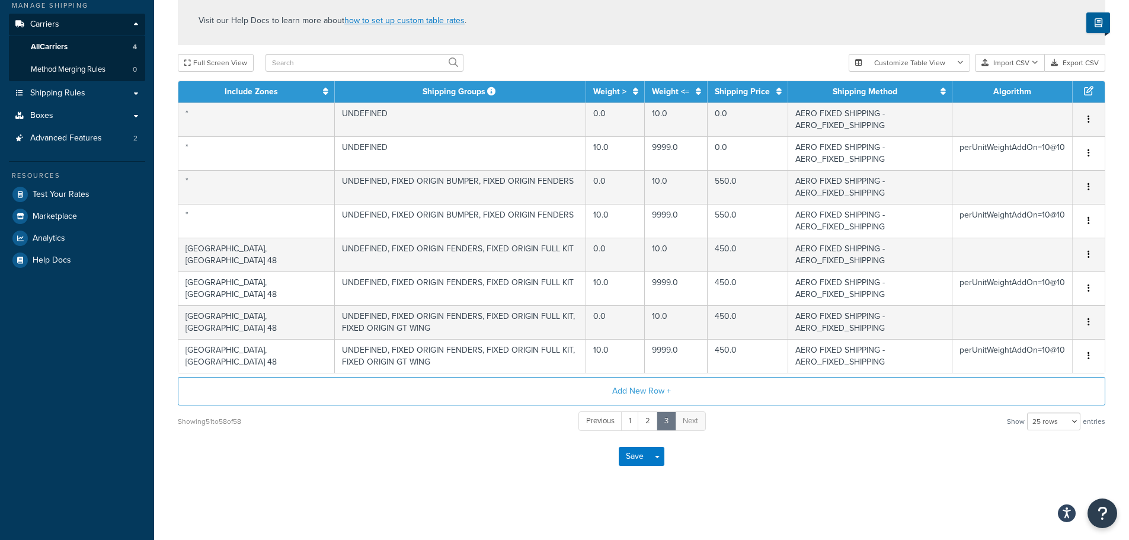
scroll to position [0, 0]
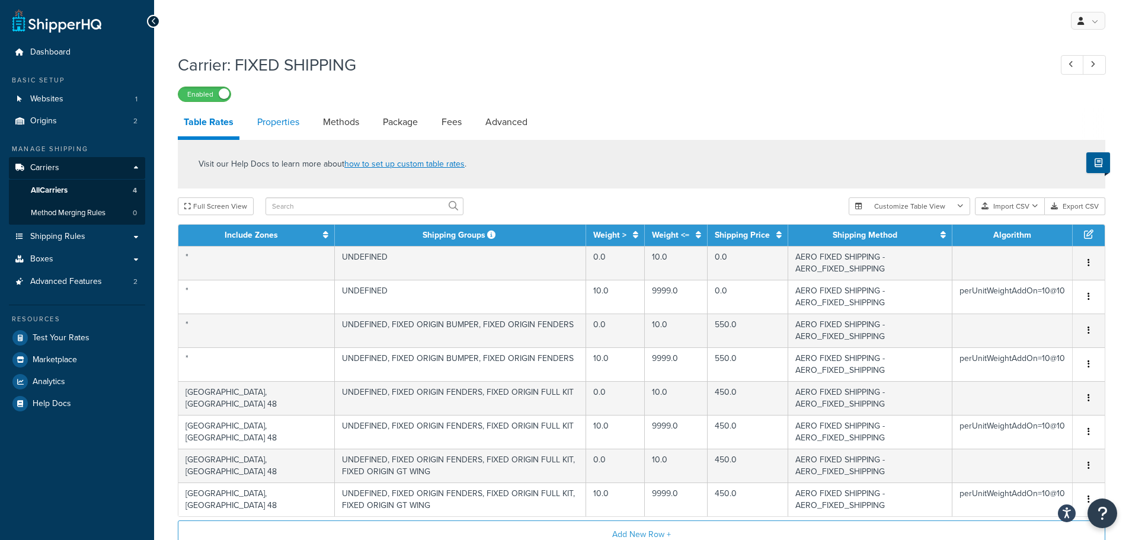
click at [276, 126] on link "Properties" at bounding box center [278, 122] width 54 height 28
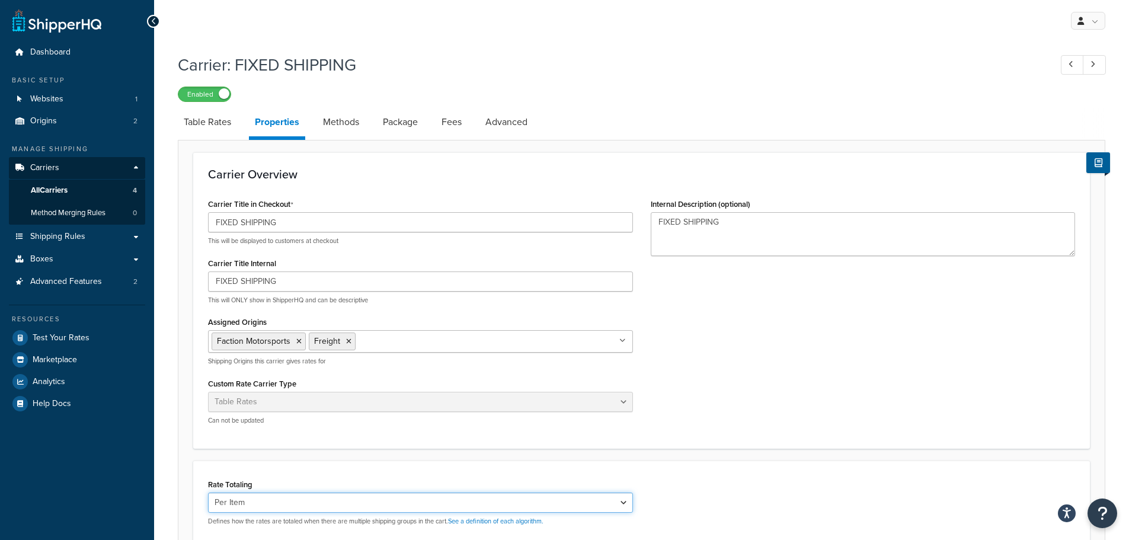
click at [273, 504] on select "Cumulative Highest Per Item Per SKU" at bounding box center [420, 503] width 425 height 20
select select "HIGHEST"
click at [208, 493] on select "Cumulative Highest Per Item Per SKU" at bounding box center [420, 503] width 425 height 20
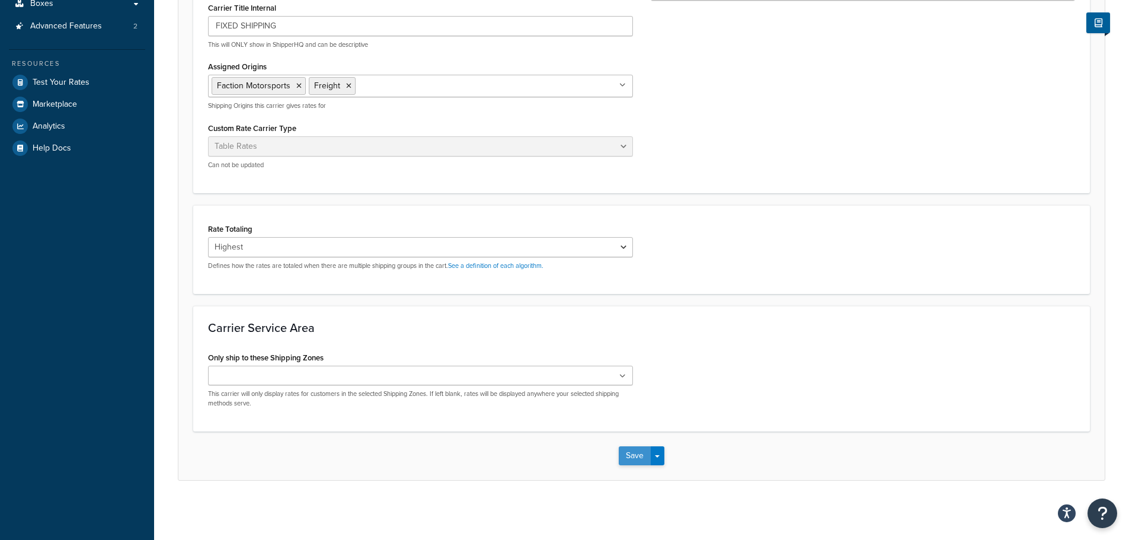
click at [640, 460] on button "Save" at bounding box center [635, 455] width 32 height 19
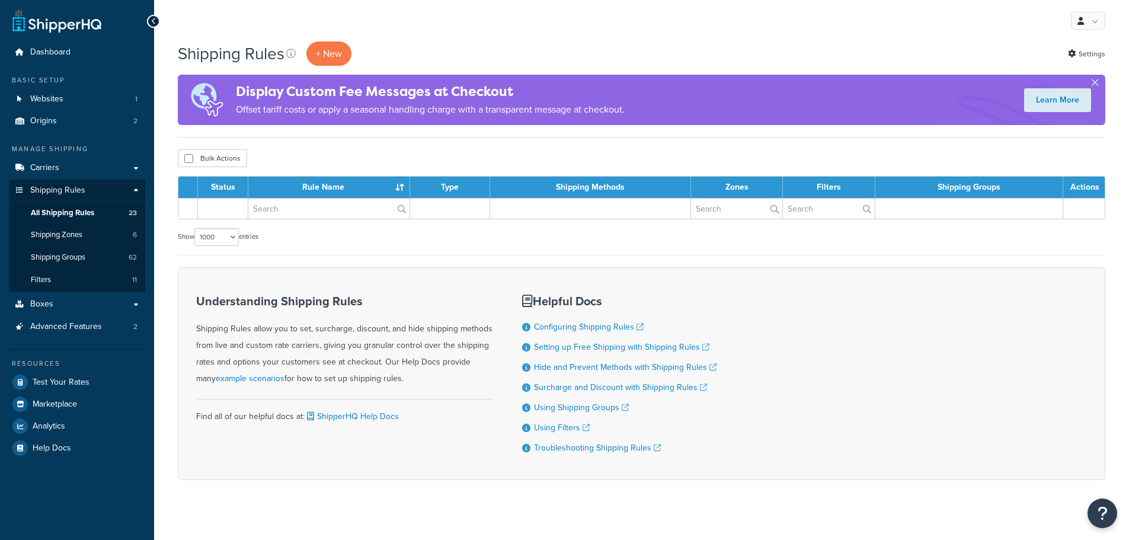
select select "1000"
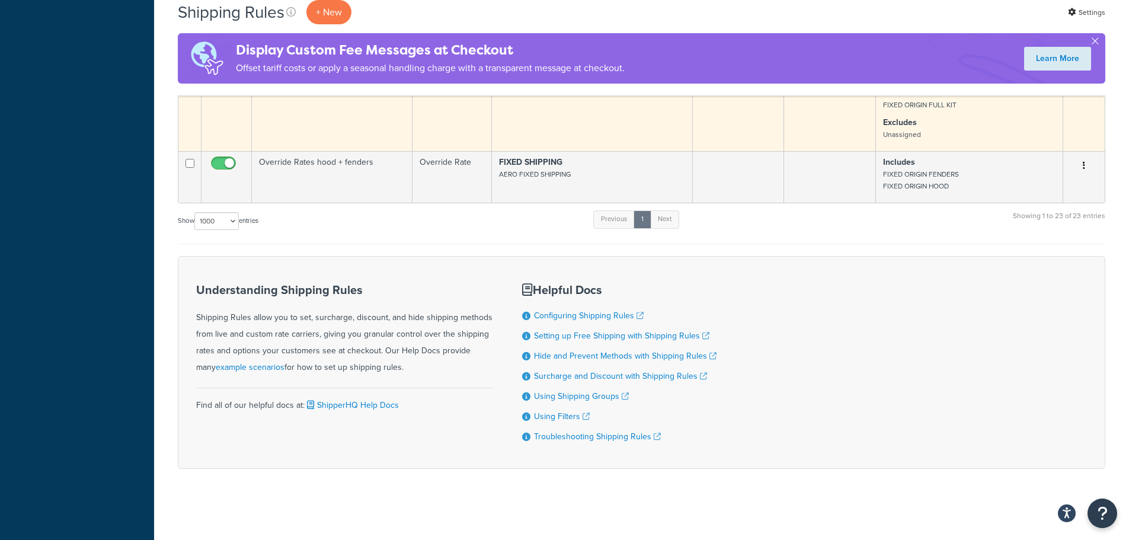
scroll to position [1163, 0]
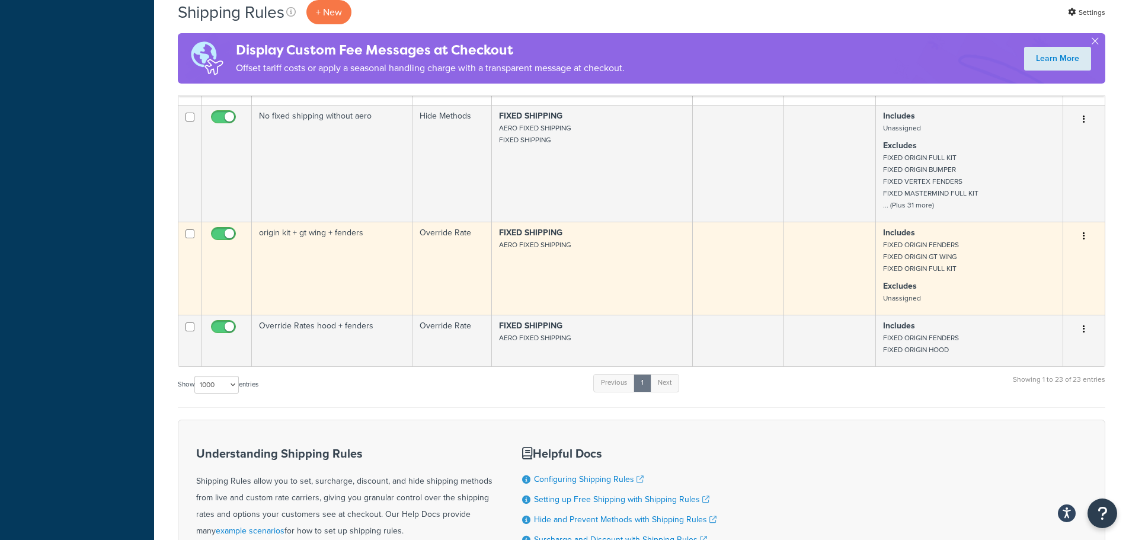
click at [511, 273] on td "FIXED SHIPPING AERO FIXED SHIPPING" at bounding box center [592, 268] width 201 height 93
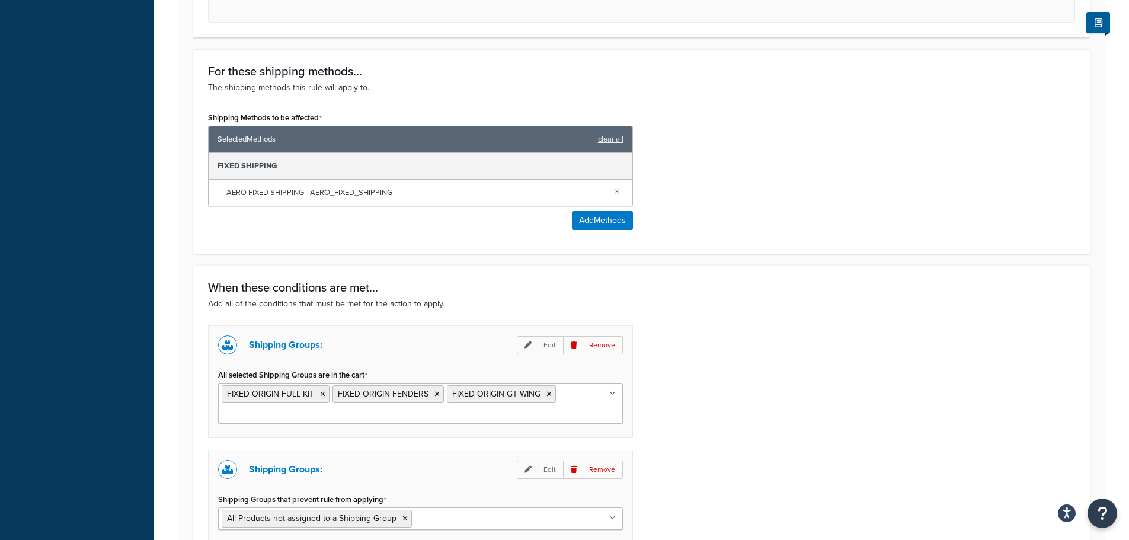
scroll to position [751, 0]
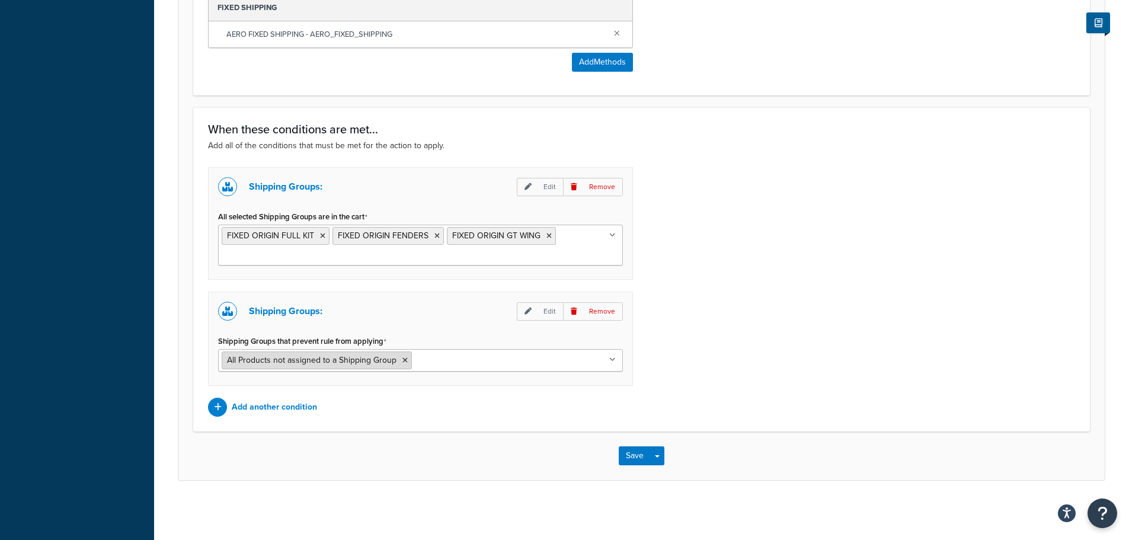
click at [402, 359] on icon at bounding box center [404, 360] width 5 height 7
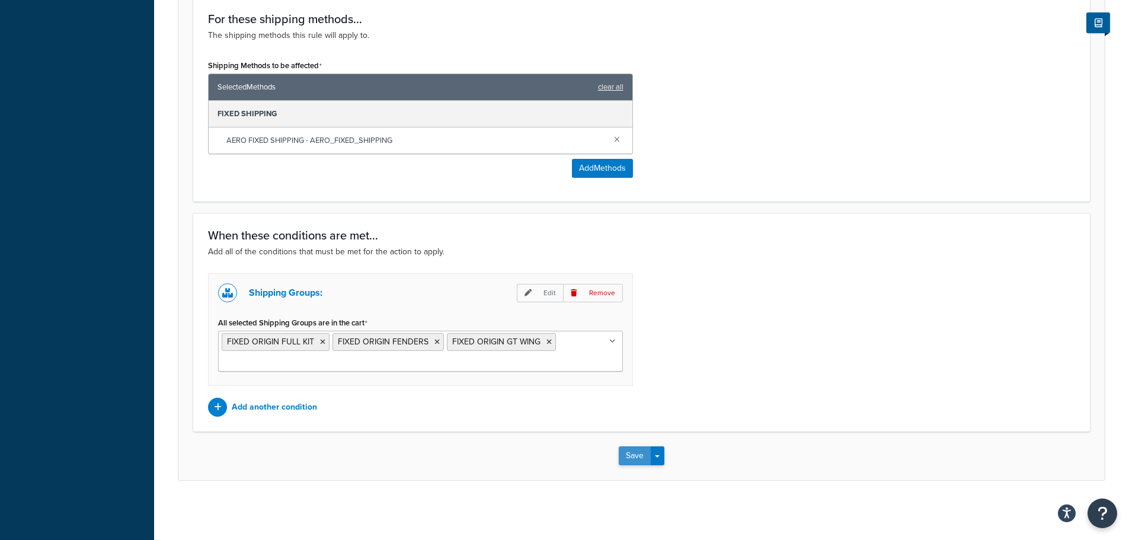
click at [629, 453] on button "Save" at bounding box center [635, 455] width 32 height 19
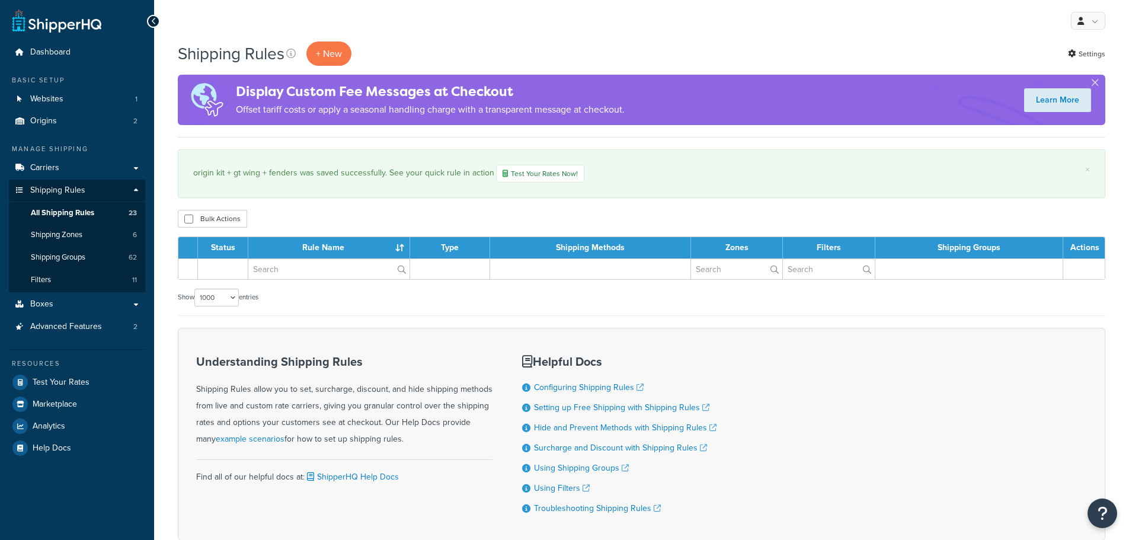
select select "1000"
click at [58, 378] on span "Test Your Rates" at bounding box center [61, 383] width 57 height 10
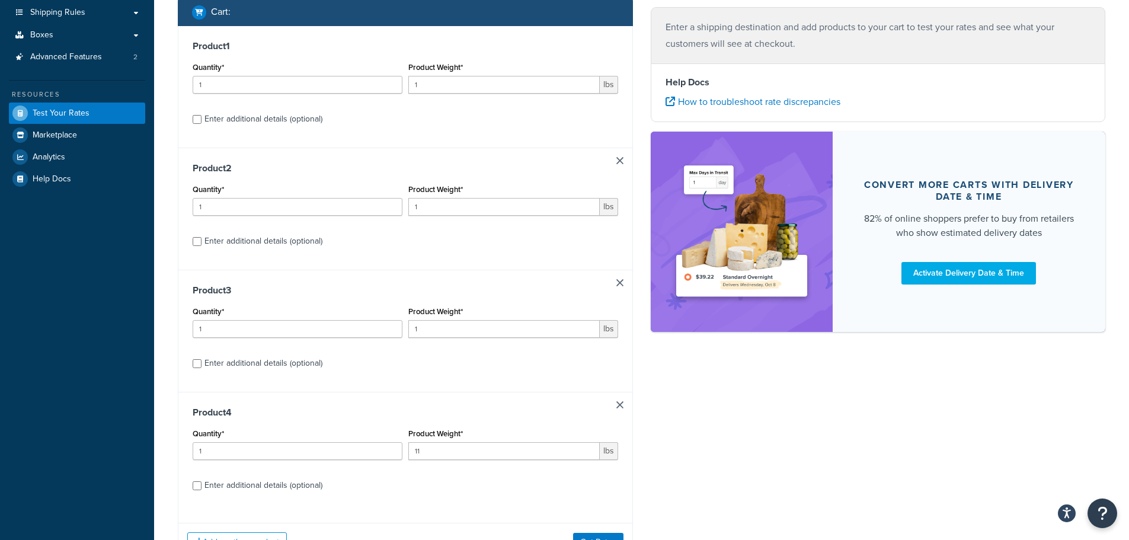
scroll to position [237, 0]
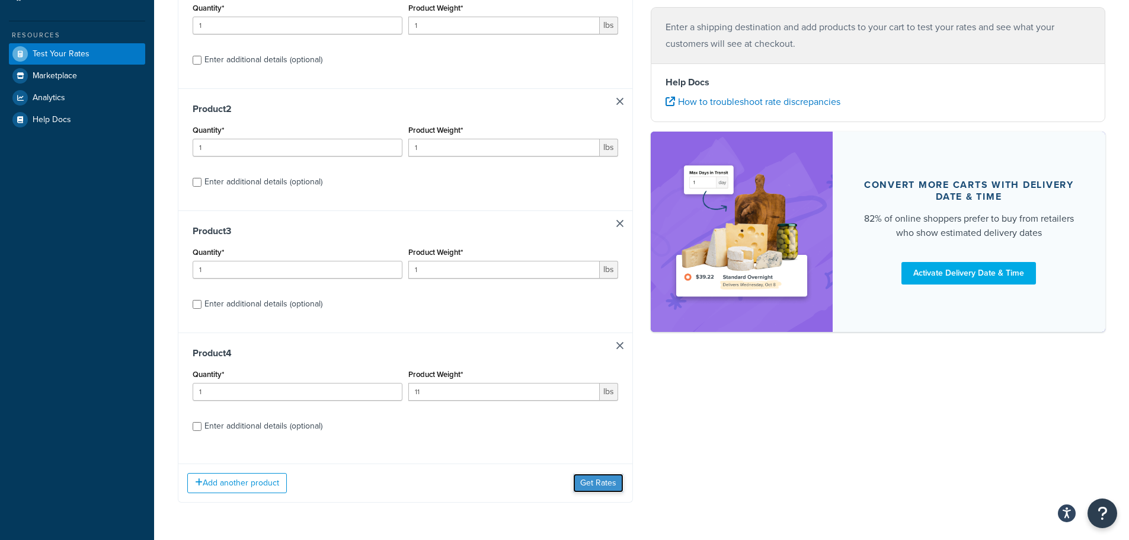
click at [590, 478] on button "Get Rates" at bounding box center [598, 483] width 50 height 19
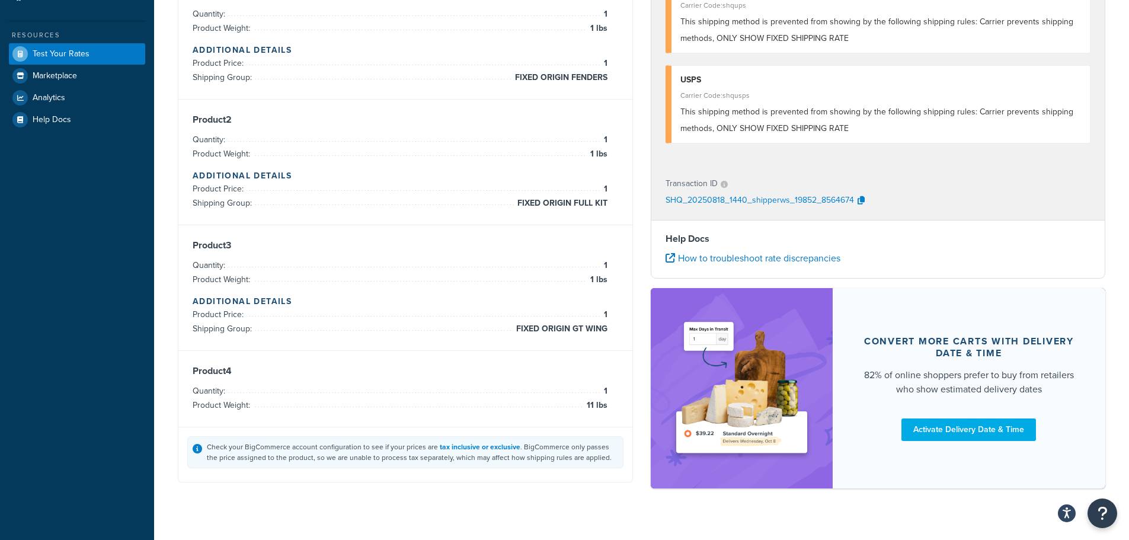
scroll to position [0, 0]
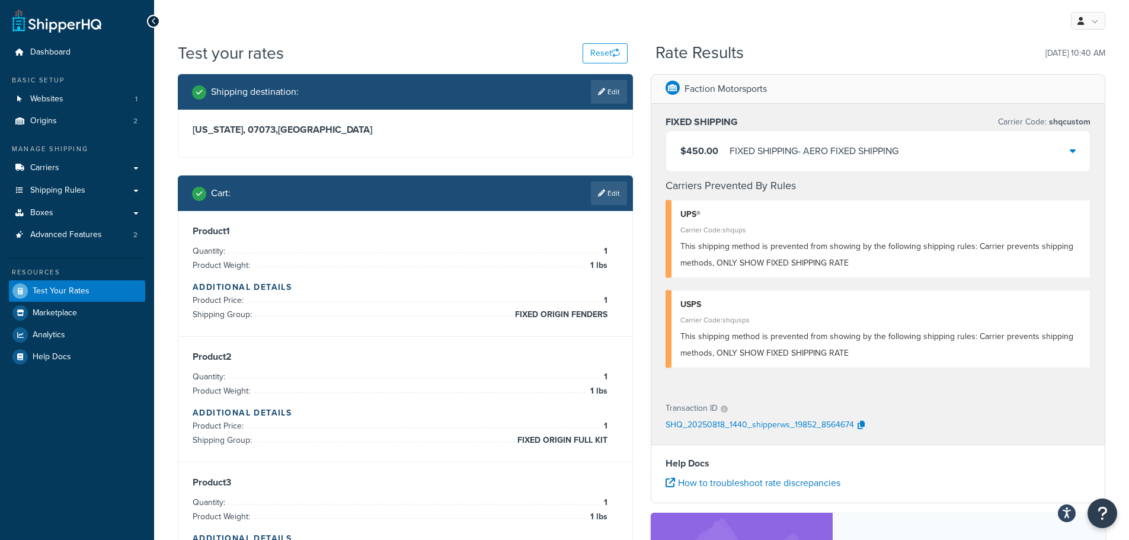
click at [1044, 149] on div "$450.00 FIXED SHIPPING - AERO FIXED SHIPPING" at bounding box center [878, 151] width 424 height 40
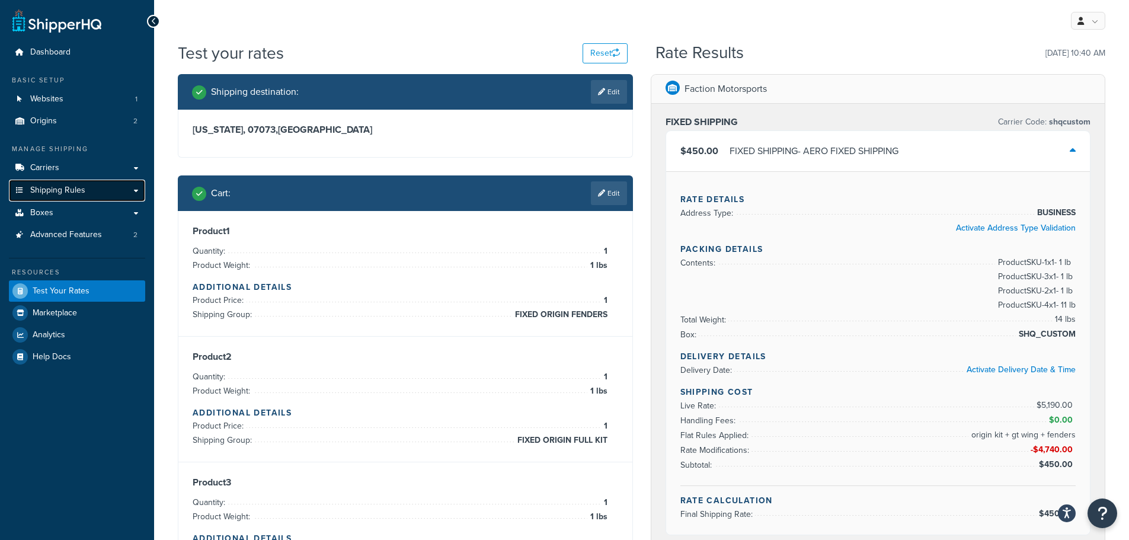
click at [88, 191] on link "Shipping Rules" at bounding box center [77, 191] width 136 height 22
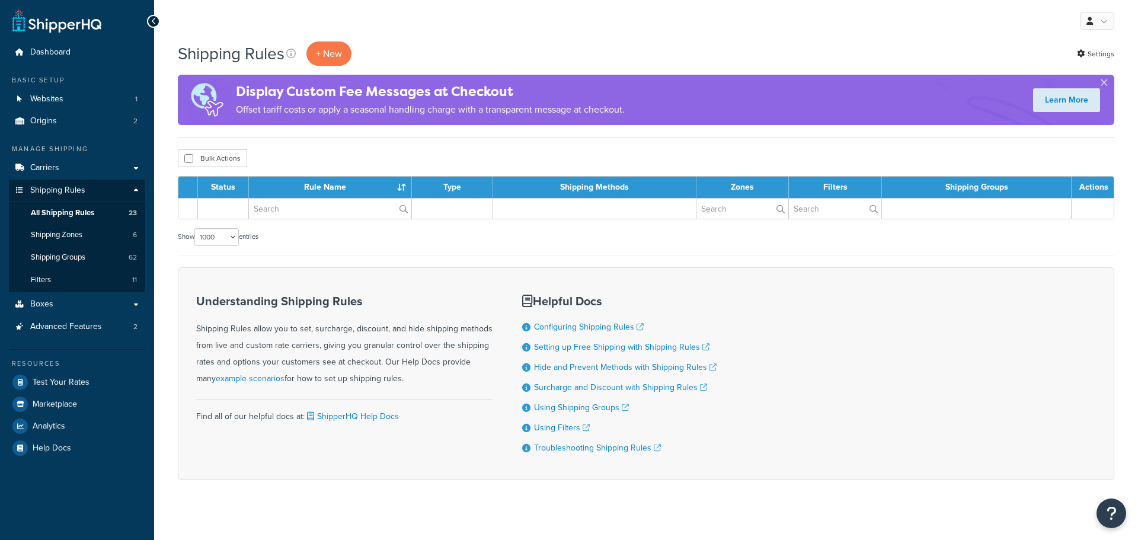
select select "1000"
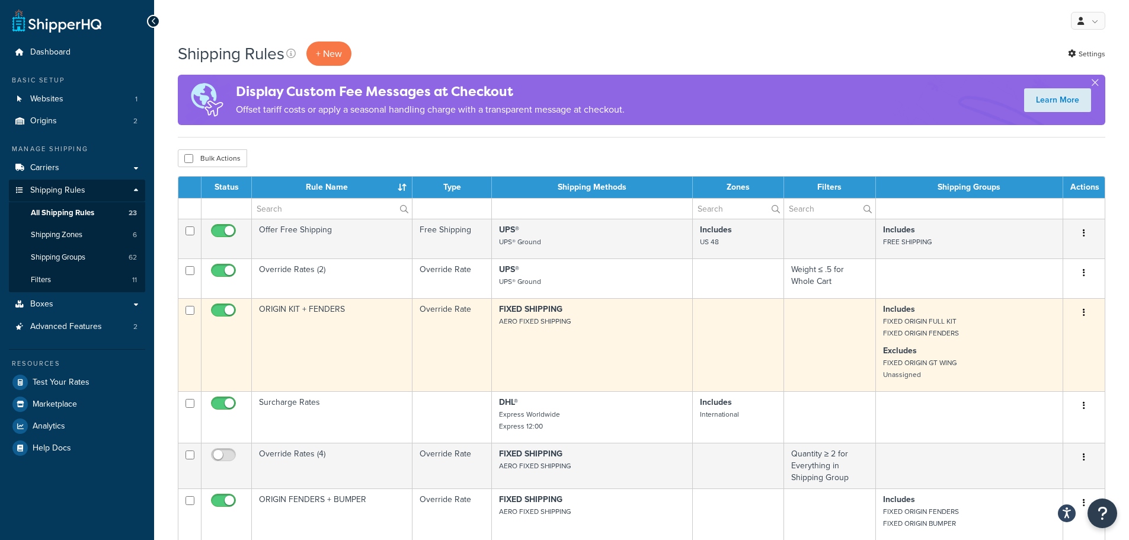
scroll to position [59, 0]
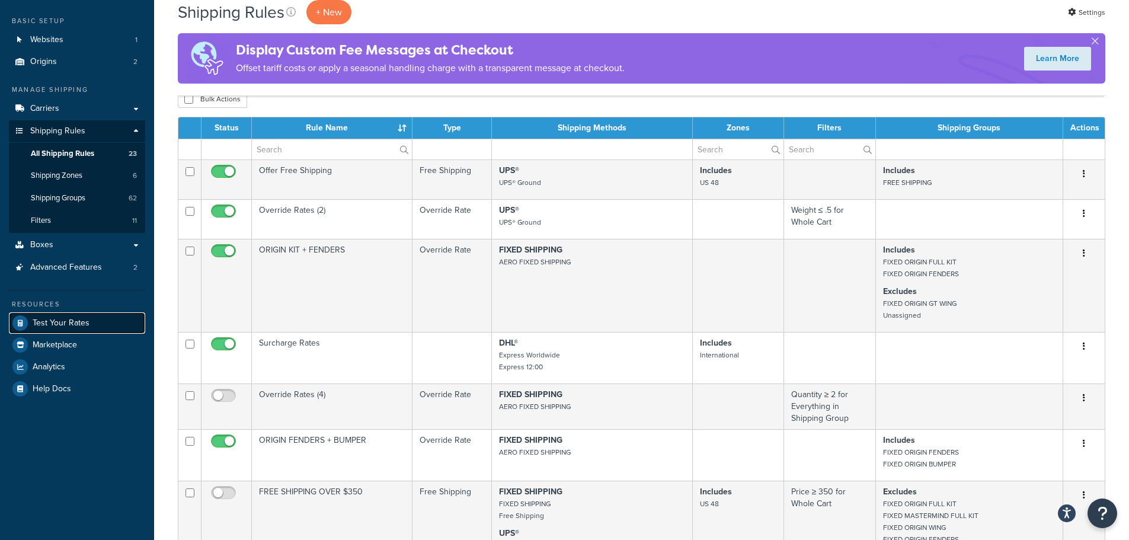
click at [58, 313] on link "Test Your Rates" at bounding box center [77, 322] width 136 height 21
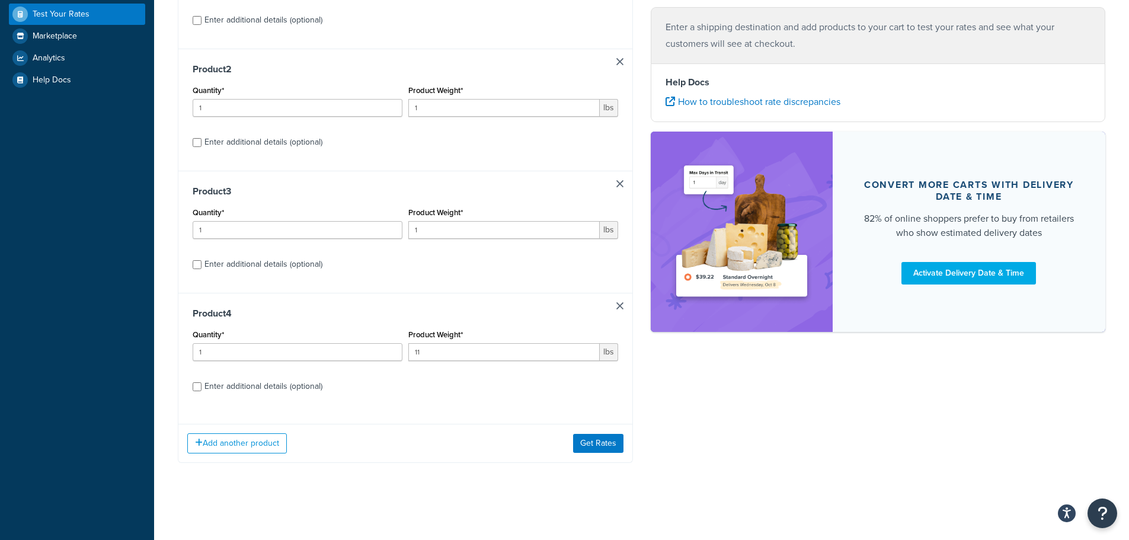
scroll to position [218, 0]
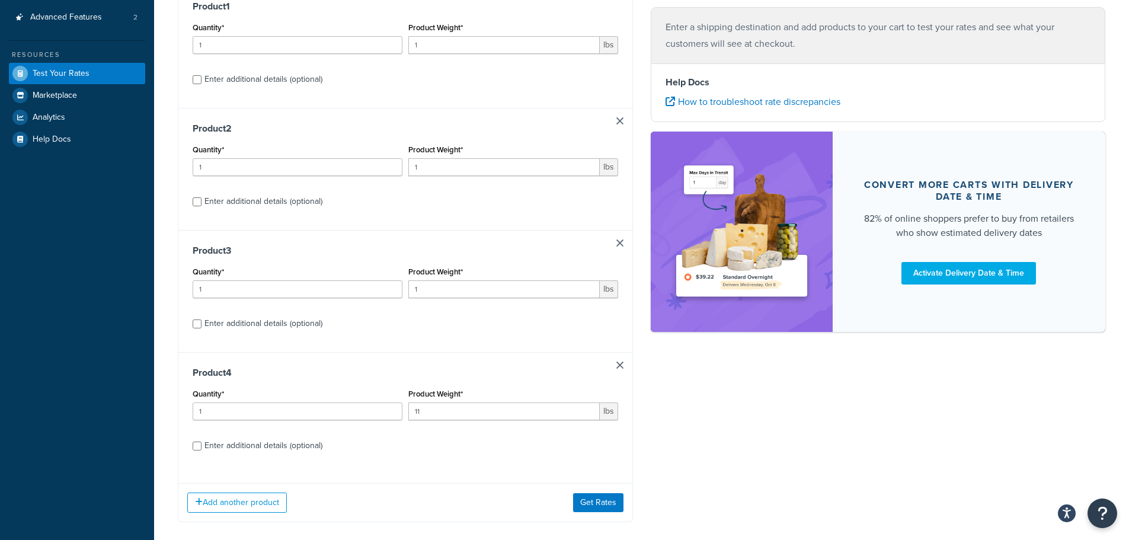
click at [292, 325] on div "Enter additional details (optional)" at bounding box center [263, 323] width 118 height 17
click at [202, 325] on input "Enter additional details (optional)" at bounding box center [197, 323] width 9 height 9
checkbox input "true"
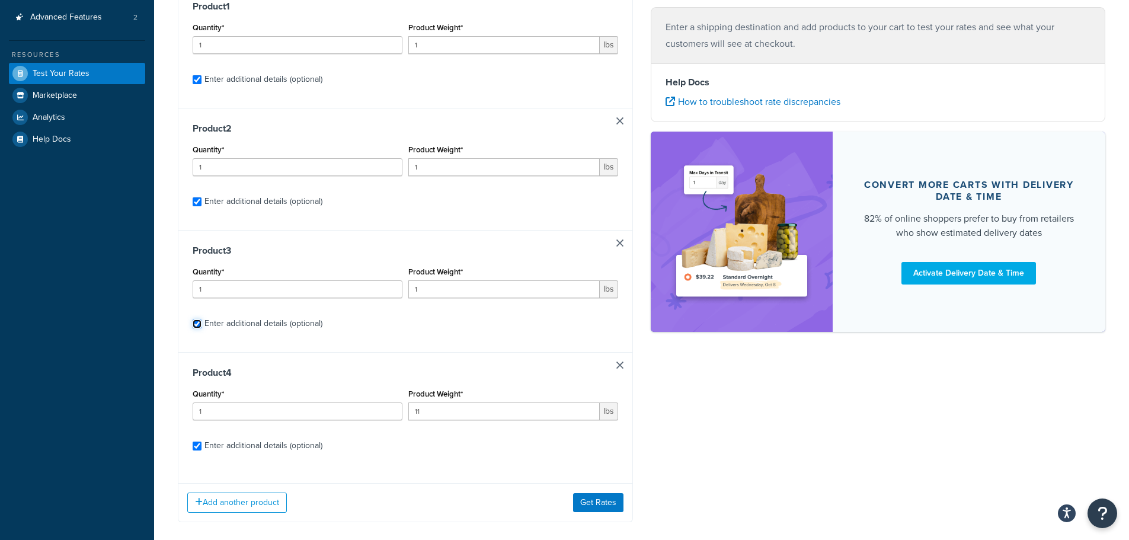
checkbox input "true"
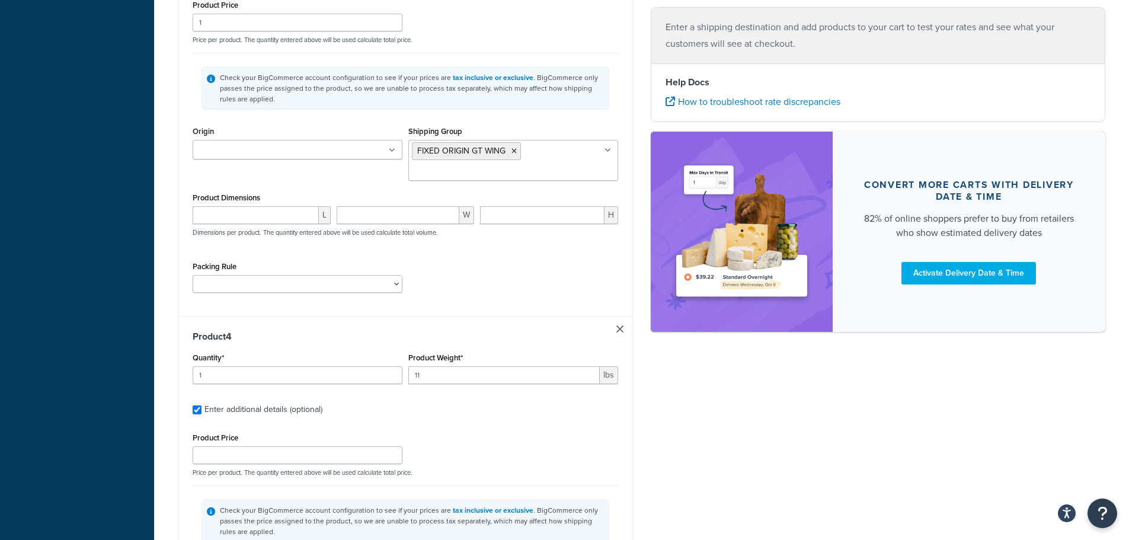
scroll to position [948, 0]
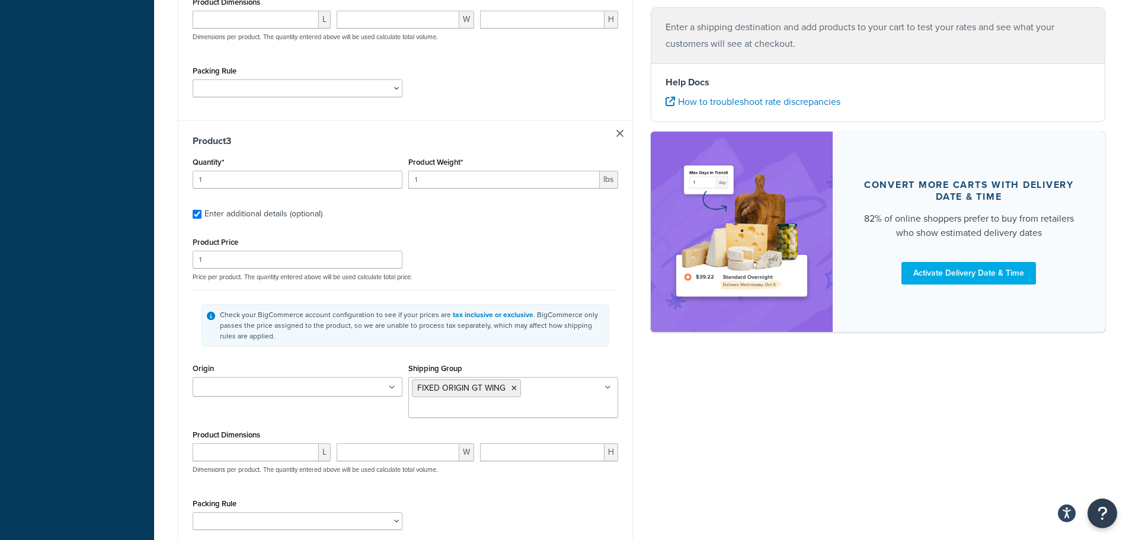
click at [617, 134] on link at bounding box center [619, 133] width 7 height 7
checkbox input "false"
type input "11"
checkbox input "false"
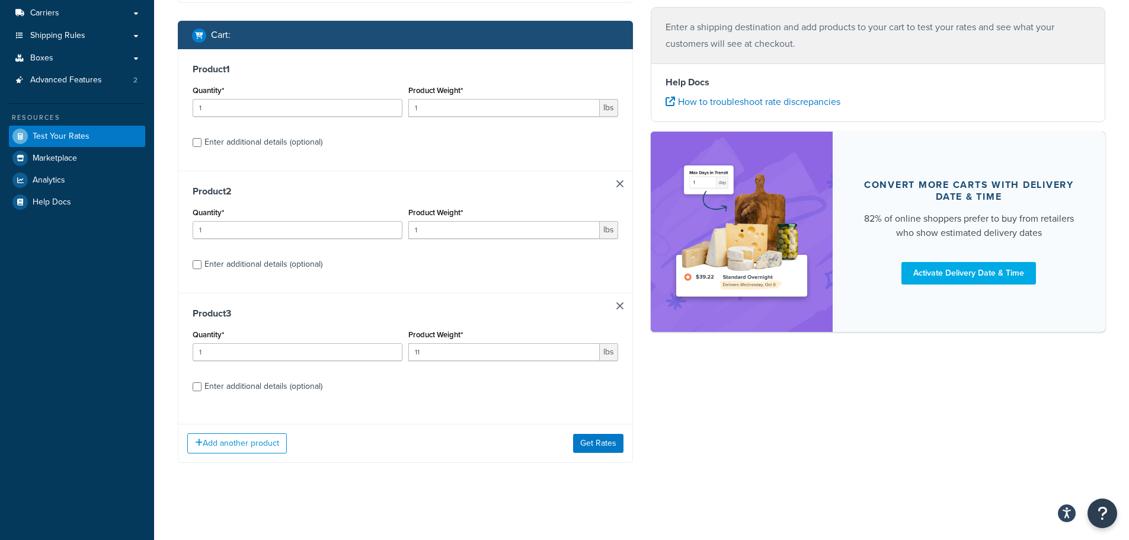
scroll to position [0, 0]
click at [580, 437] on button "Get Rates" at bounding box center [598, 443] width 50 height 19
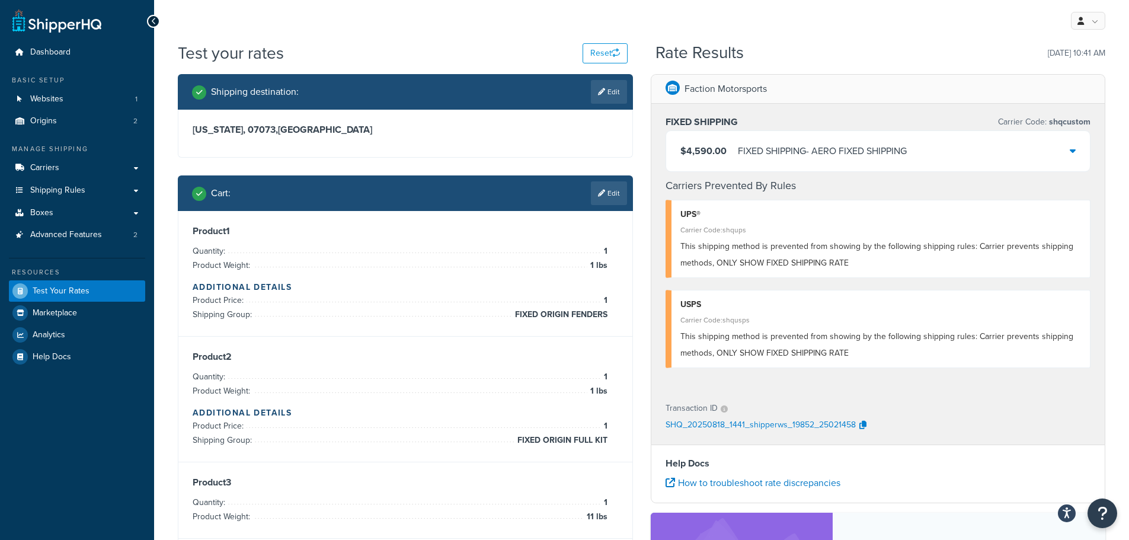
click at [774, 143] on div "$4,590.00 FIXED SHIPPING - AERO FIXED SHIPPING" at bounding box center [878, 151] width 424 height 40
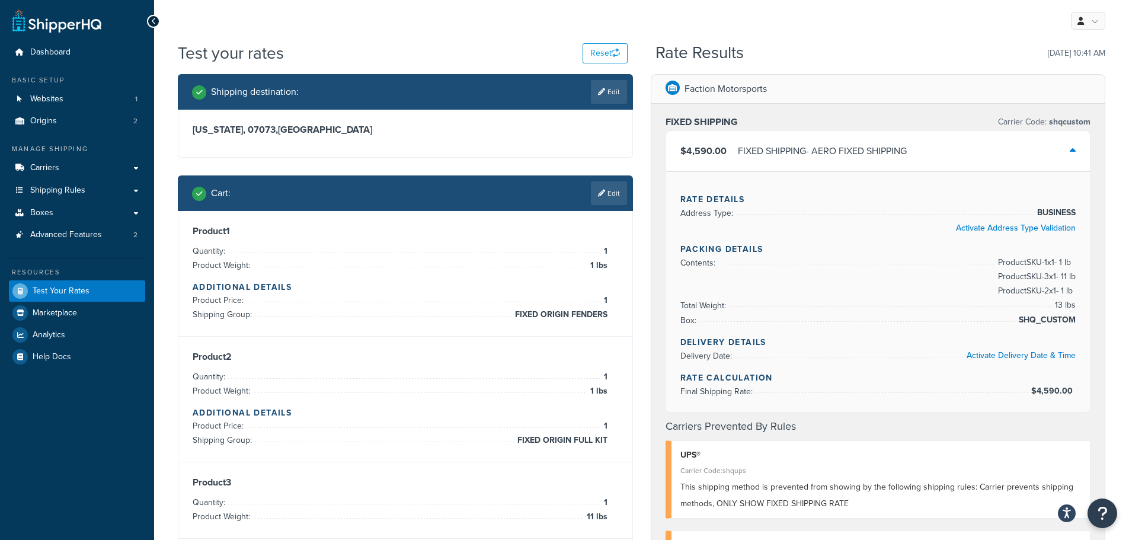
click at [809, 157] on div "FIXED SHIPPING - AERO FIXED SHIPPING" at bounding box center [822, 151] width 169 height 17
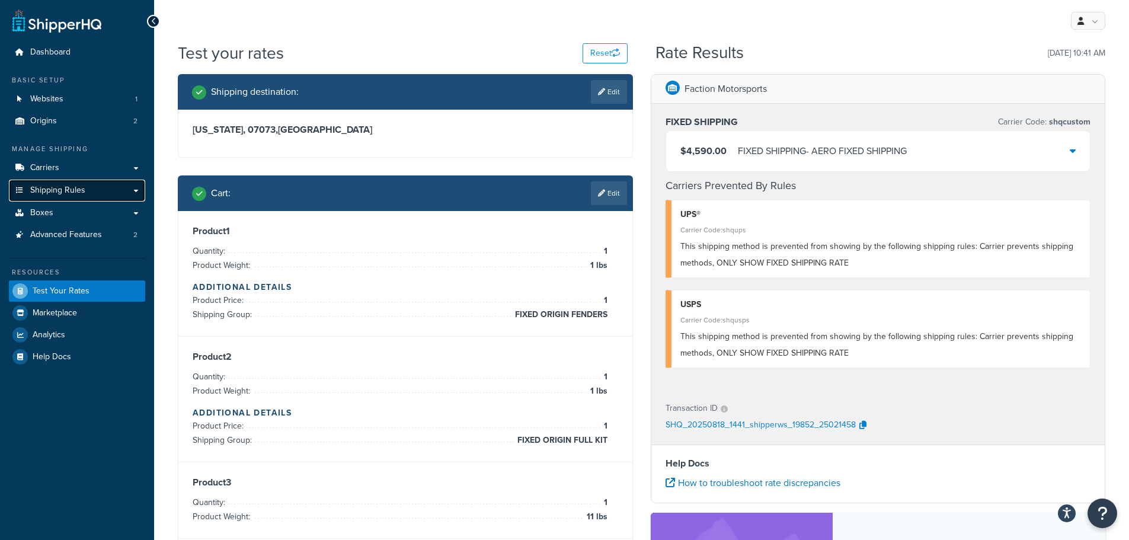
click at [52, 182] on link "Shipping Rules" at bounding box center [77, 191] width 136 height 22
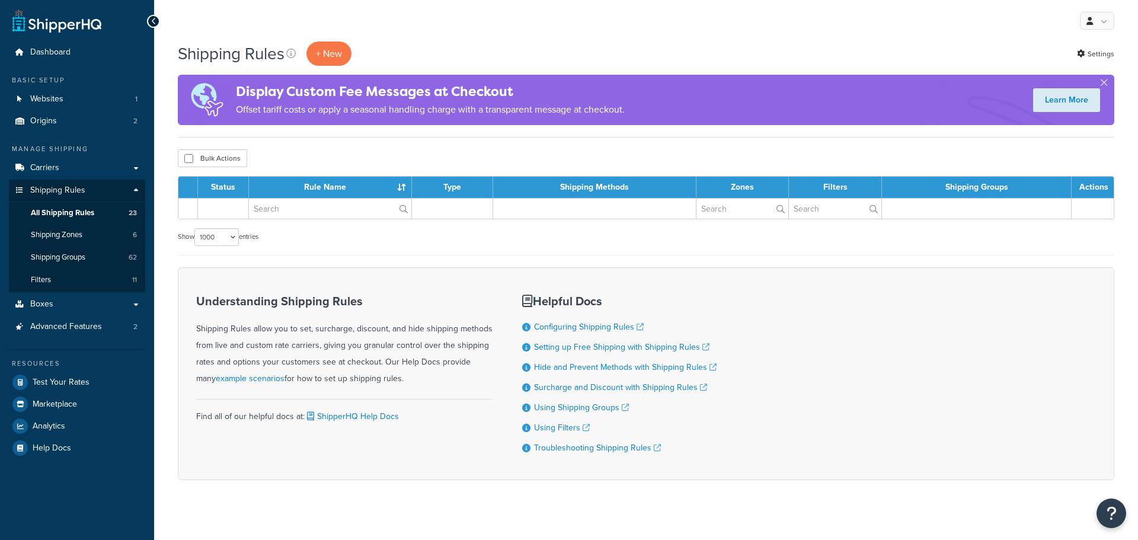
select select "1000"
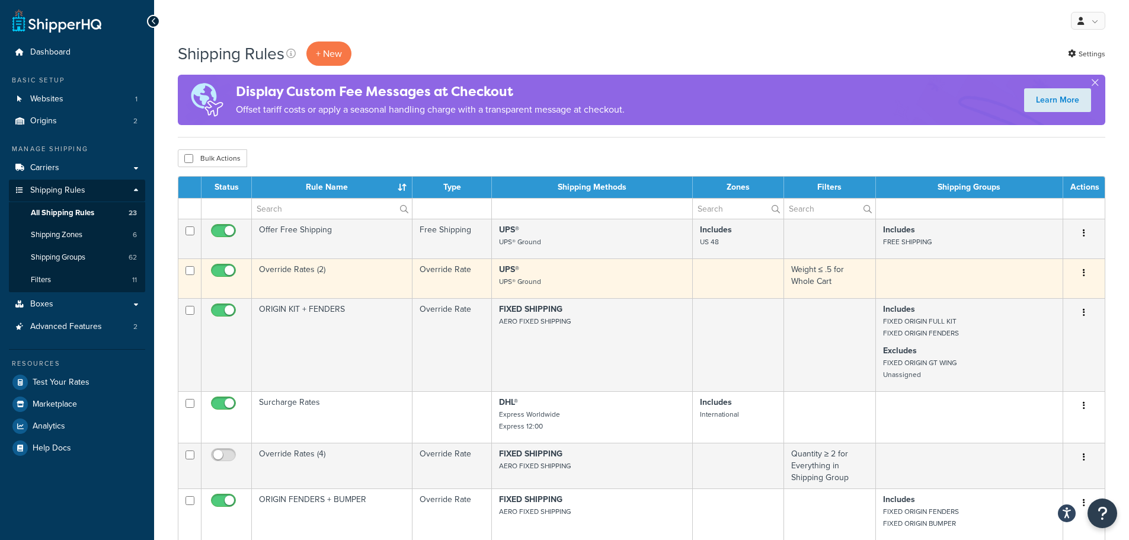
scroll to position [59, 0]
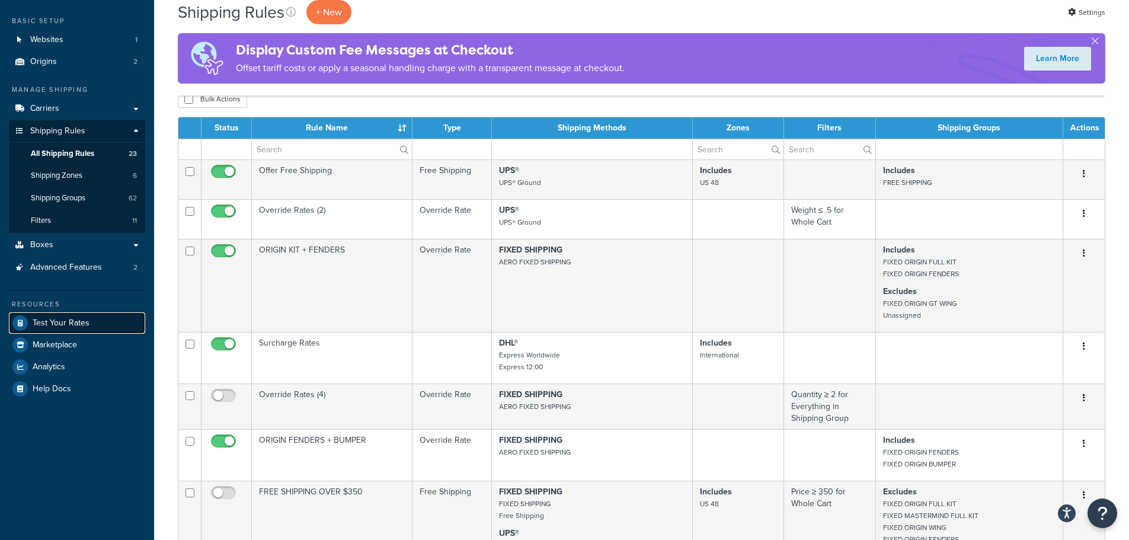
click at [72, 330] on link "Test Your Rates" at bounding box center [77, 322] width 136 height 21
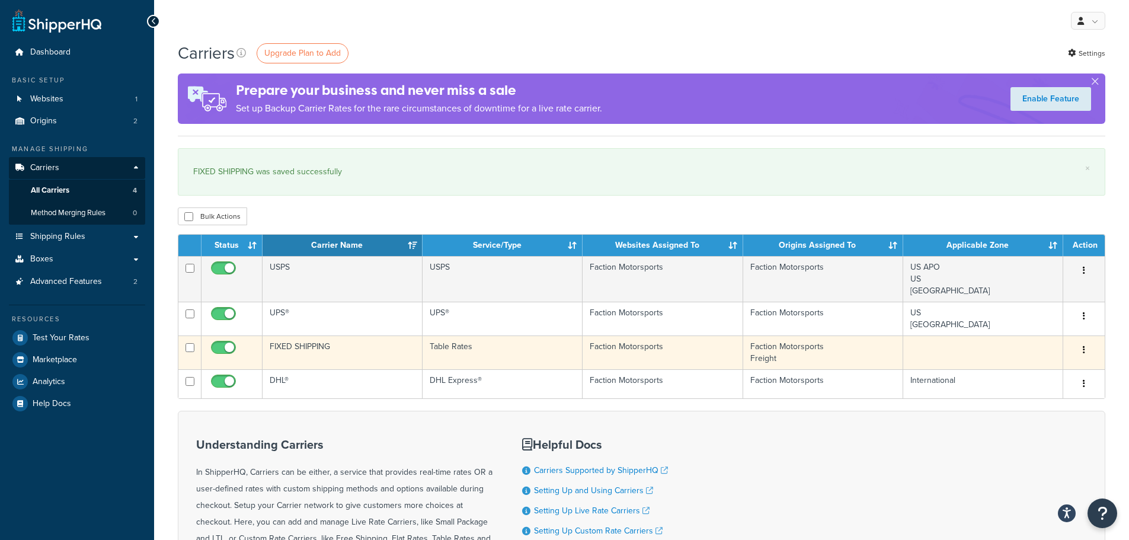
click at [359, 359] on td "FIXED SHIPPING" at bounding box center [343, 352] width 160 height 34
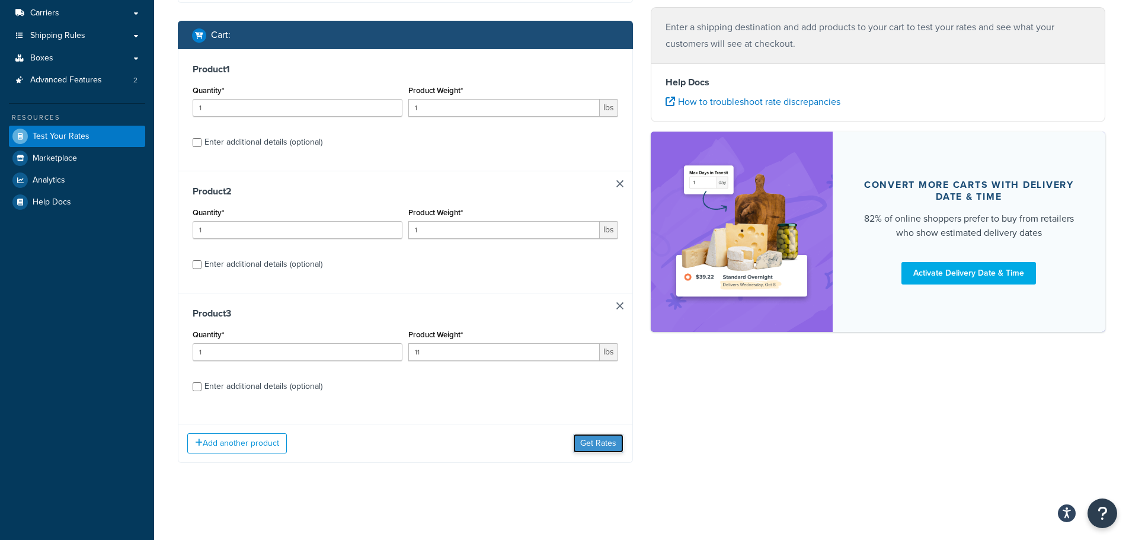
click at [587, 451] on button "Get Rates" at bounding box center [598, 443] width 50 height 19
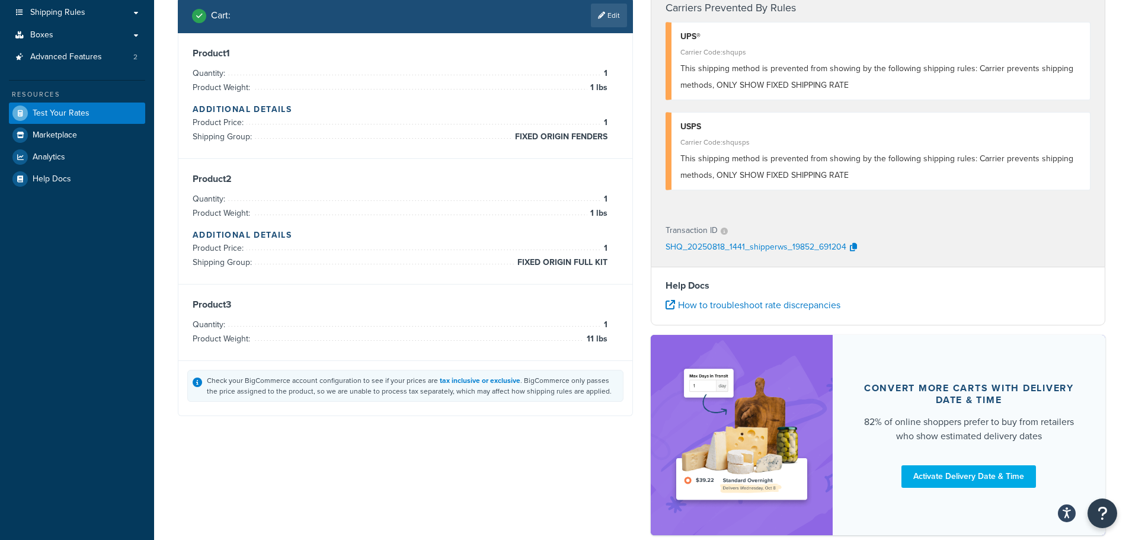
scroll to position [245, 0]
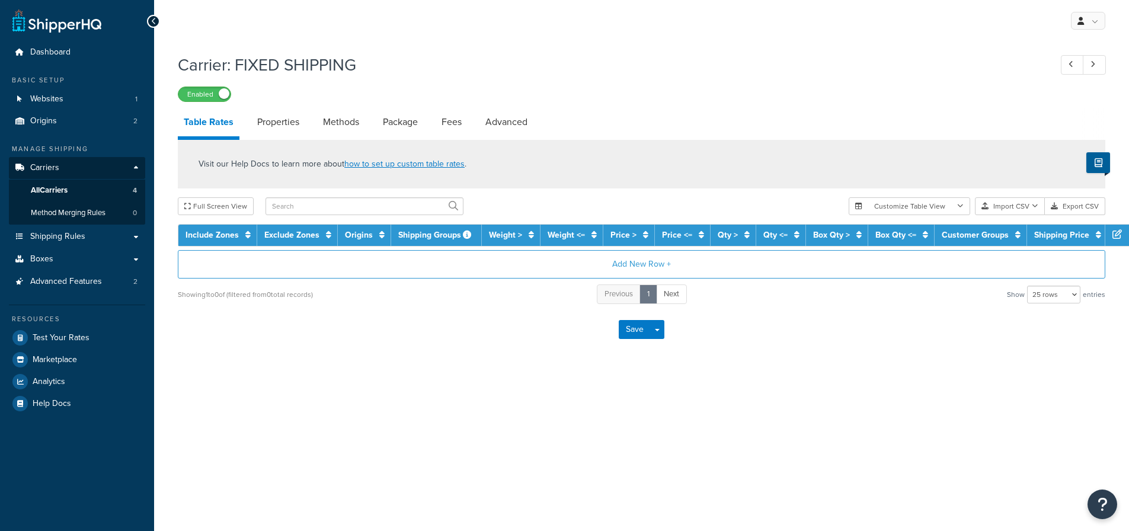
select select "25"
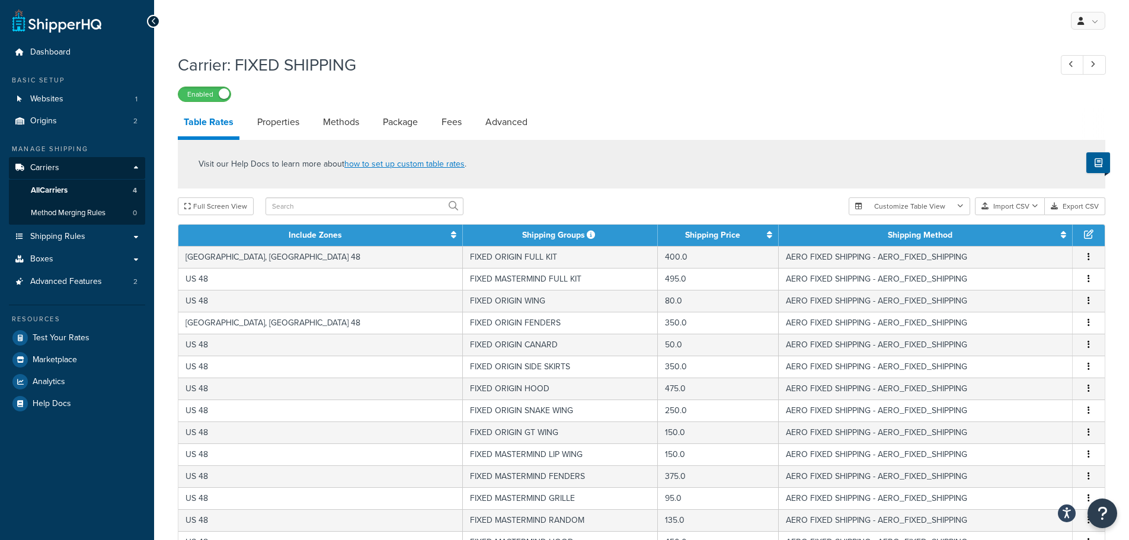
scroll to position [421, 0]
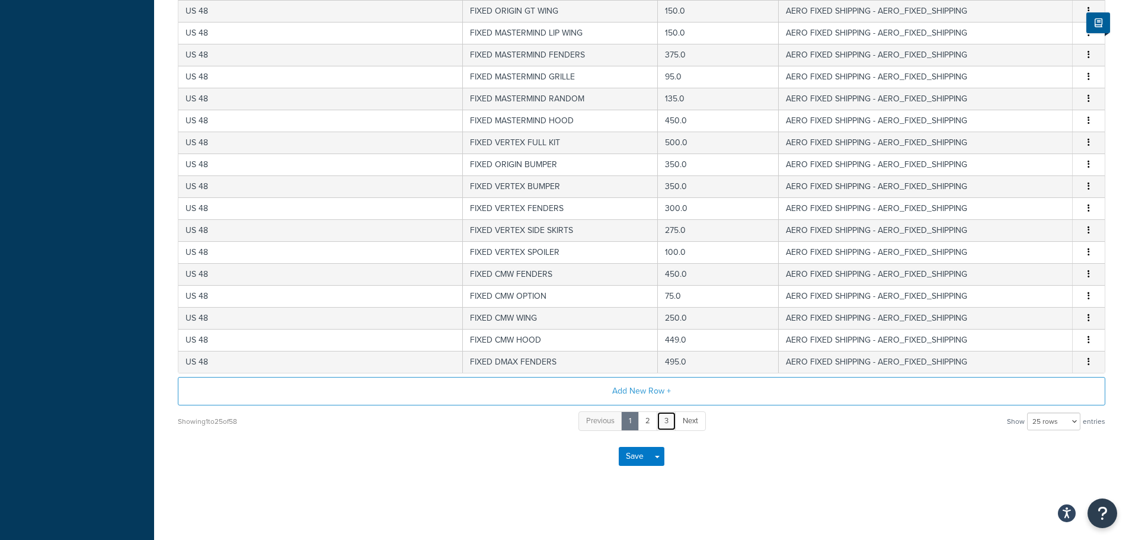
click at [670, 424] on link "3" at bounding box center [667, 421] width 20 height 20
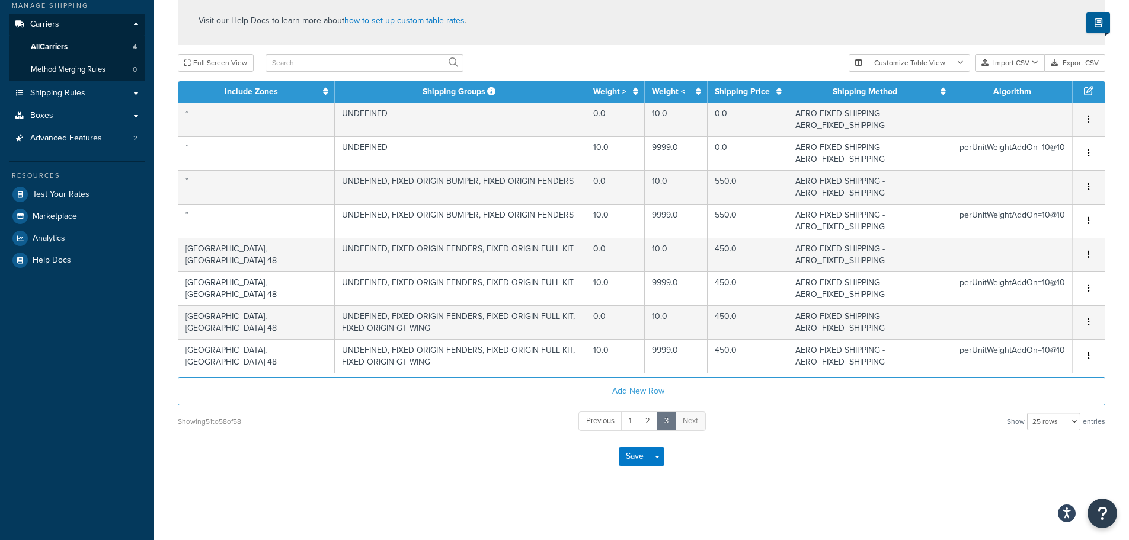
scroll to position [0, 0]
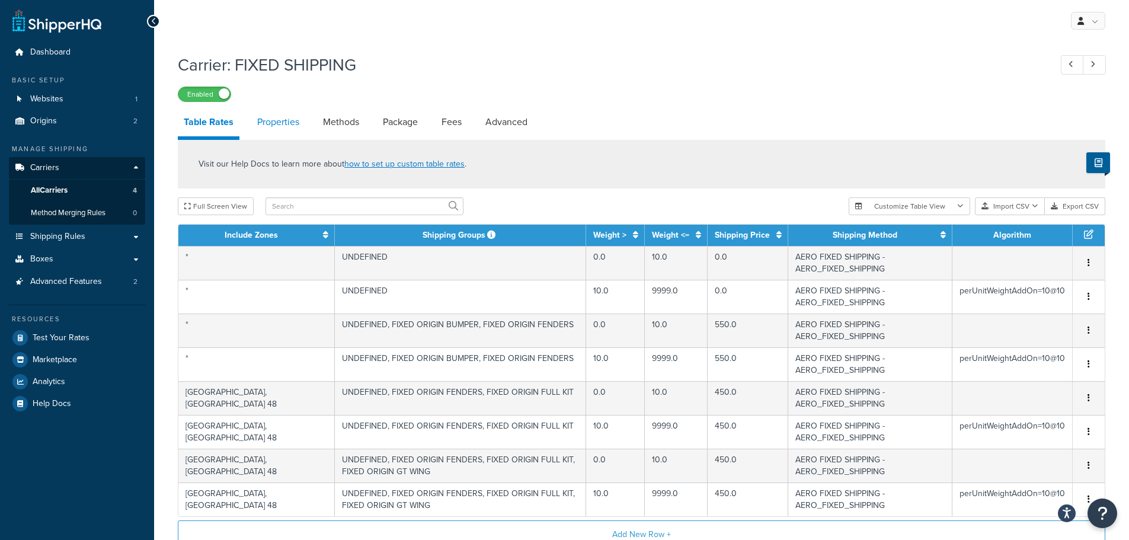
click at [268, 123] on link "Properties" at bounding box center [278, 122] width 54 height 28
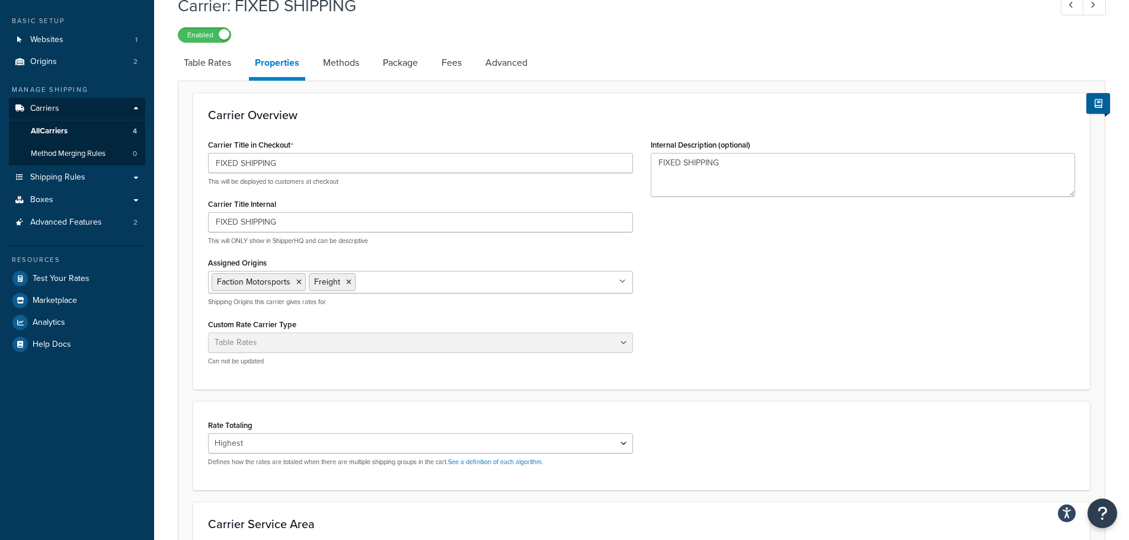
scroll to position [119, 0]
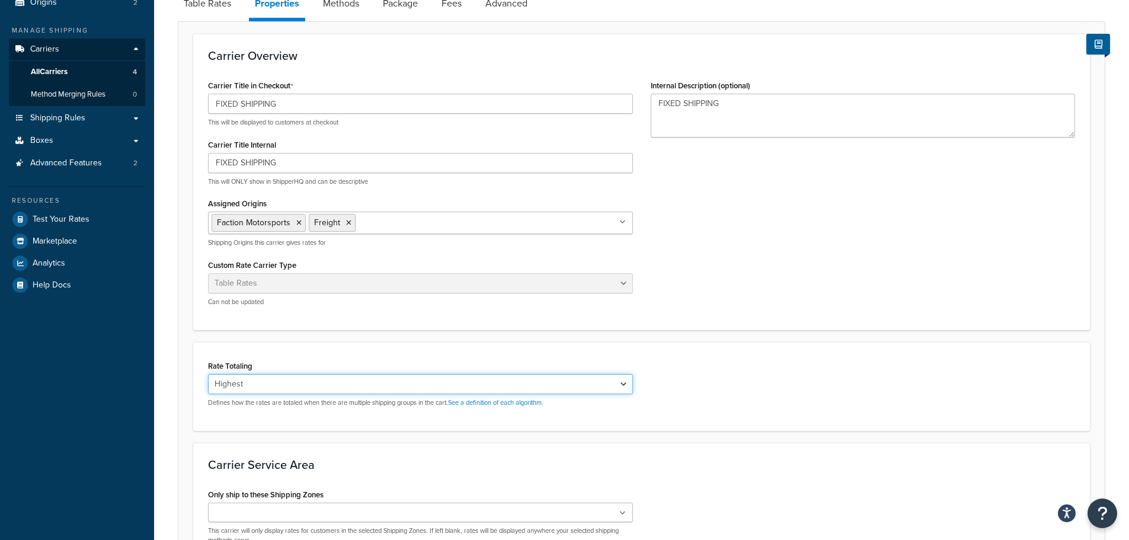
click at [356, 384] on select "Cumulative Highest Per Item Per SKU" at bounding box center [420, 384] width 425 height 20
select select "CUMULATIVE"
click at [208, 374] on select "Cumulative Highest Per Item Per SKU" at bounding box center [420, 384] width 425 height 20
click at [721, 356] on div "Rate Totaling Cumulative Highest Per Item Per SKU Defines how the rates are tot…" at bounding box center [641, 386] width 897 height 89
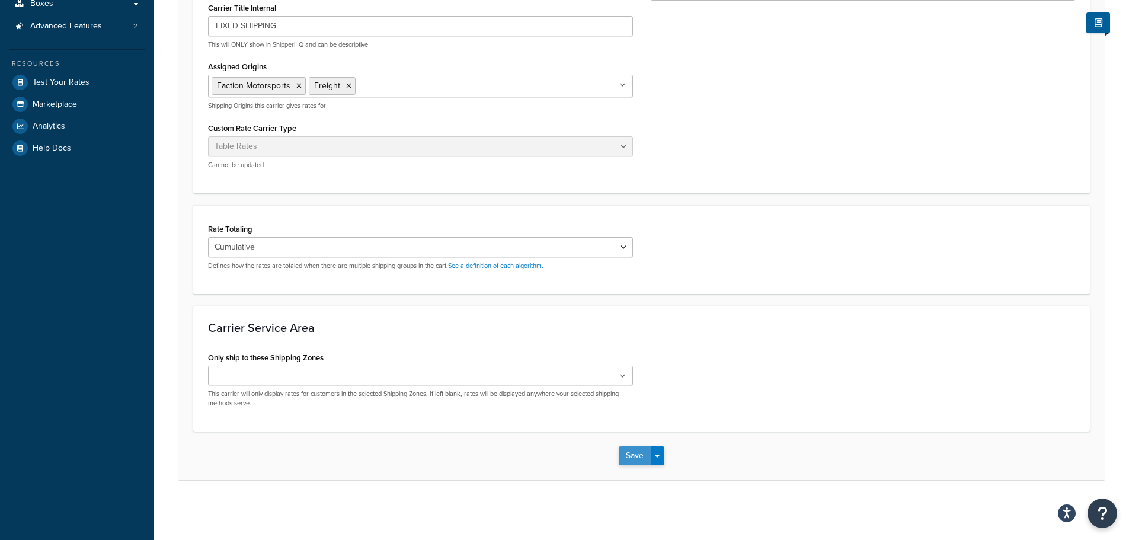
click at [639, 461] on button "Save" at bounding box center [635, 455] width 32 height 19
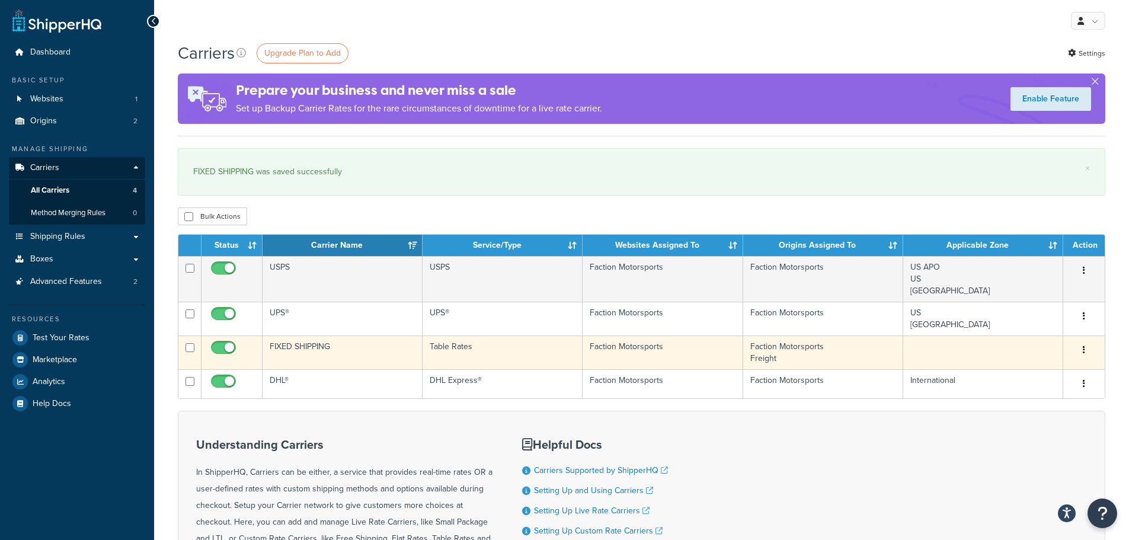
click at [370, 351] on td "FIXED SHIPPING" at bounding box center [343, 352] width 160 height 34
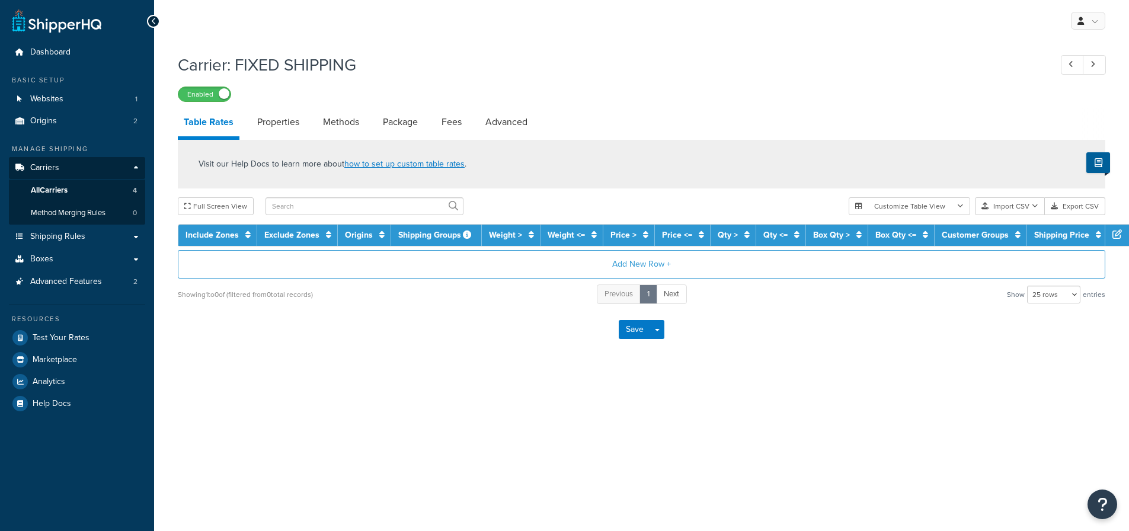
select select "25"
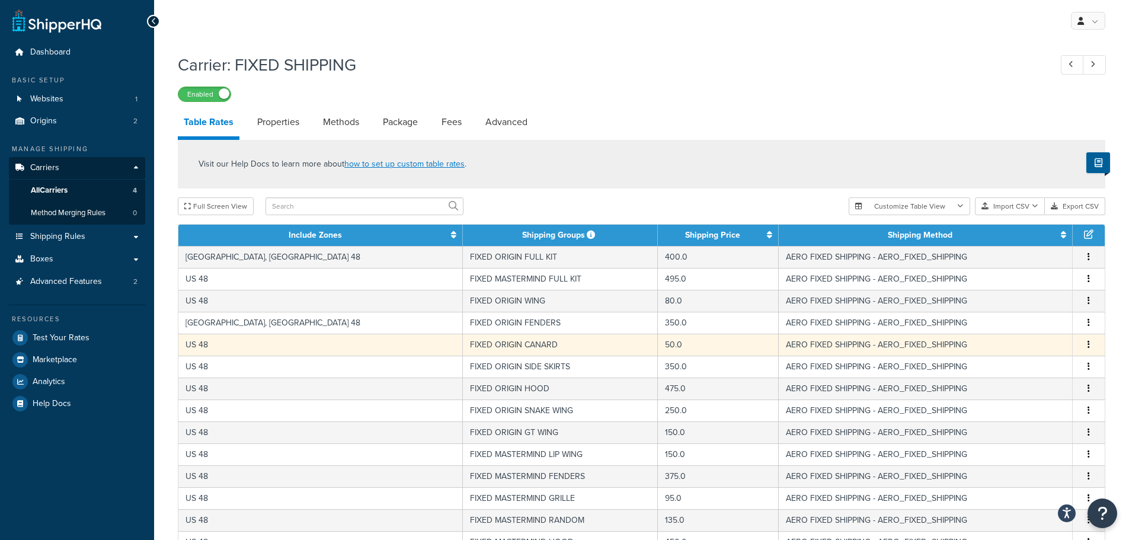
scroll to position [356, 0]
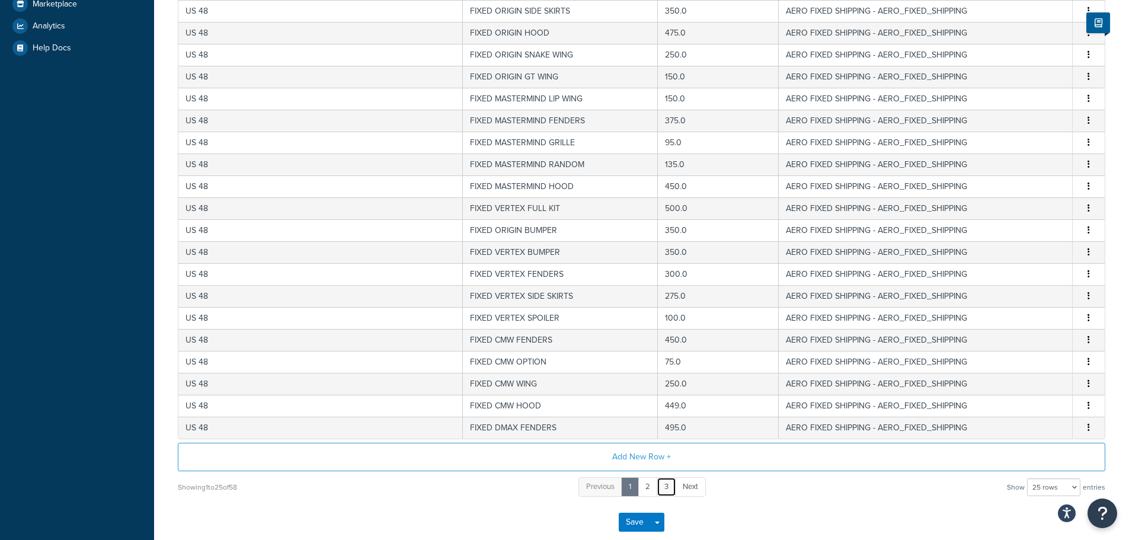
click at [667, 489] on link "3" at bounding box center [667, 487] width 20 height 20
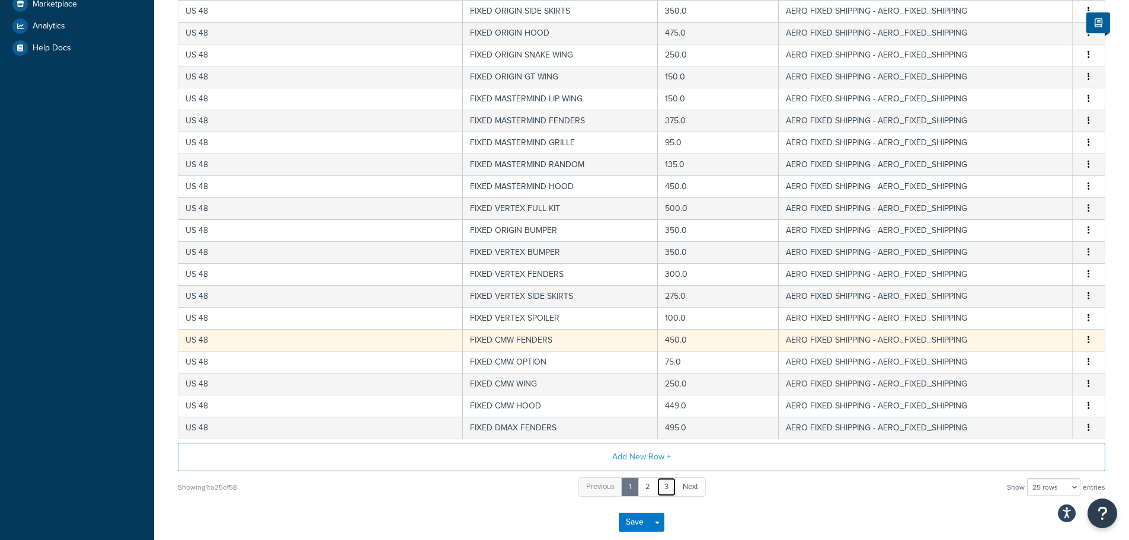
scroll to position [143, 0]
